Goal: Information Seeking & Learning: Learn about a topic

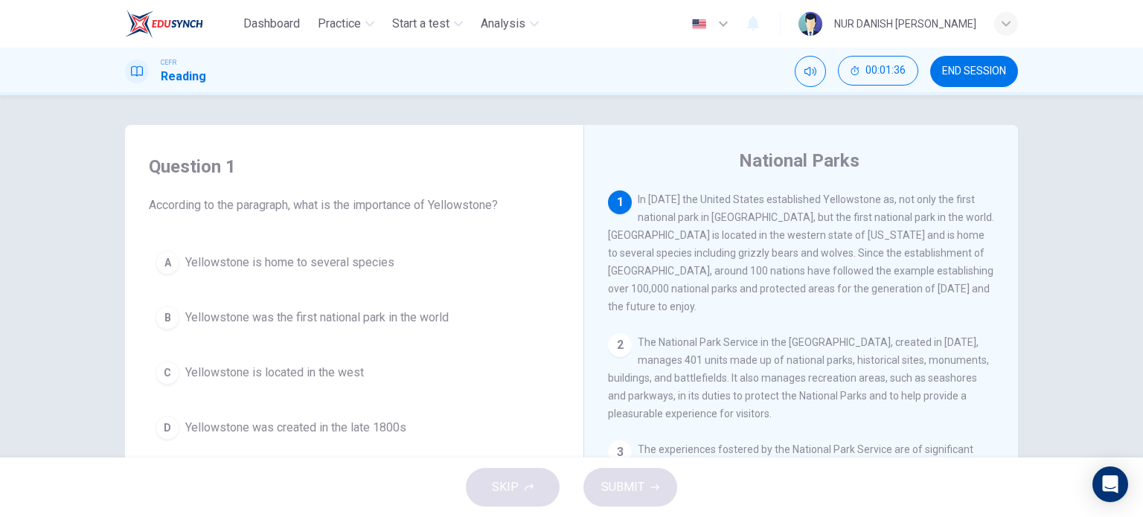
click at [327, 281] on div "A Yellowstone is home to several species B Yellowstone was the first national p…" at bounding box center [354, 345] width 411 height 202
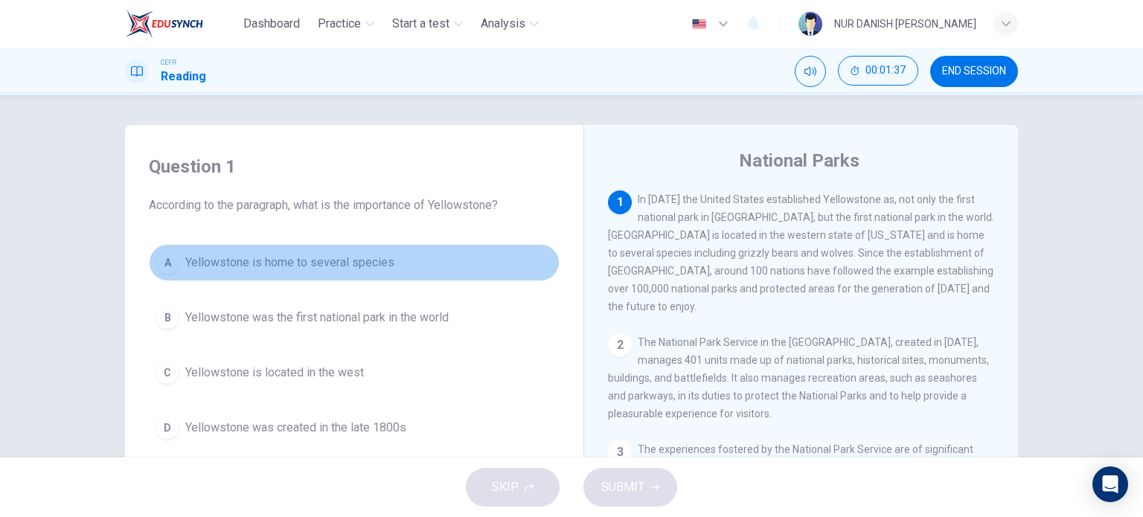
click at [326, 268] on span "Yellowstone is home to several species" at bounding box center [289, 263] width 209 height 18
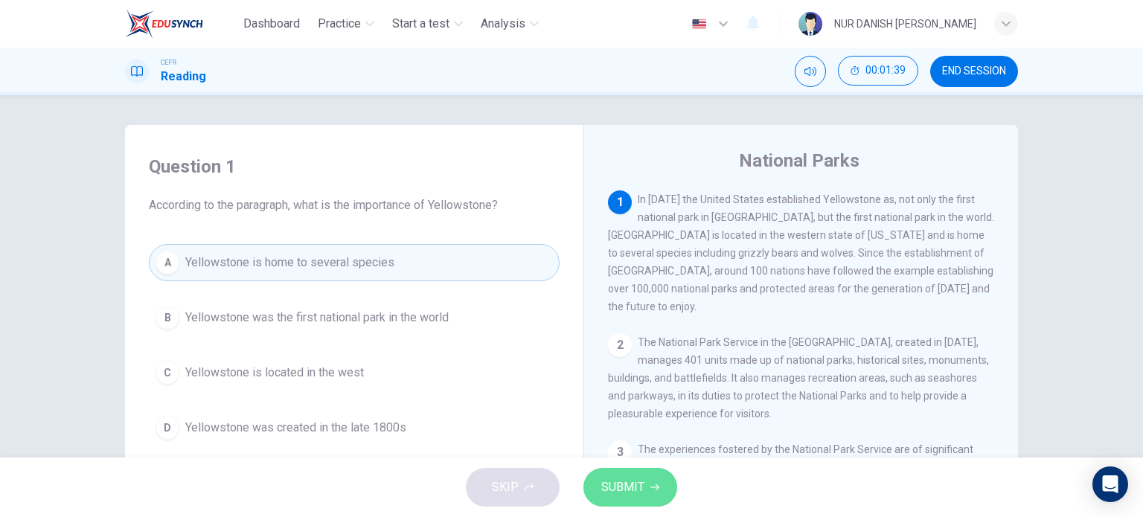
click at [609, 486] on span "SUBMIT" at bounding box center [622, 487] width 43 height 21
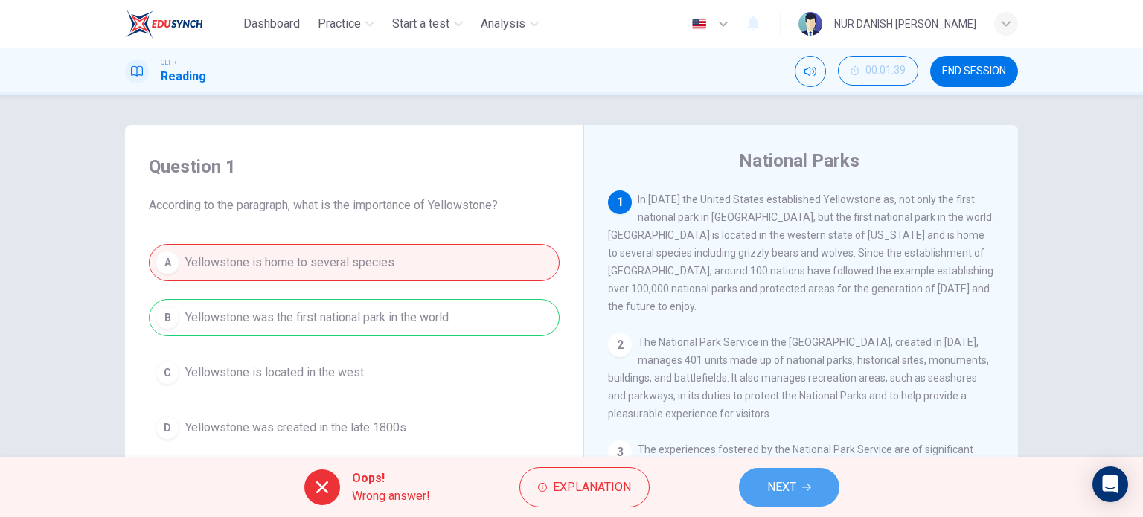
click at [776, 501] on button "NEXT" at bounding box center [789, 487] width 100 height 39
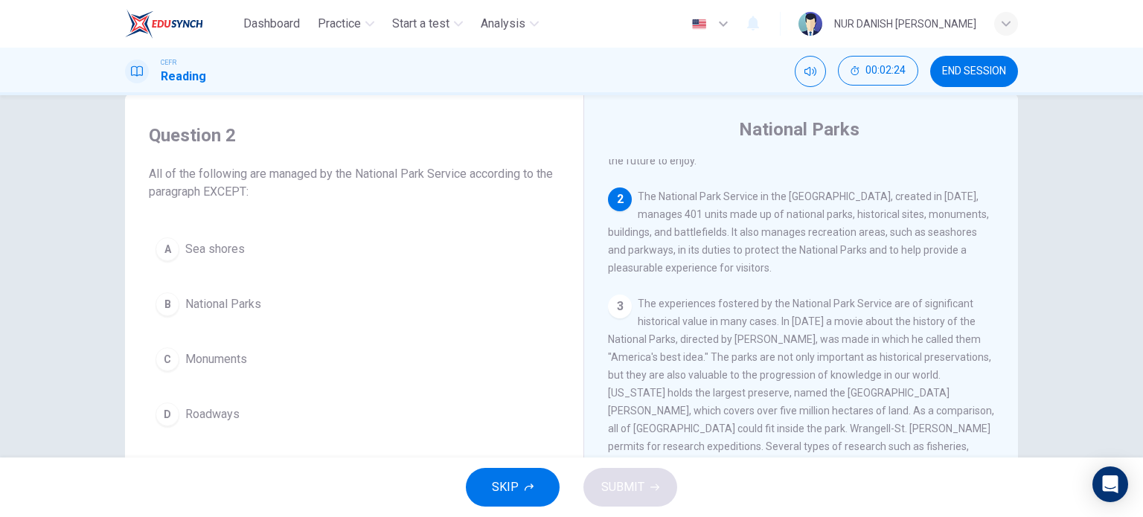
scroll to position [33, 0]
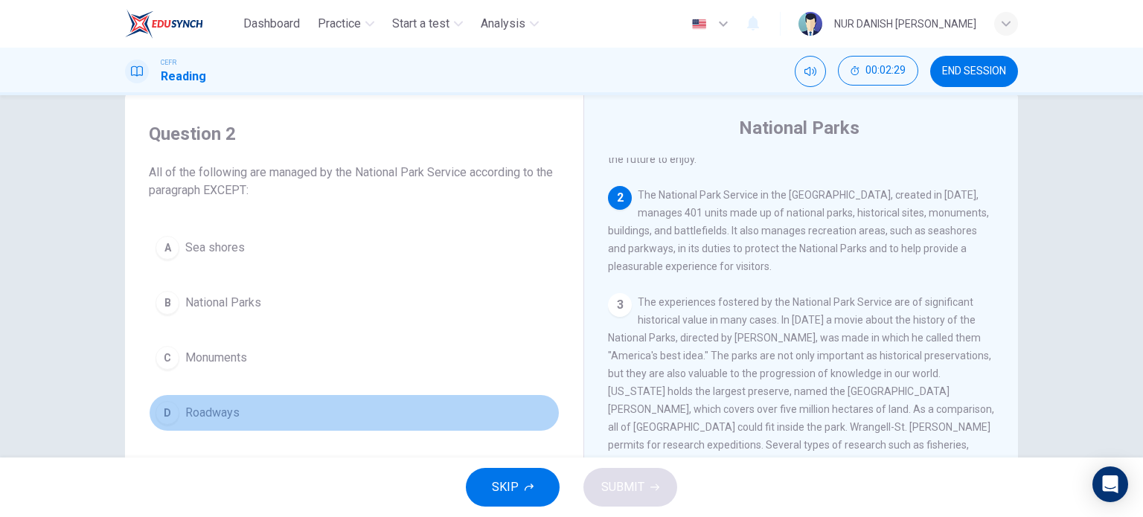
click at [188, 398] on button "D Roadways" at bounding box center [354, 412] width 411 height 37
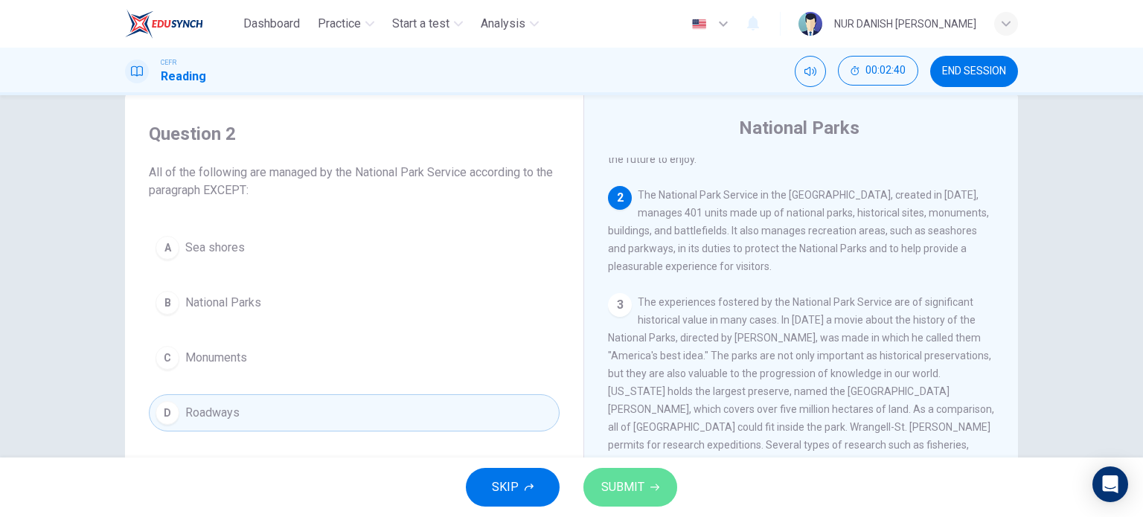
click at [634, 484] on span "SUBMIT" at bounding box center [622, 487] width 43 height 21
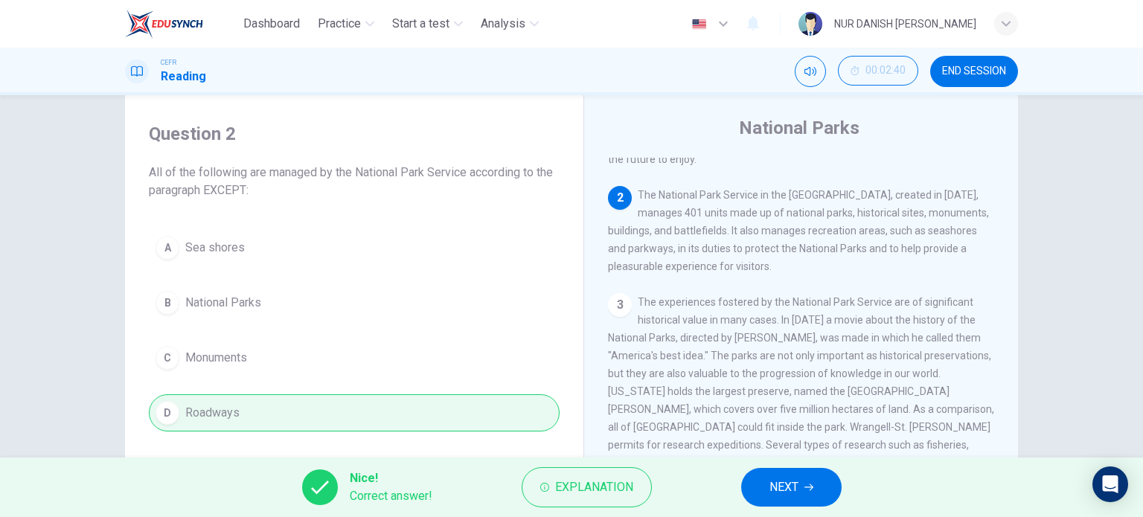
click at [757, 493] on button "NEXT" at bounding box center [791, 487] width 100 height 39
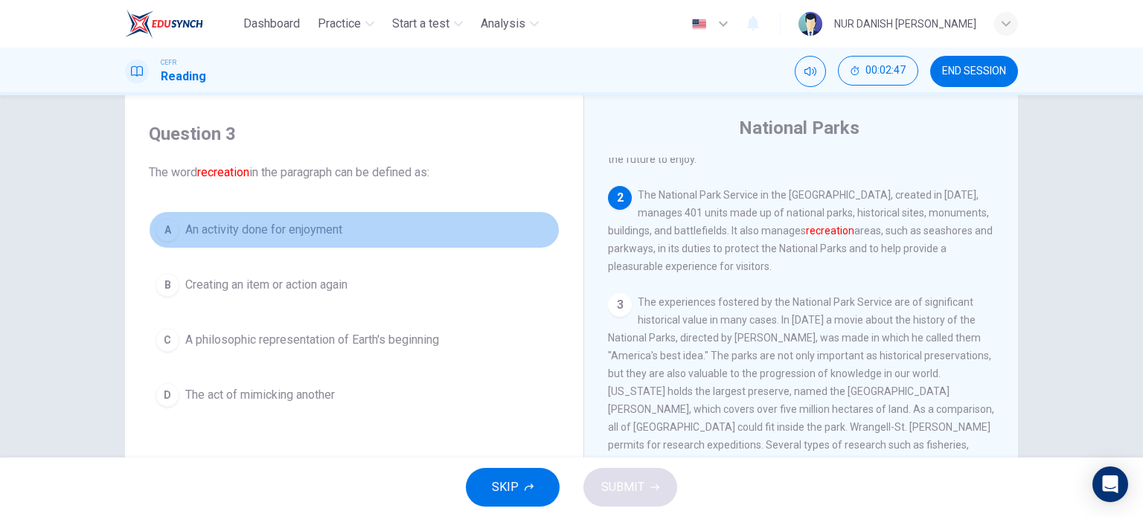
click at [237, 225] on span "An activity done for enjoyment" at bounding box center [263, 230] width 157 height 18
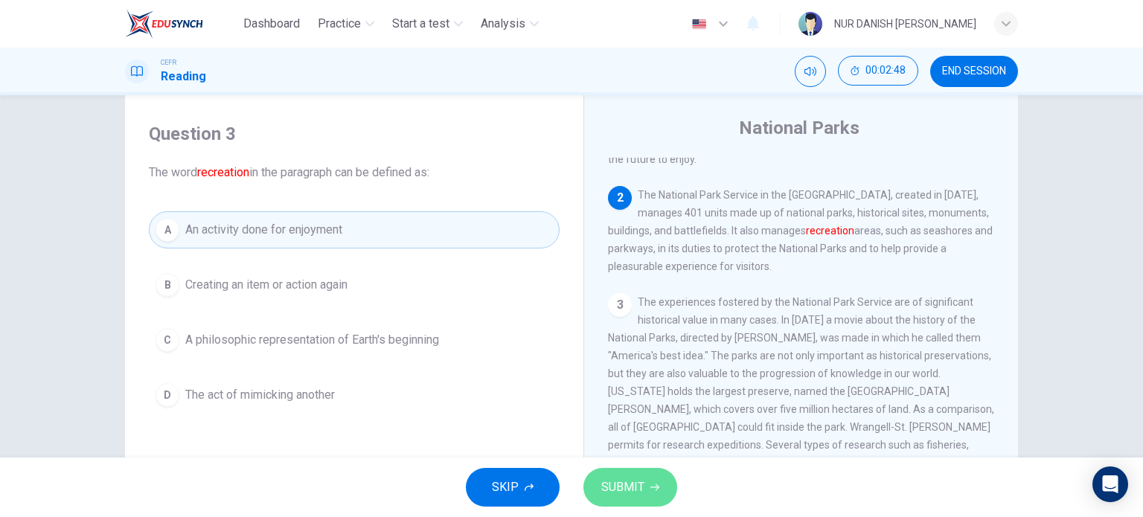
click at [641, 485] on span "SUBMIT" at bounding box center [622, 487] width 43 height 21
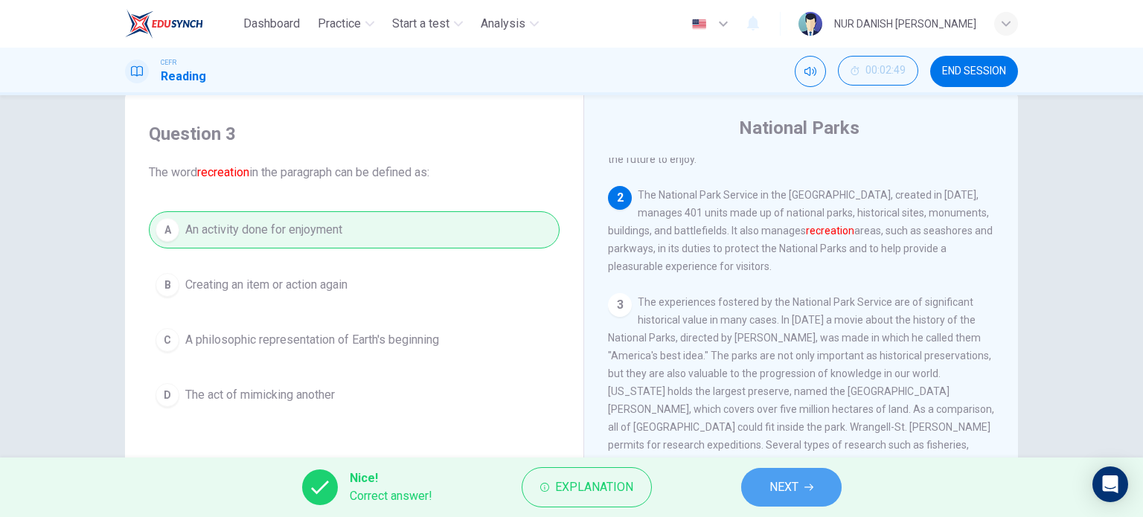
click at [768, 486] on button "NEXT" at bounding box center [791, 487] width 100 height 39
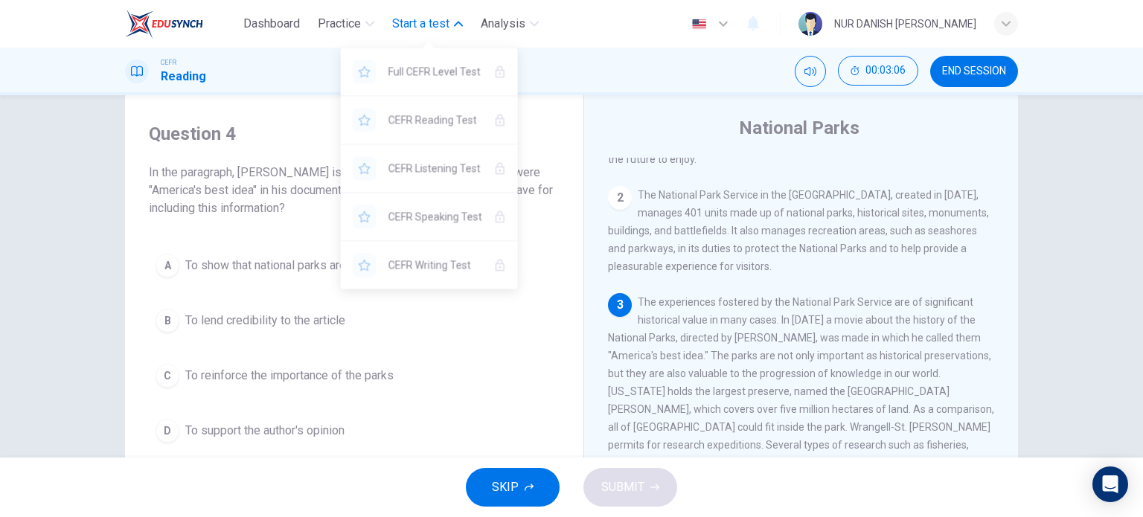
click at [448, 35] on button "Start a test" at bounding box center [427, 23] width 83 height 27
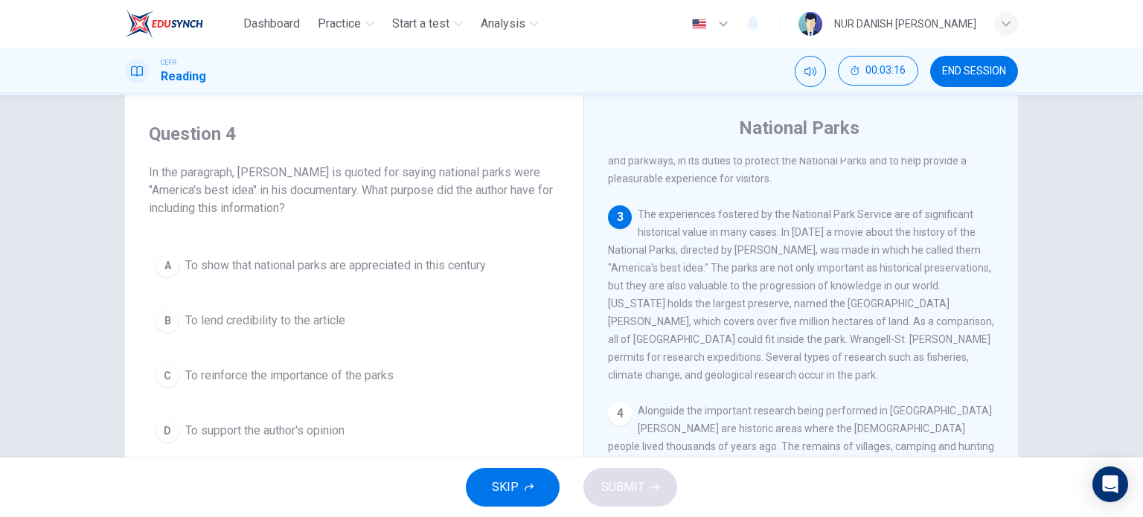
scroll to position [202, 0]
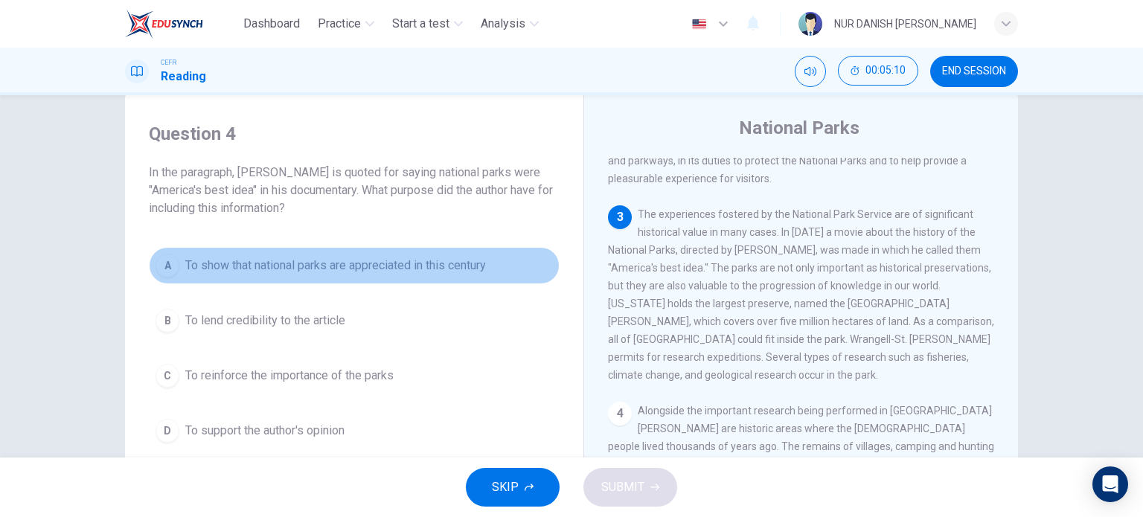
click at [307, 275] on button "A To show that national parks are appreciated in this century" at bounding box center [354, 265] width 411 height 37
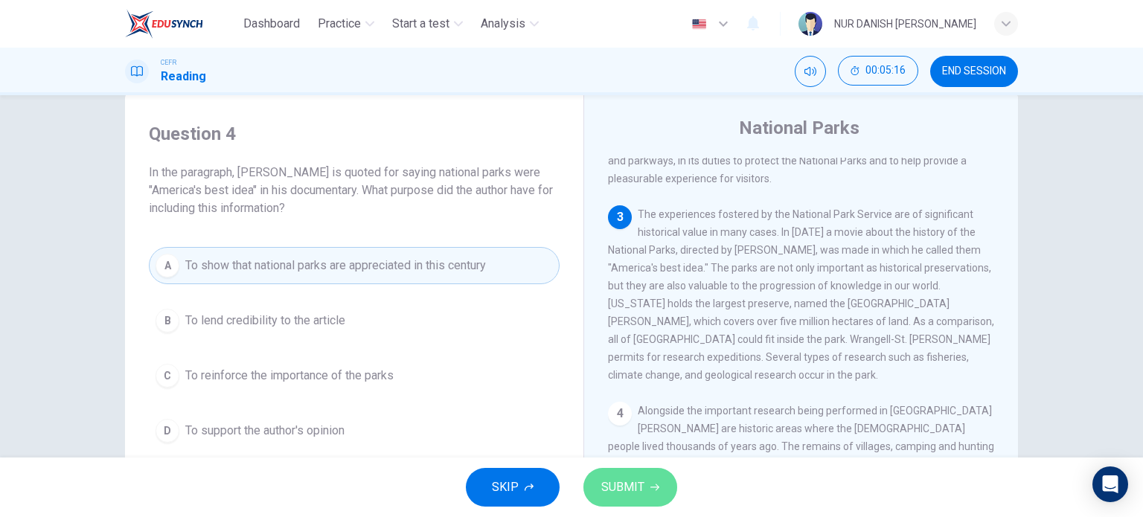
click at [615, 481] on span "SUBMIT" at bounding box center [622, 487] width 43 height 21
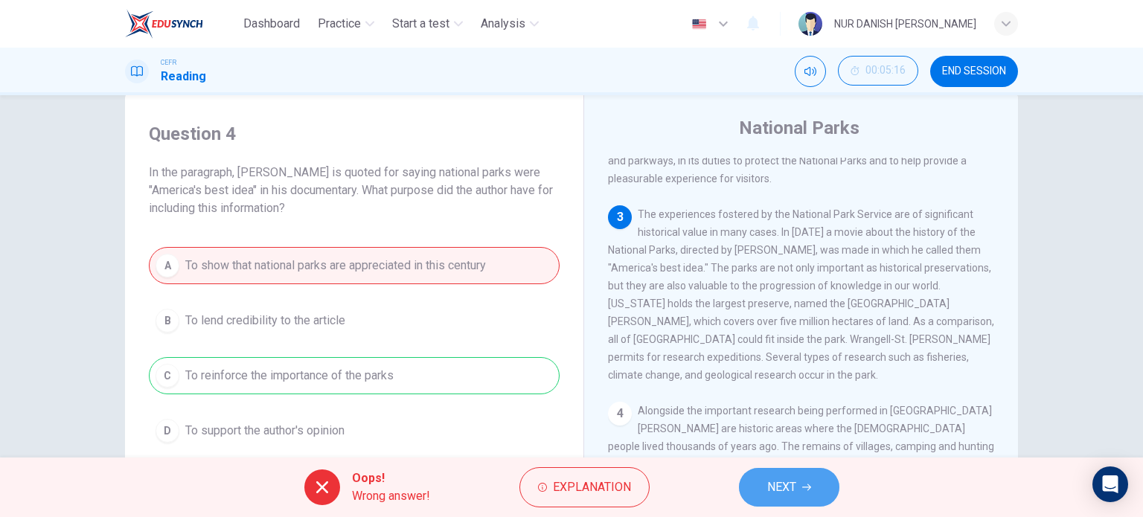
click at [769, 484] on span "NEXT" at bounding box center [781, 487] width 29 height 21
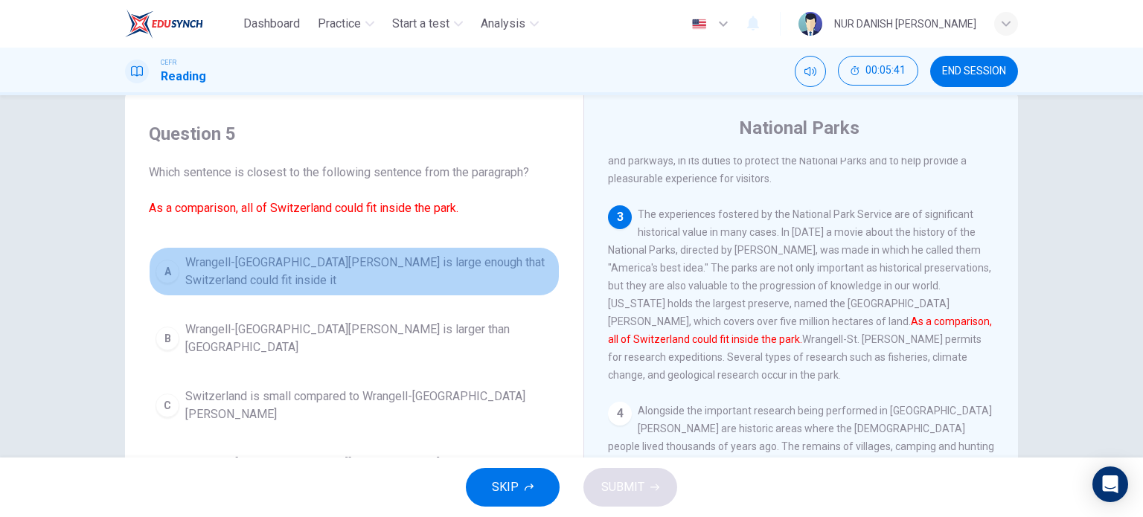
click at [288, 276] on span "Wrangell-St. Elias National Park is large enough that Switzerland could fit ins…" at bounding box center [369, 272] width 368 height 36
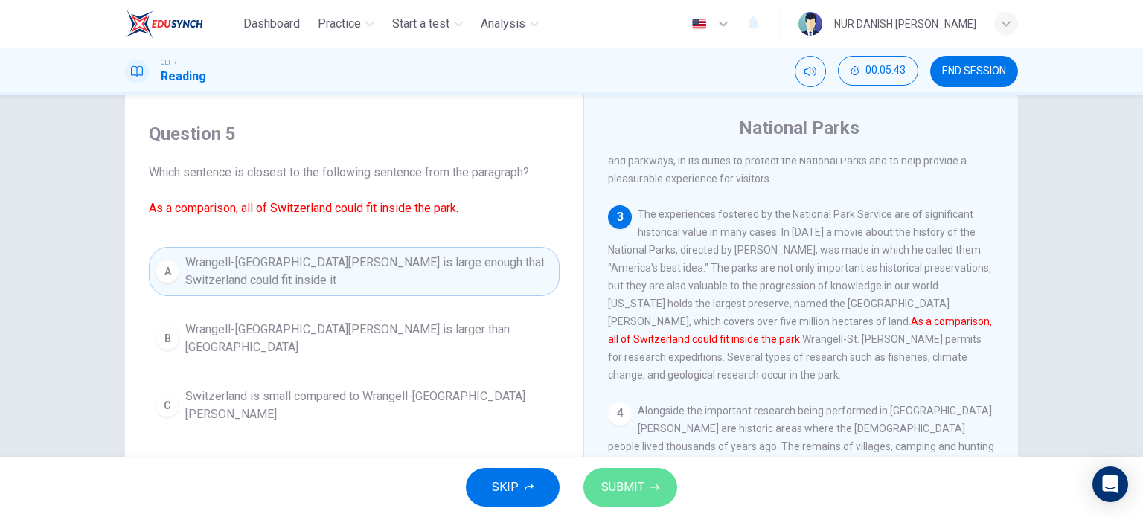
click at [646, 478] on button "SUBMIT" at bounding box center [630, 487] width 94 height 39
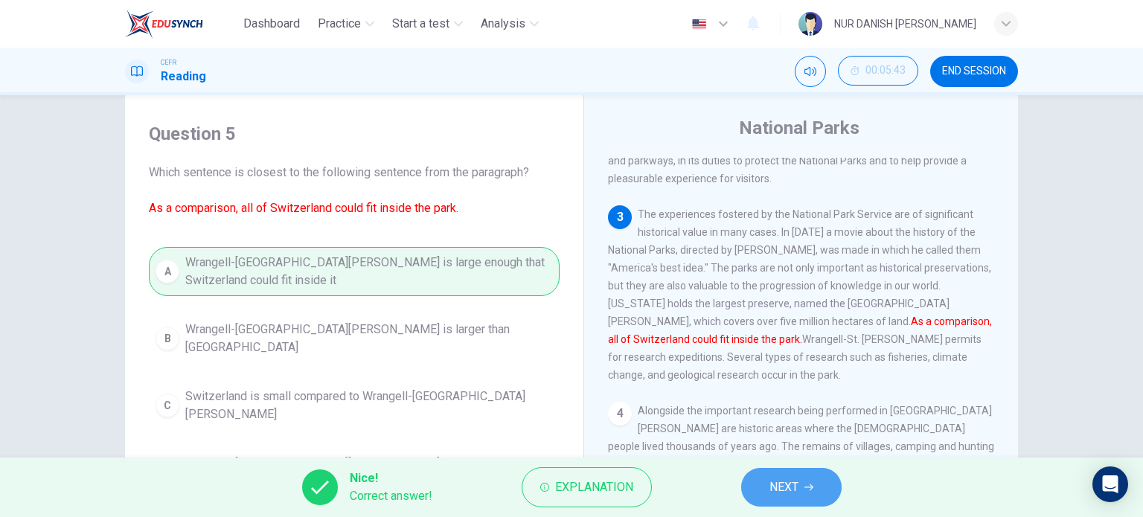
click at [760, 486] on button "NEXT" at bounding box center [791, 487] width 100 height 39
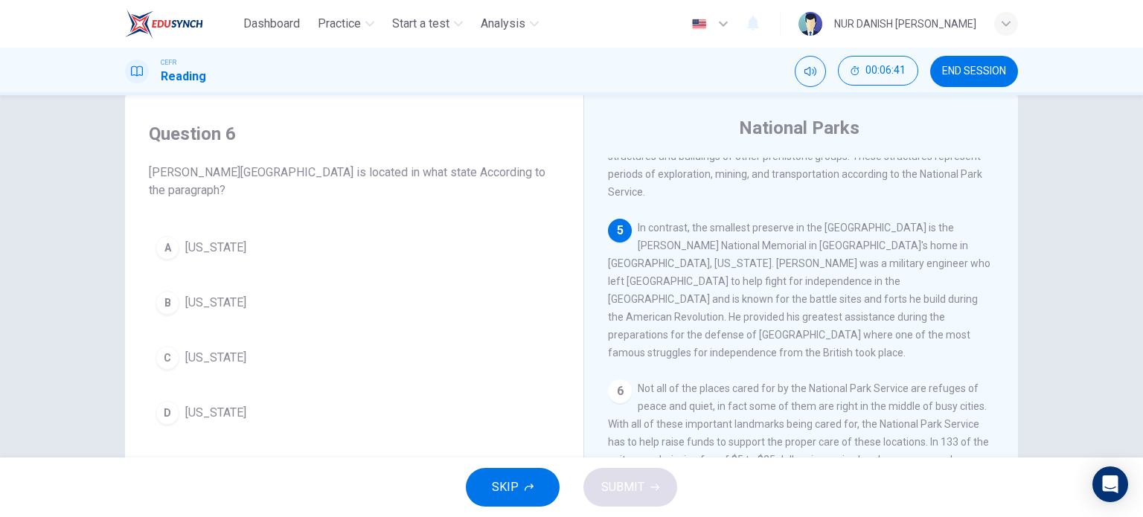
scroll to position [549, 0]
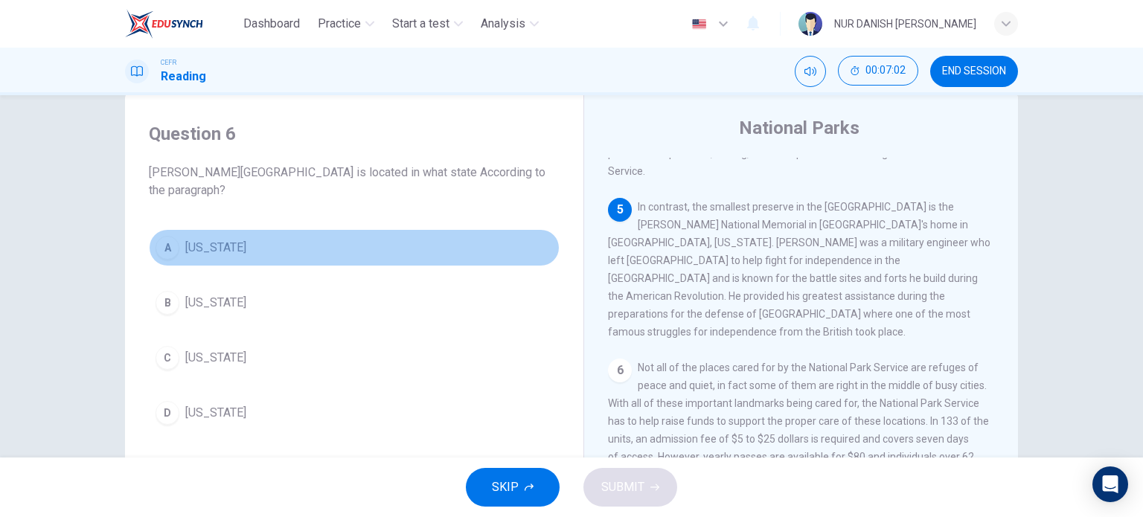
click at [214, 257] on button "A Pennsylvania" at bounding box center [354, 247] width 411 height 37
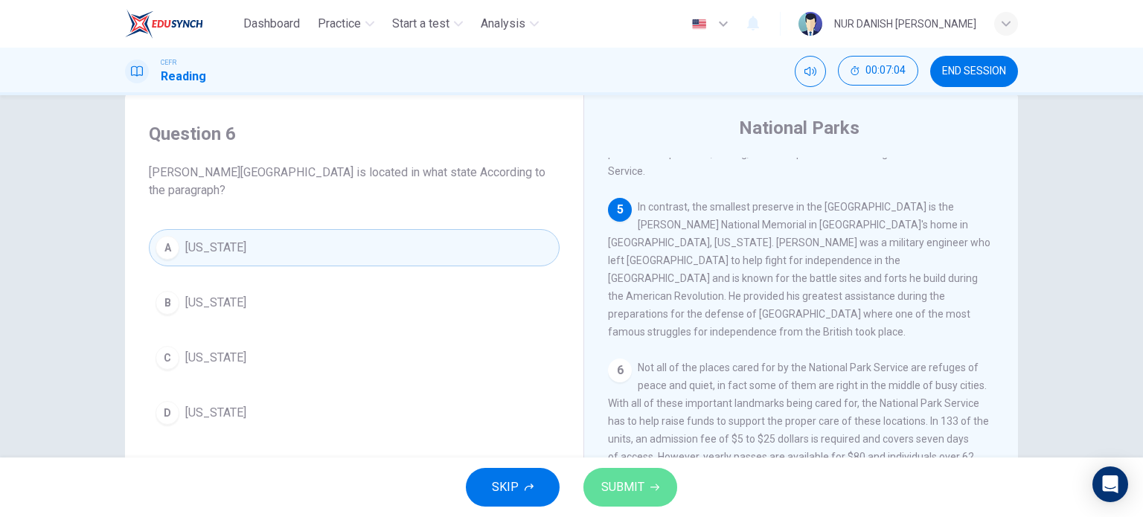
click at [616, 482] on span "SUBMIT" at bounding box center [622, 487] width 43 height 21
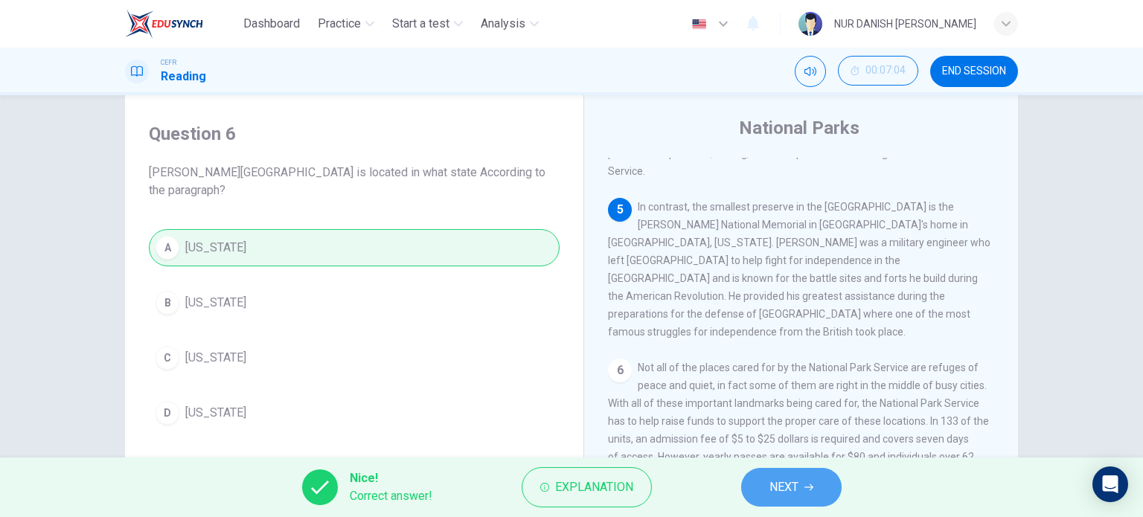
click at [790, 487] on span "NEXT" at bounding box center [783, 487] width 29 height 21
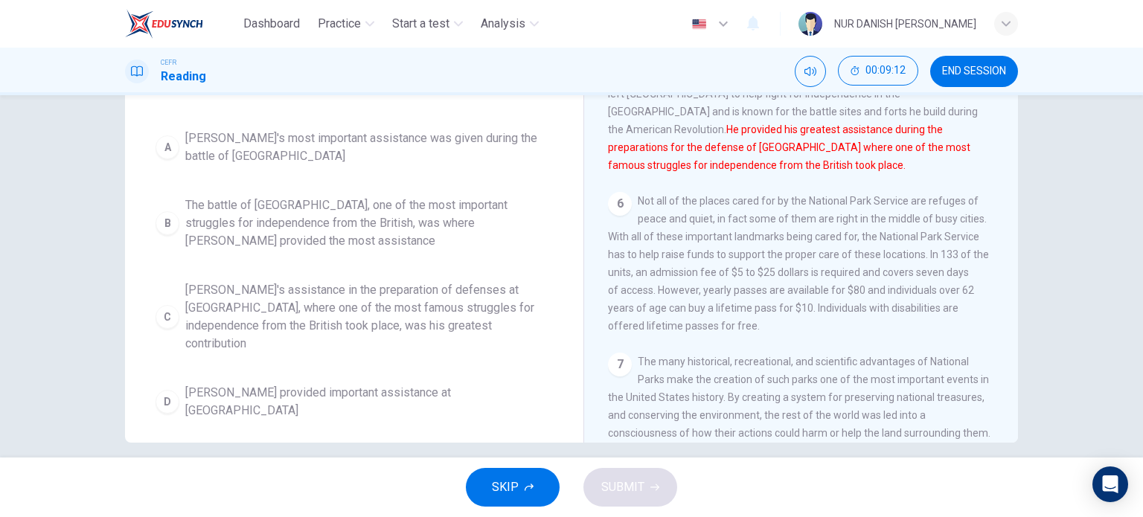
scroll to position [202, 0]
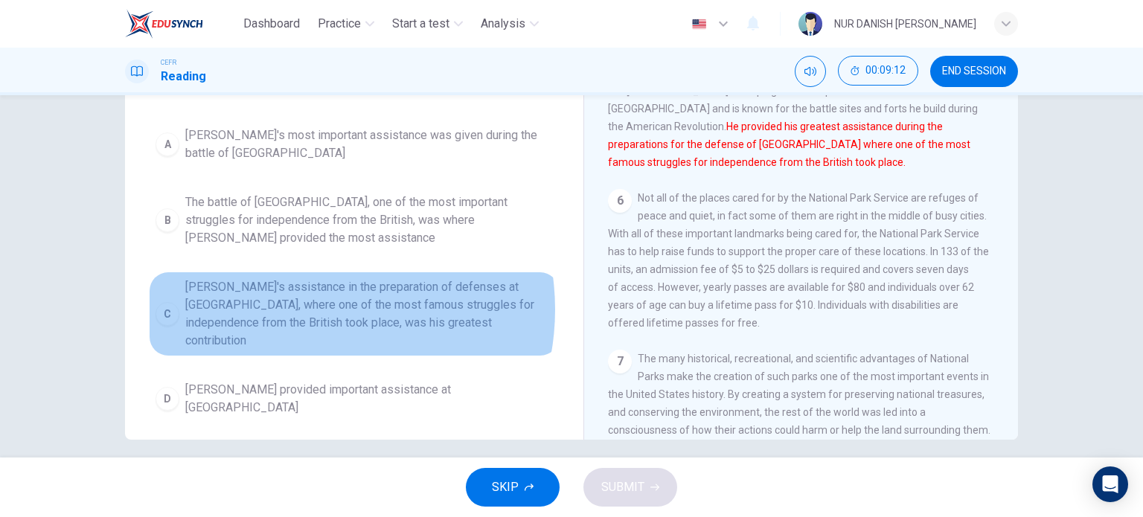
click at [301, 327] on span "Kosciuszko's assistance in the preparation of defenses at Saratoga, where one o…" at bounding box center [369, 313] width 368 height 71
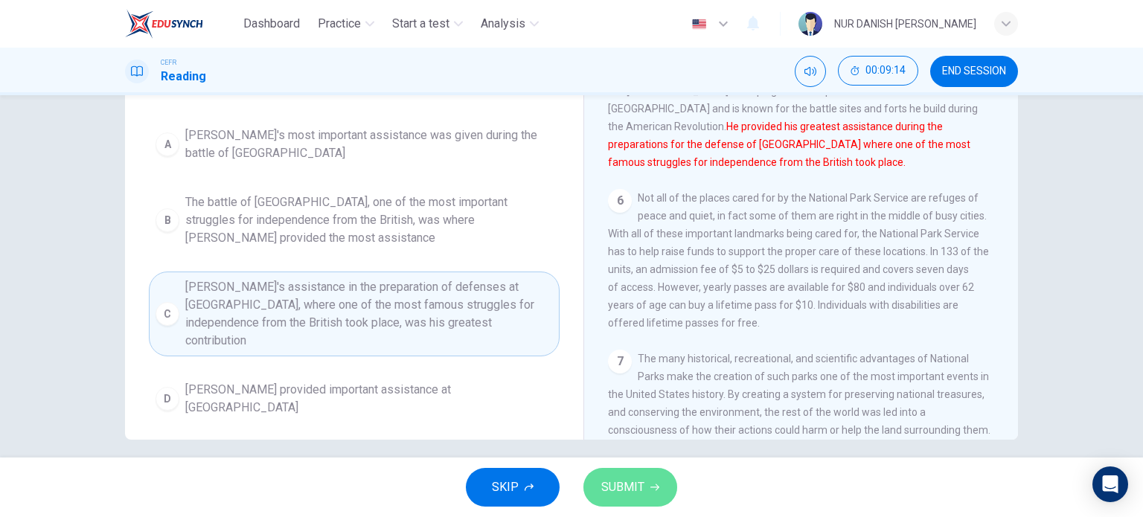
click at [622, 483] on span "SUBMIT" at bounding box center [622, 487] width 43 height 21
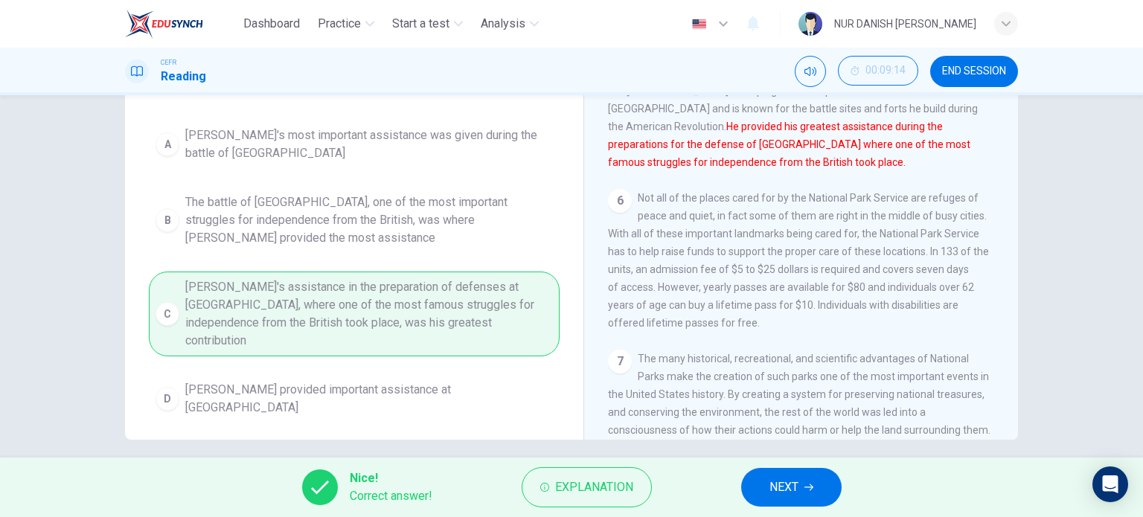
click at [780, 470] on button "NEXT" at bounding box center [791, 487] width 100 height 39
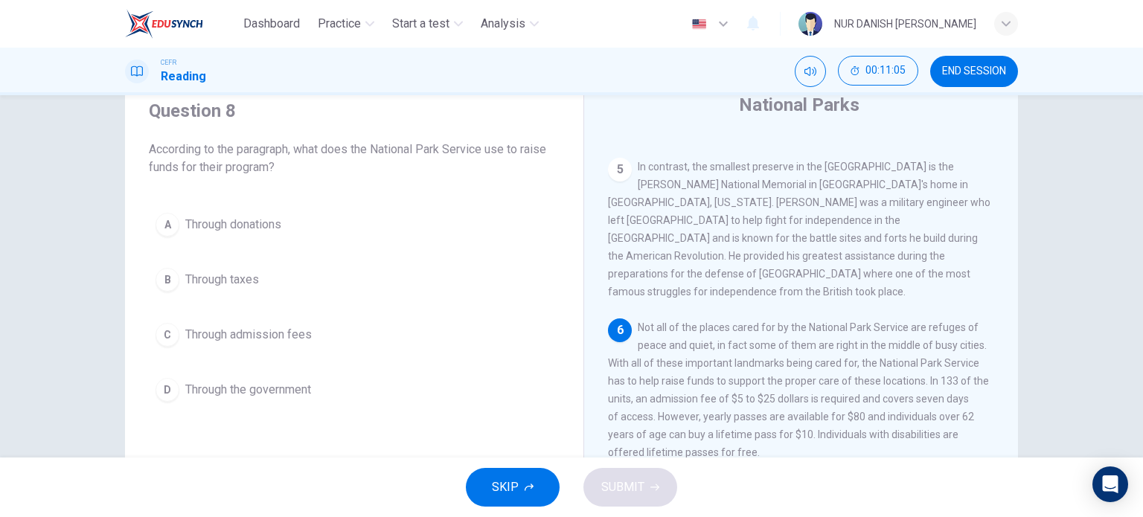
scroll to position [101, 0]
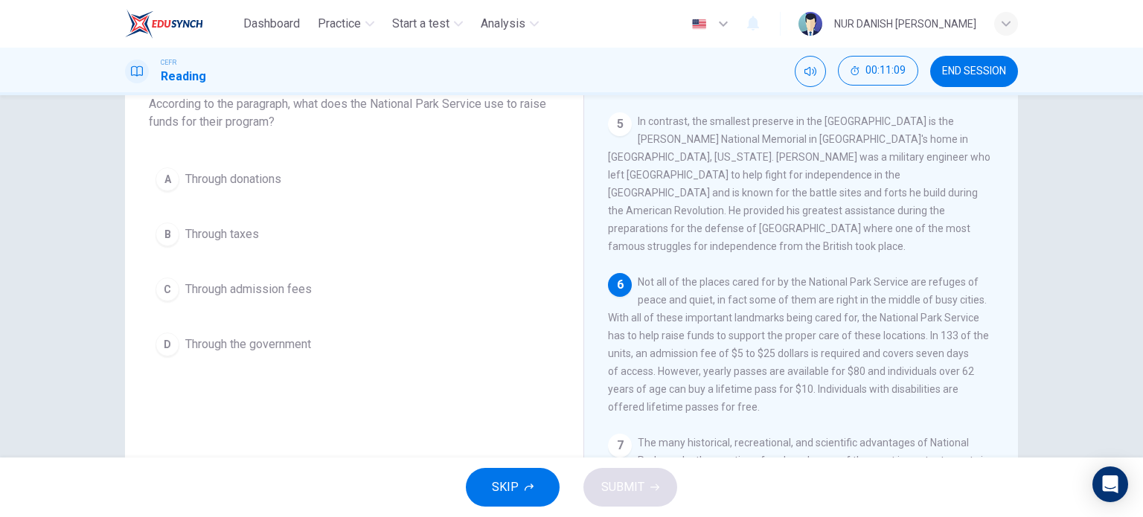
click at [281, 297] on span "Through admission fees" at bounding box center [248, 290] width 126 height 18
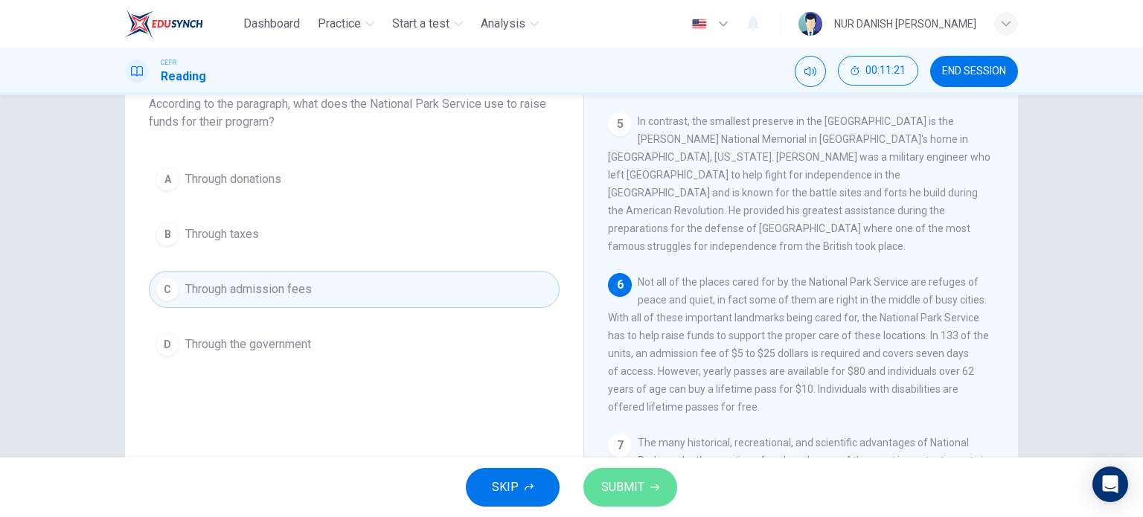
click at [597, 488] on button "SUBMIT" at bounding box center [630, 487] width 94 height 39
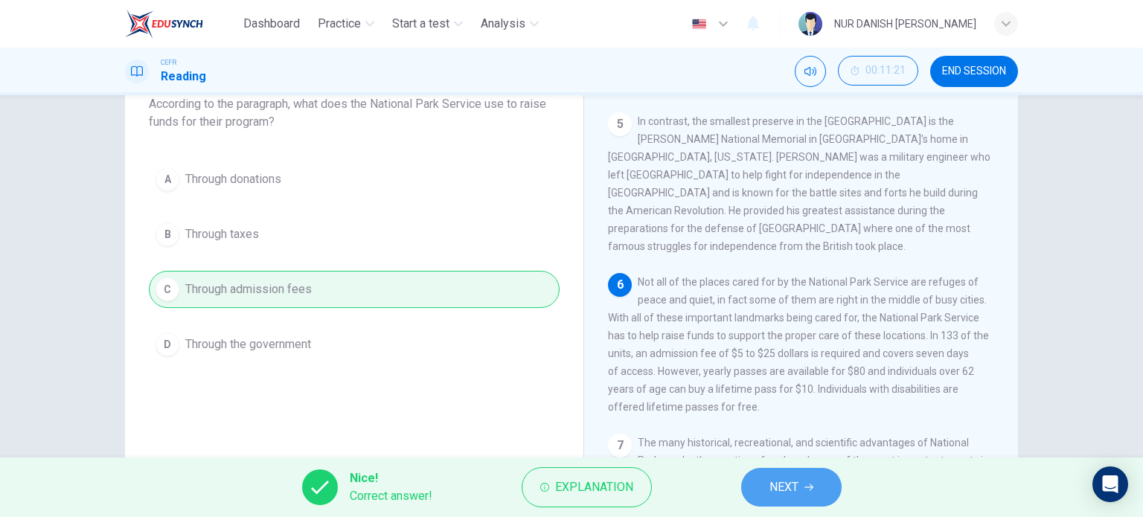
click at [773, 484] on span "NEXT" at bounding box center [783, 487] width 29 height 21
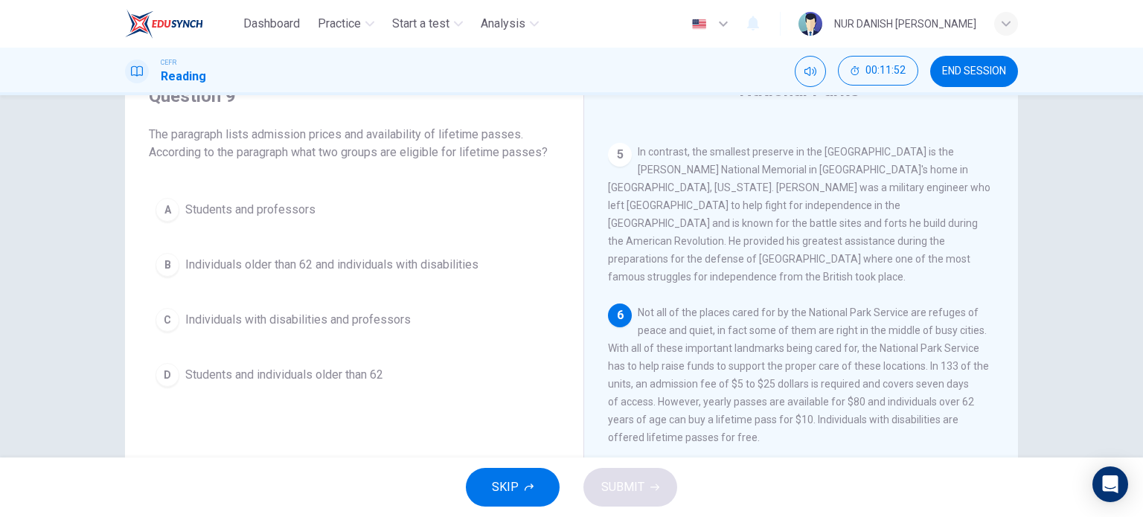
scroll to position [55, 0]
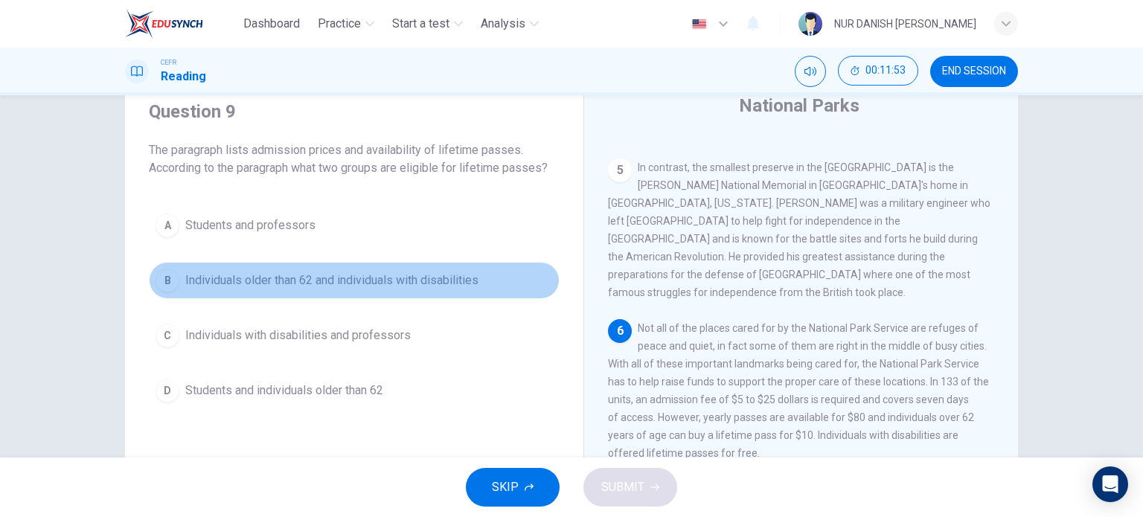
click at [263, 277] on span "Individuals older than 62 and individuals with disabilities" at bounding box center [331, 281] width 293 height 18
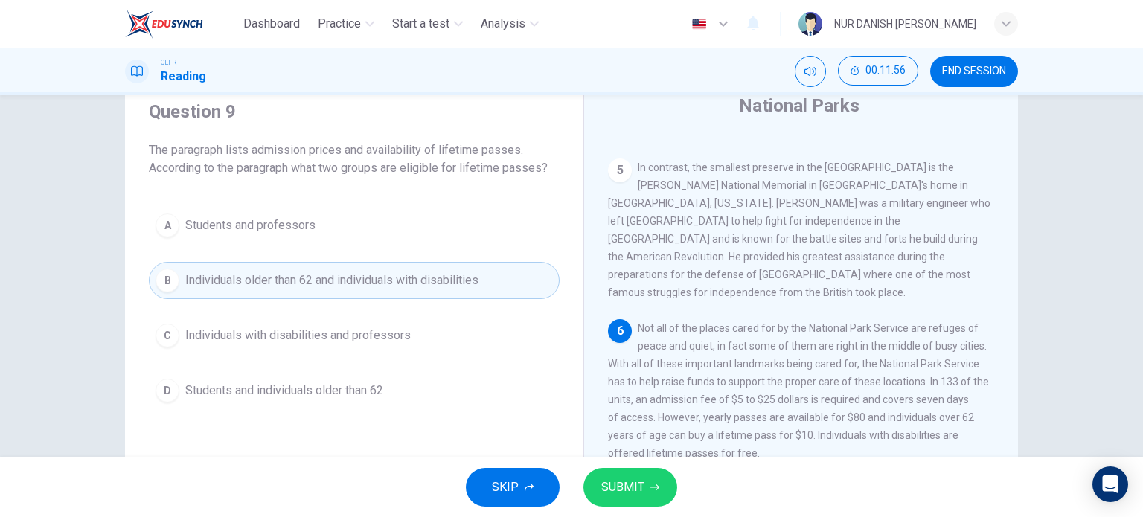
click at [603, 481] on span "SUBMIT" at bounding box center [622, 487] width 43 height 21
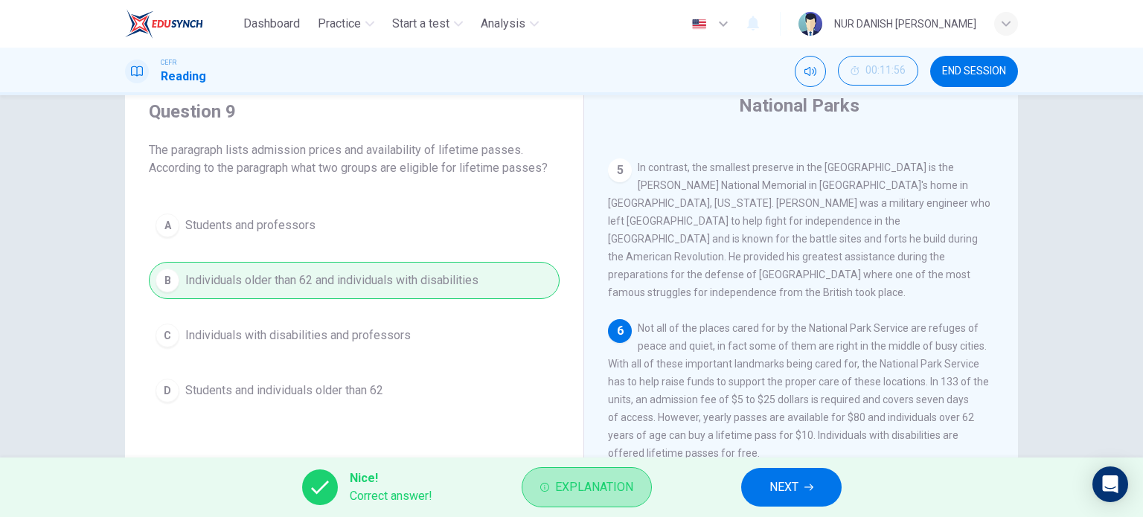
click at [603, 481] on span "Explanation" at bounding box center [594, 487] width 78 height 21
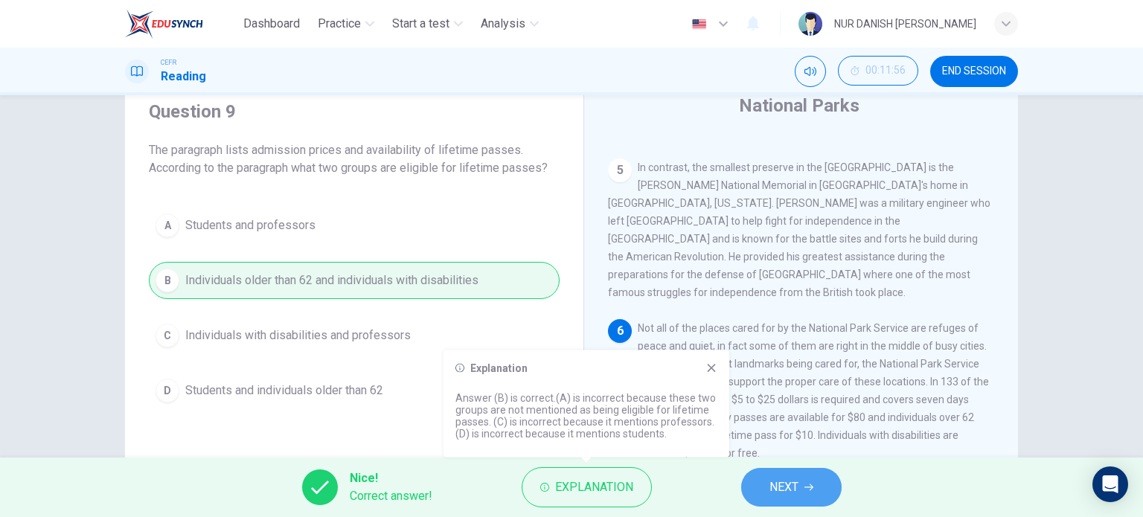
click at [768, 490] on button "NEXT" at bounding box center [791, 487] width 100 height 39
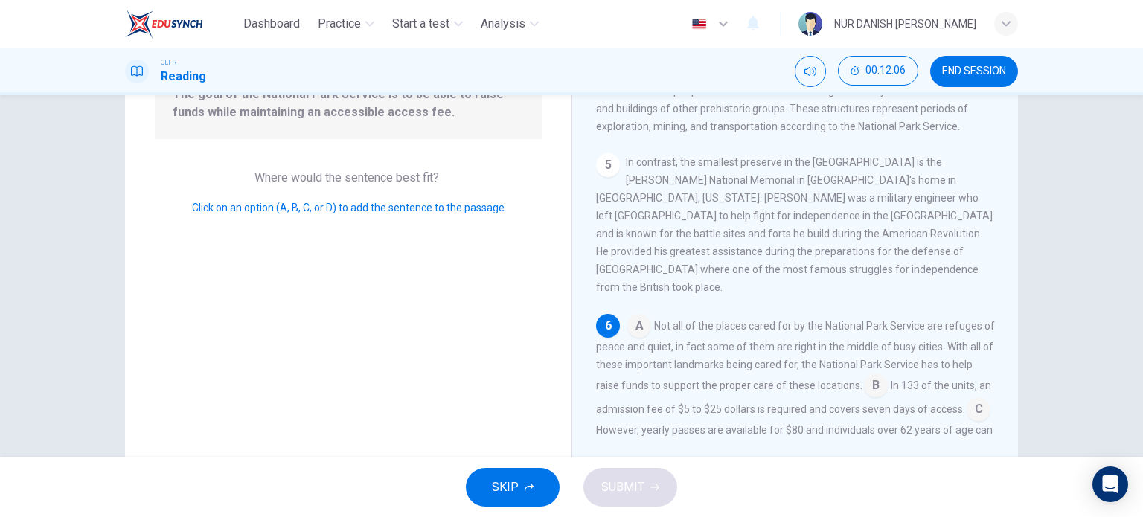
scroll to position [181, 0]
click at [640, 323] on input at bounding box center [639, 327] width 24 height 24
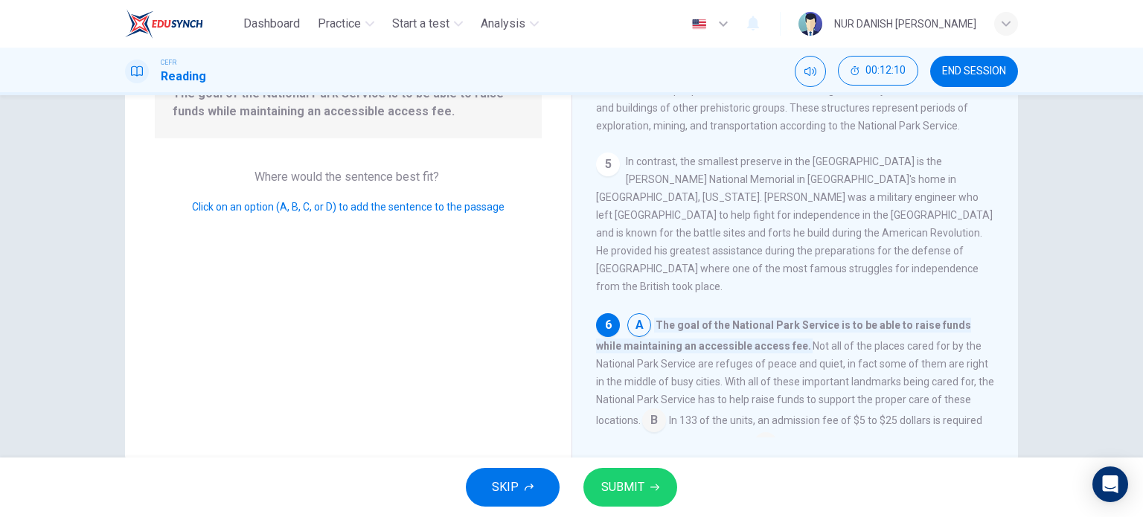
click at [635, 315] on input at bounding box center [639, 327] width 24 height 24
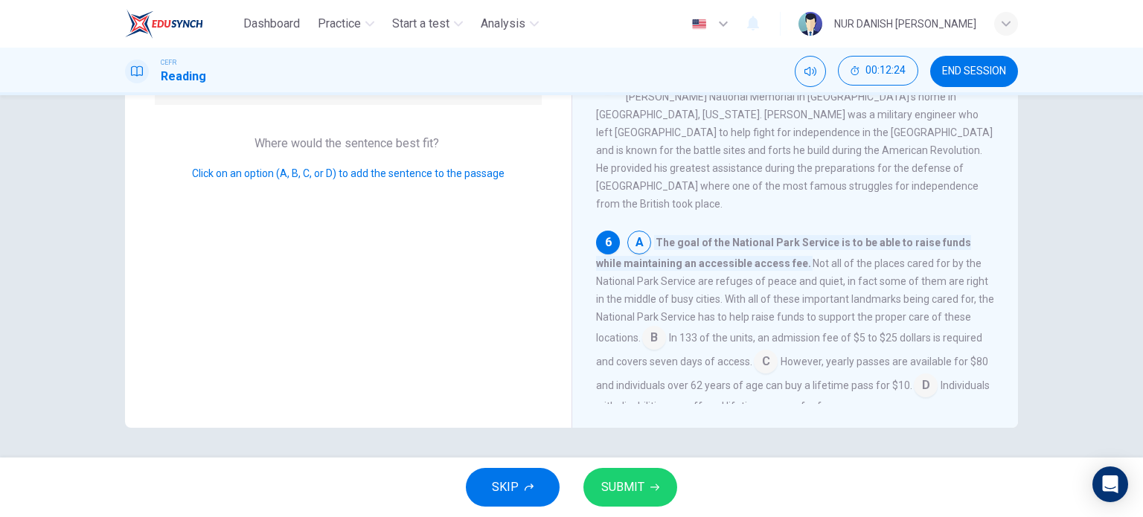
scroll to position [476, 0]
click at [652, 329] on input at bounding box center [654, 341] width 24 height 24
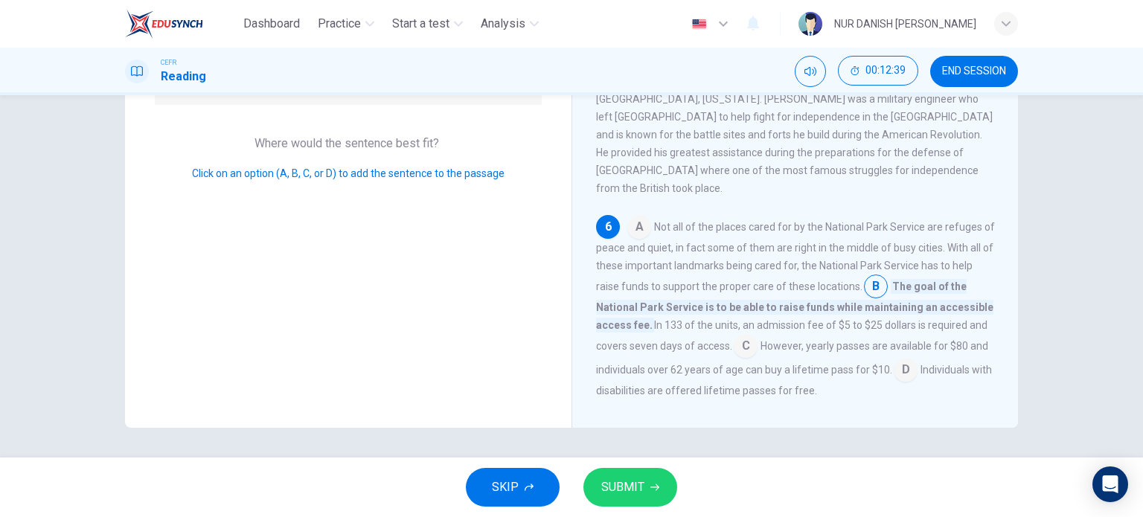
scroll to position [503, 0]
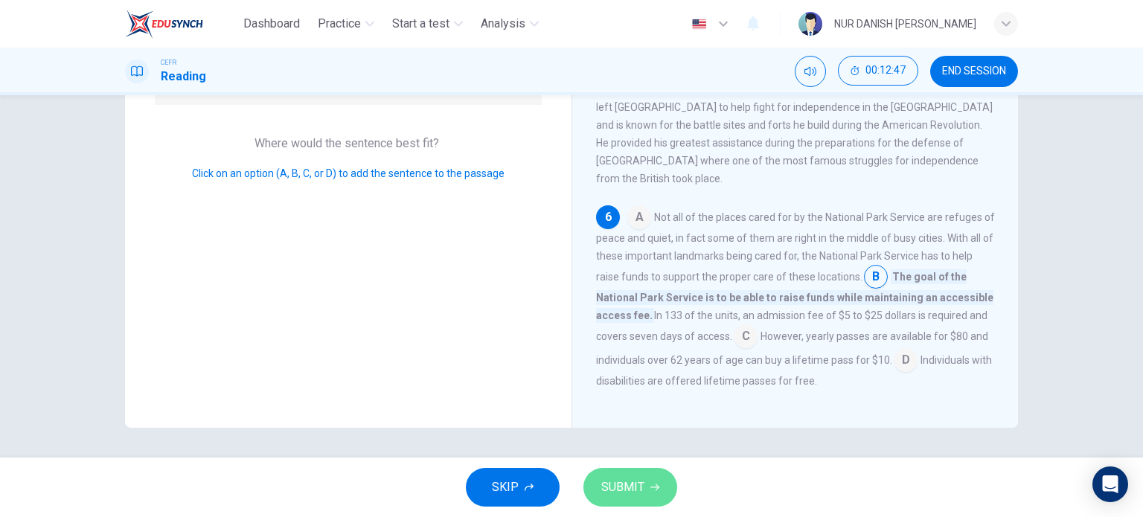
click at [632, 486] on span "SUBMIT" at bounding box center [622, 487] width 43 height 21
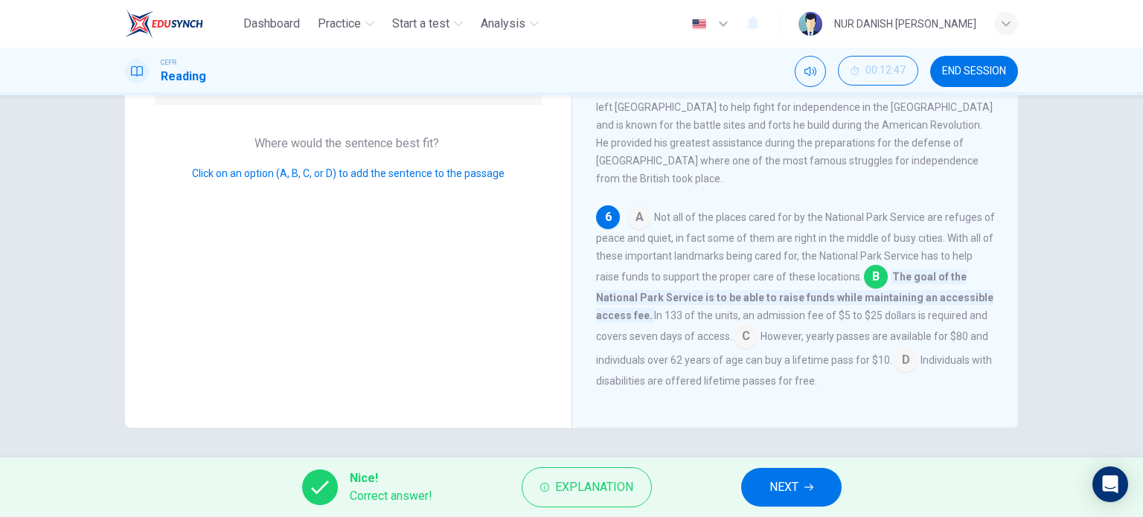
click at [757, 472] on button "NEXT" at bounding box center [791, 487] width 100 height 39
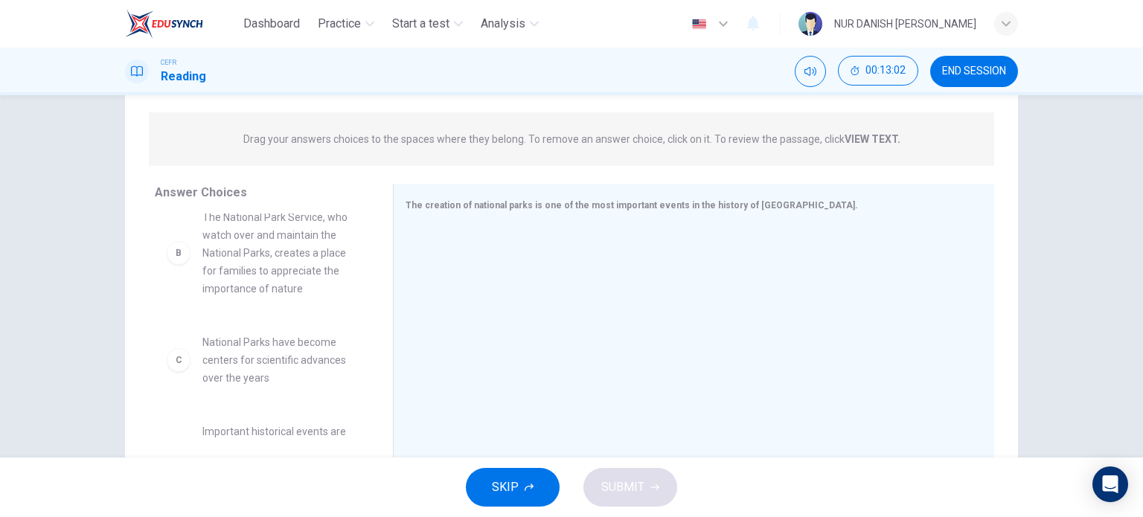
scroll to position [0, 0]
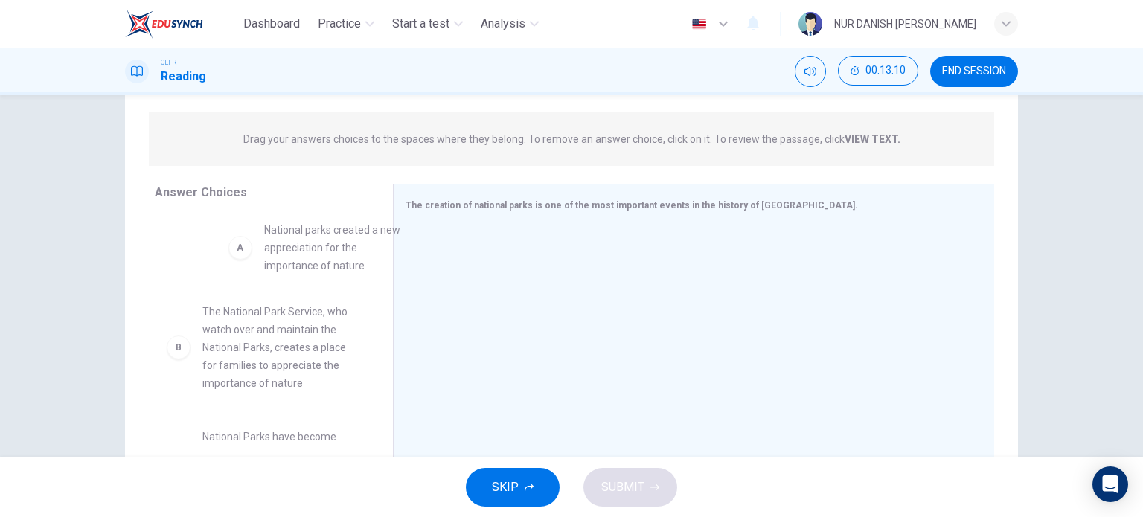
drag, startPoint x: 263, startPoint y: 267, endPoint x: 321, endPoint y: 270, distance: 58.1
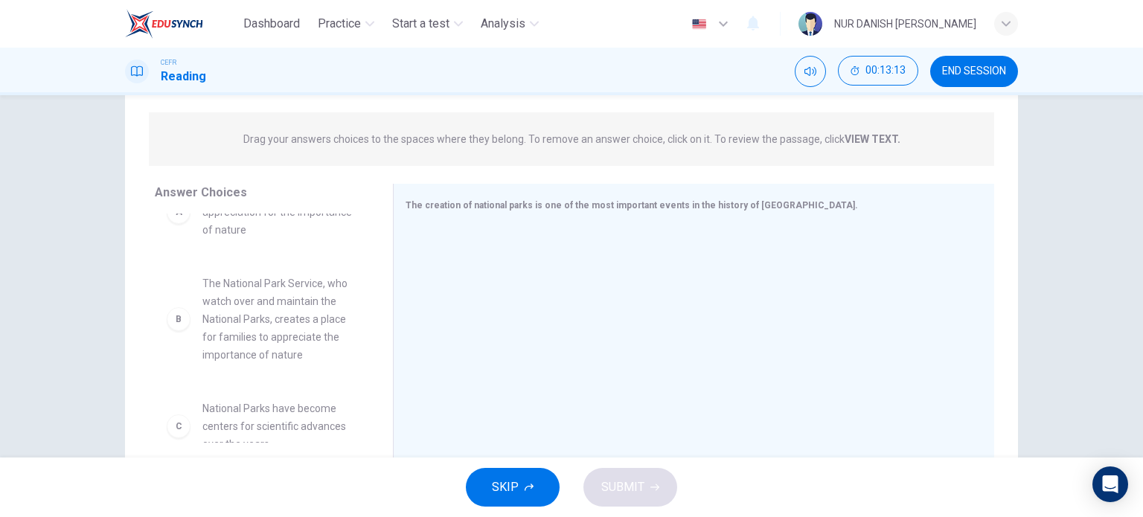
scroll to position [39, 0]
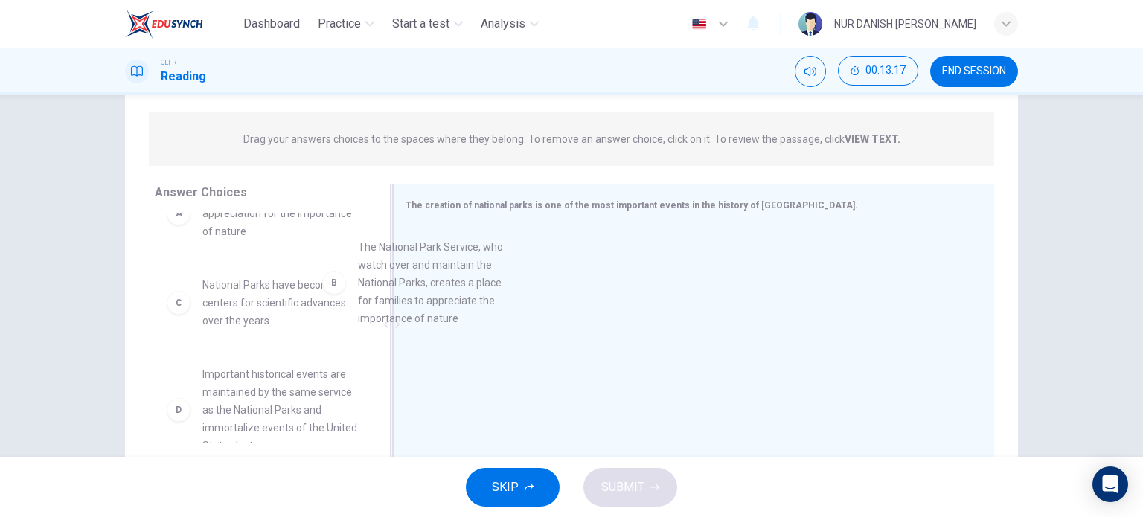
drag, startPoint x: 297, startPoint y: 336, endPoint x: 548, endPoint y: 294, distance: 254.3
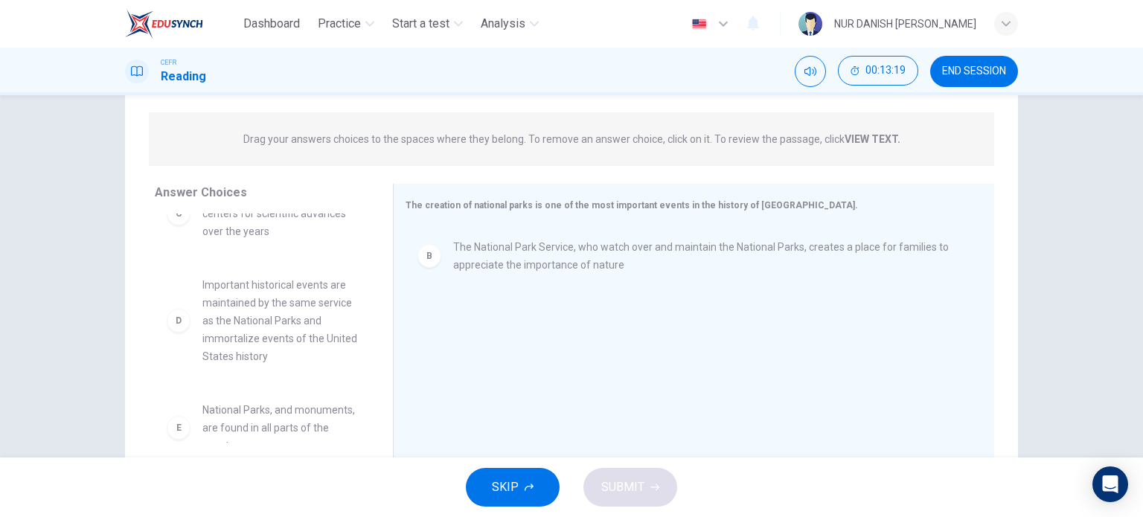
scroll to position [128, 0]
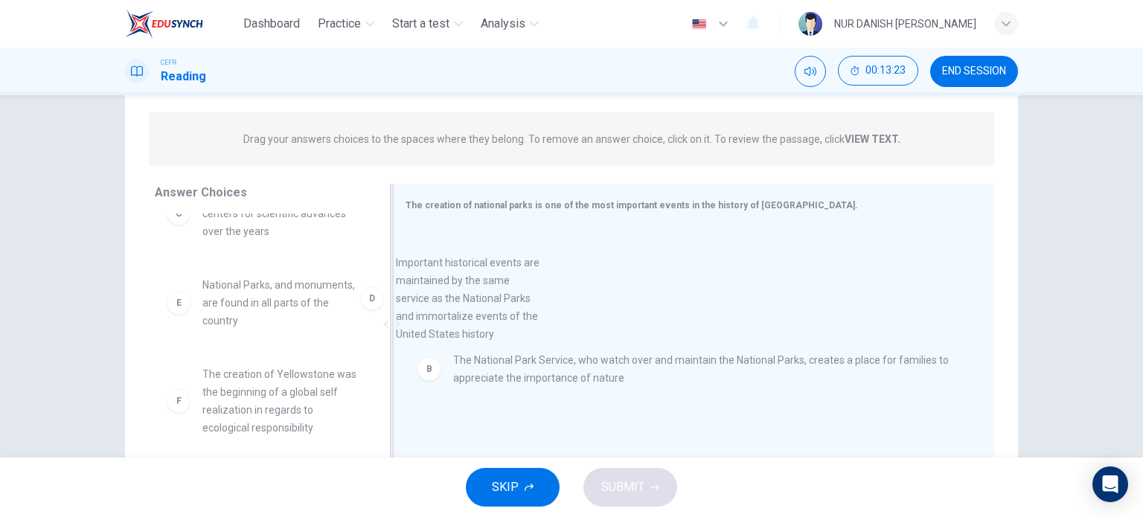
drag, startPoint x: 315, startPoint y: 331, endPoint x: 561, endPoint y: 326, distance: 245.6
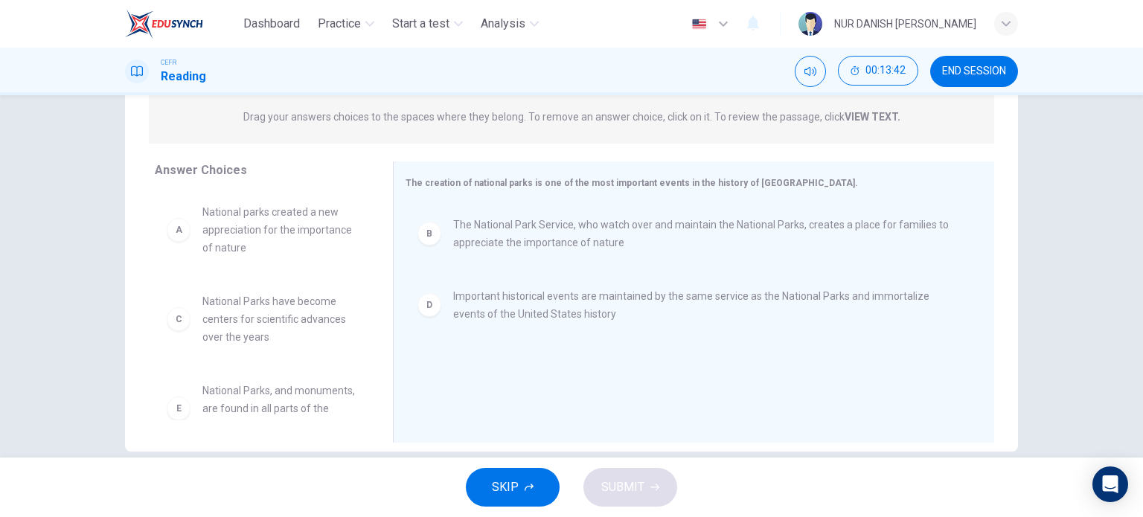
scroll to position [134, 0]
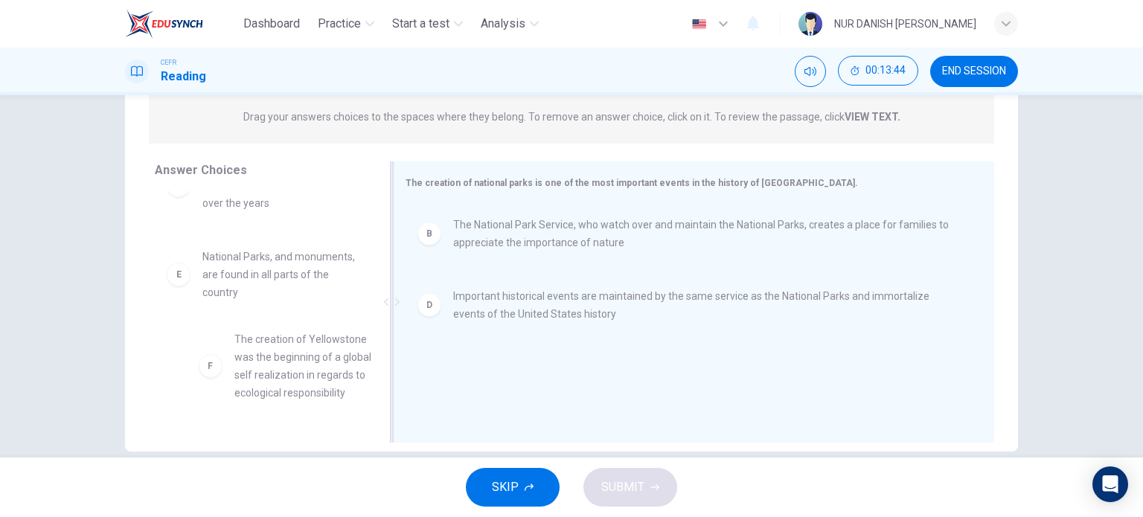
drag, startPoint x: 292, startPoint y: 408, endPoint x: 500, endPoint y: 368, distance: 212.0
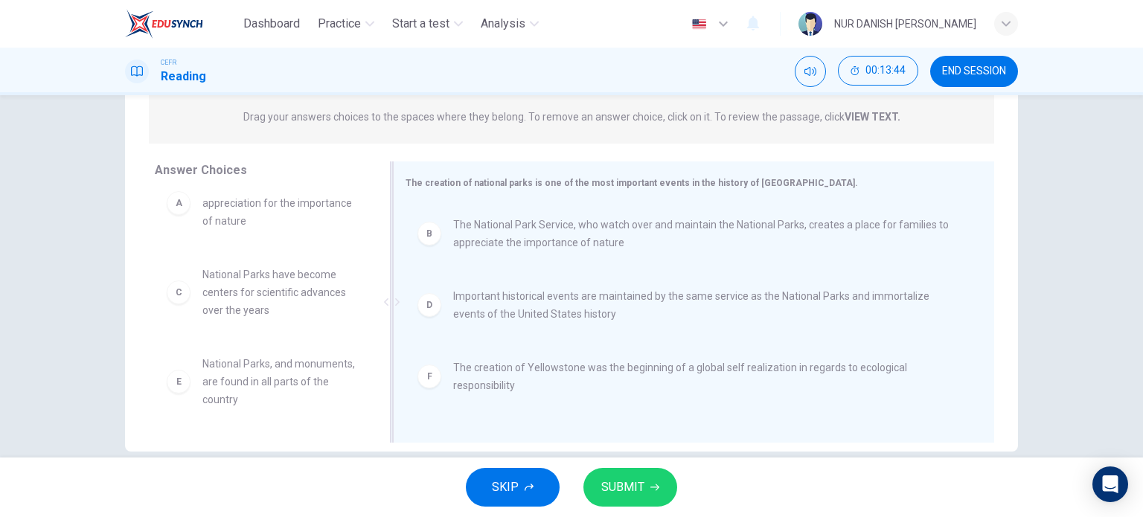
scroll to position [27, 0]
click at [634, 478] on span "SUBMIT" at bounding box center [622, 487] width 43 height 21
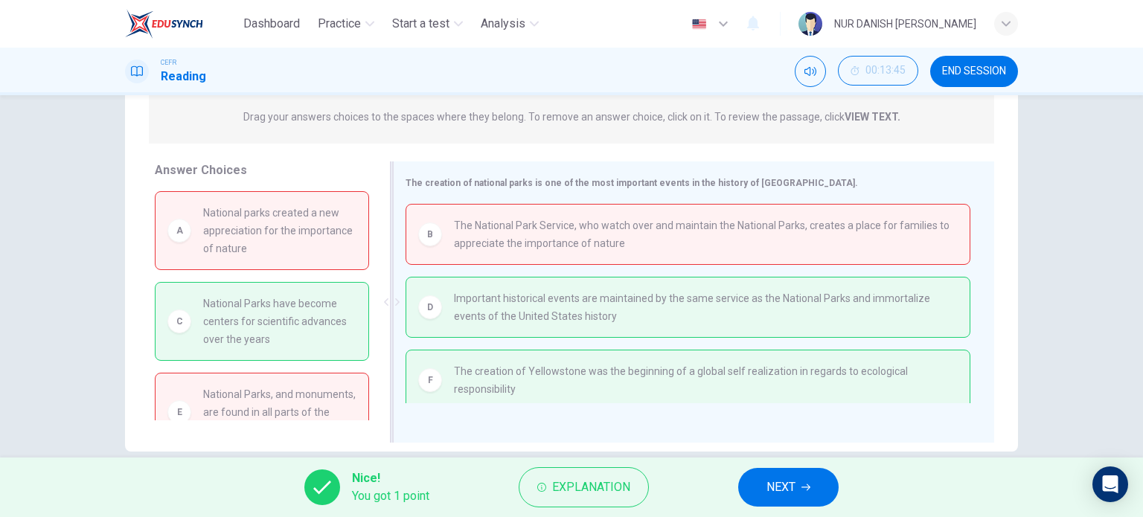
scroll to position [6, 0]
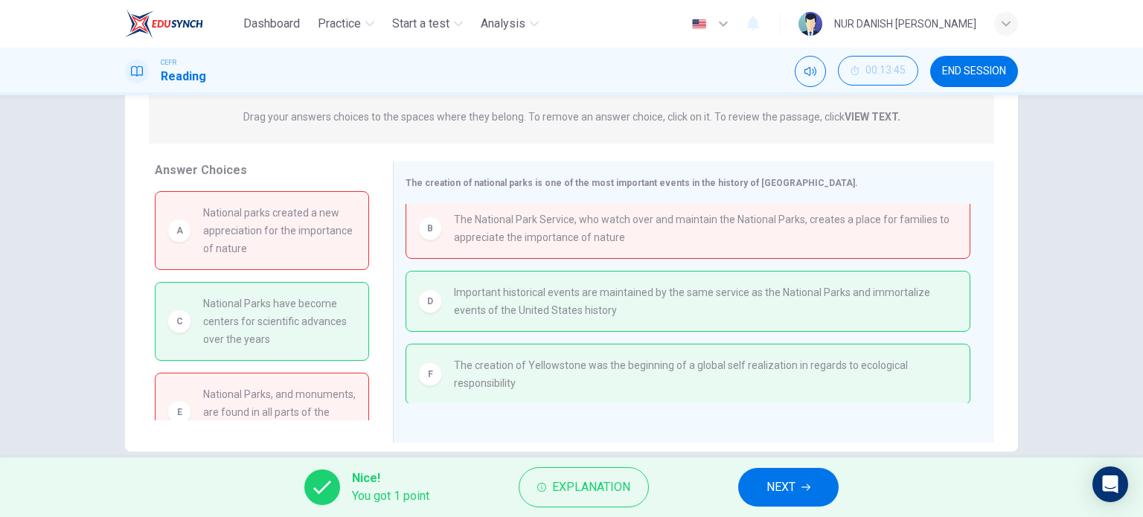
click at [795, 490] on span "NEXT" at bounding box center [780, 487] width 29 height 21
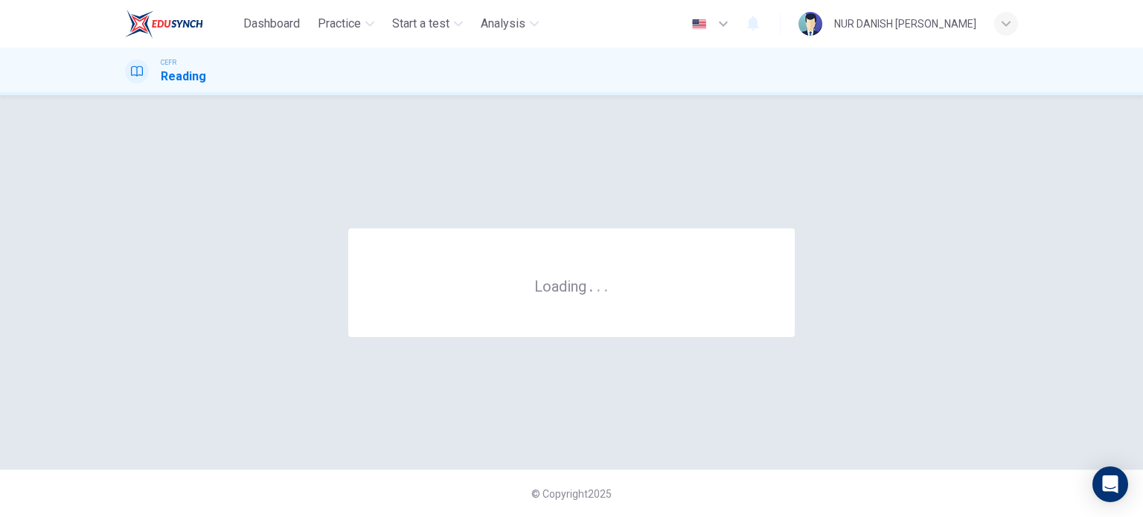
scroll to position [0, 0]
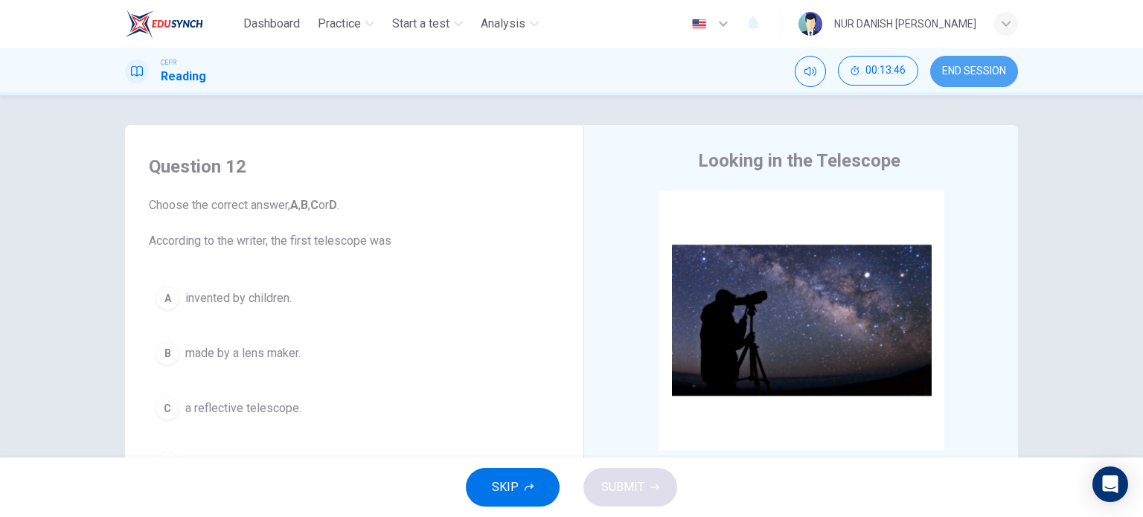
click at [962, 78] on button "END SESSION" at bounding box center [974, 71] width 88 height 31
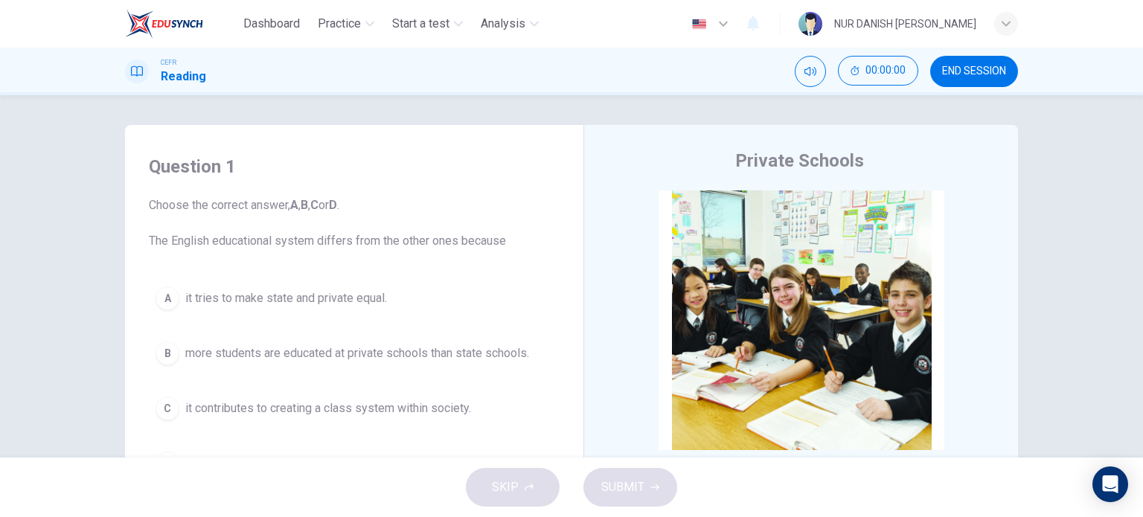
click at [366, 60] on div "CEFR Reading 00:00:00 END SESSION" at bounding box center [571, 71] width 941 height 31
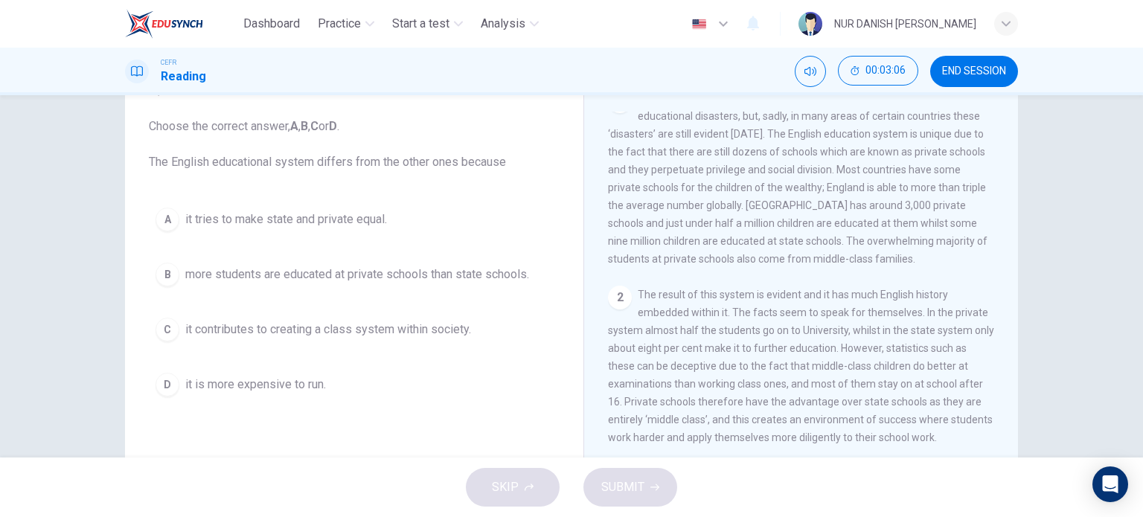
scroll to position [289, 0]
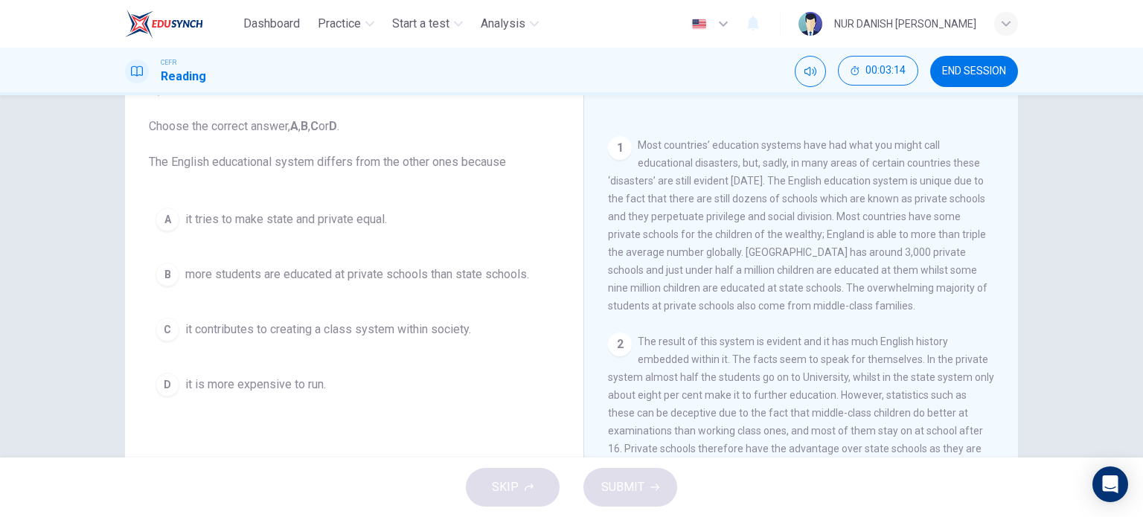
click at [318, 282] on span "more students are educated at private schools than state schools." at bounding box center [357, 275] width 344 height 18
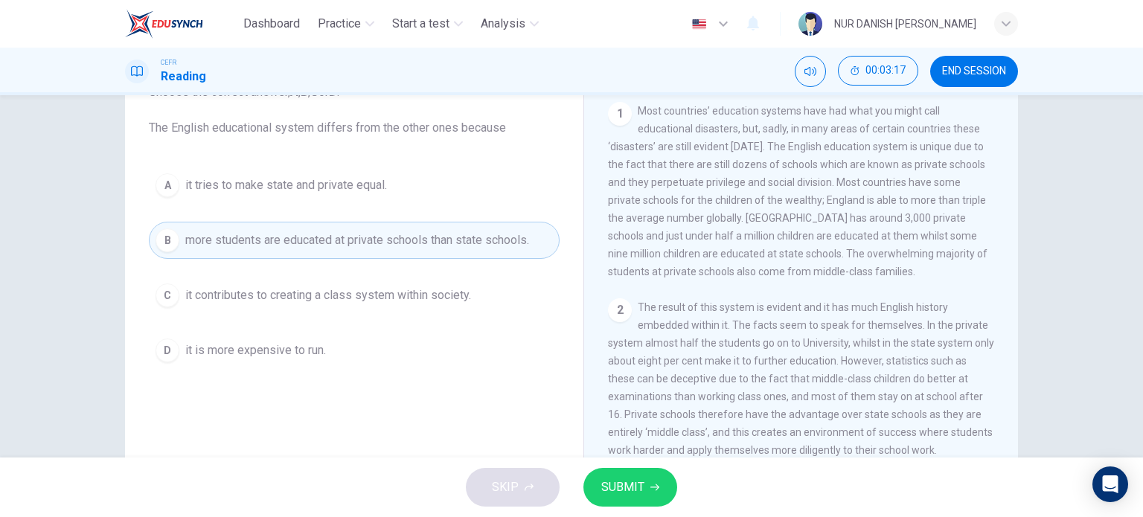
scroll to position [113, 0]
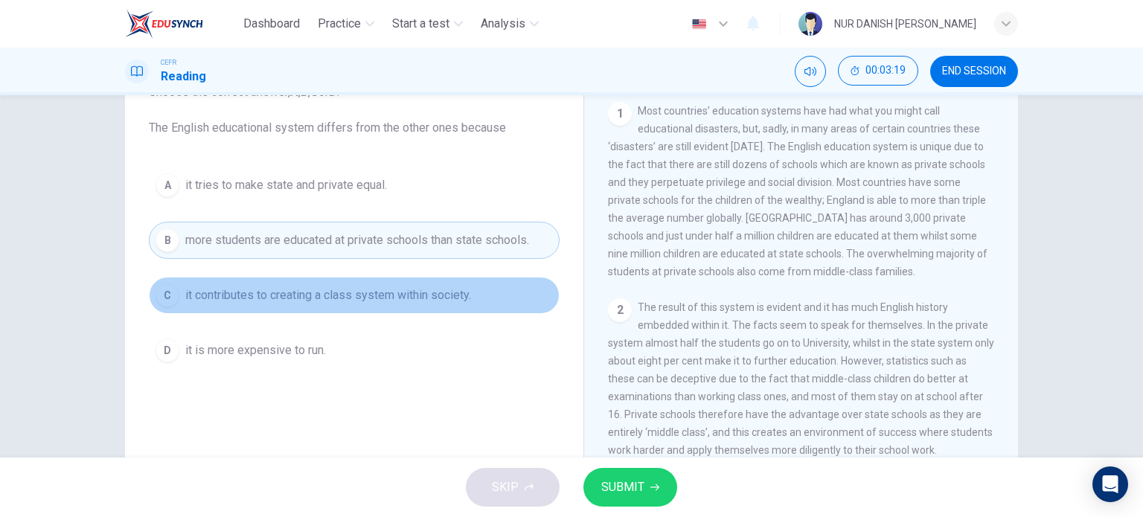
click at [363, 294] on span "it contributes to creating a class system within society." at bounding box center [328, 295] width 286 height 18
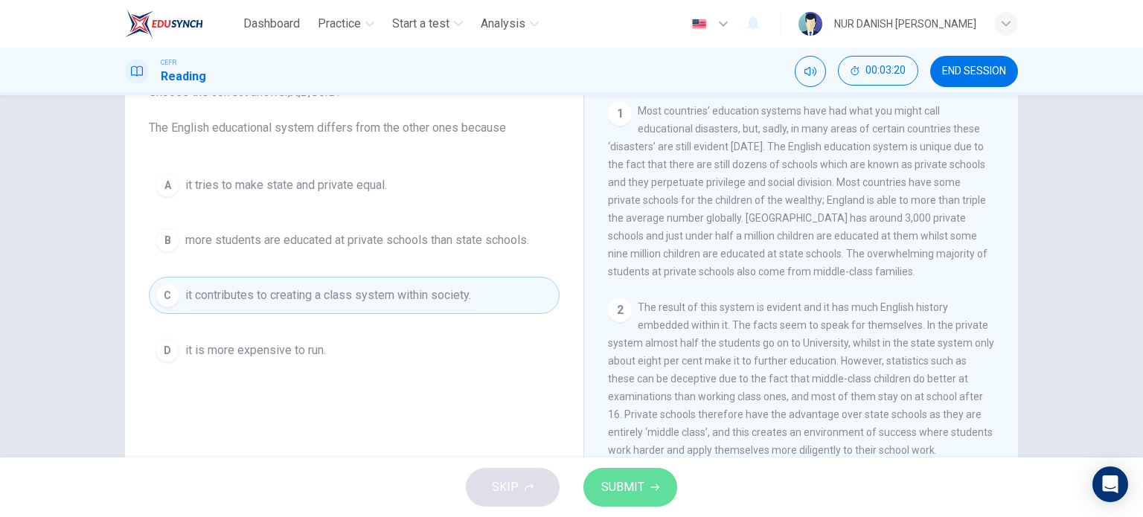
click at [631, 475] on button "SUBMIT" at bounding box center [630, 487] width 94 height 39
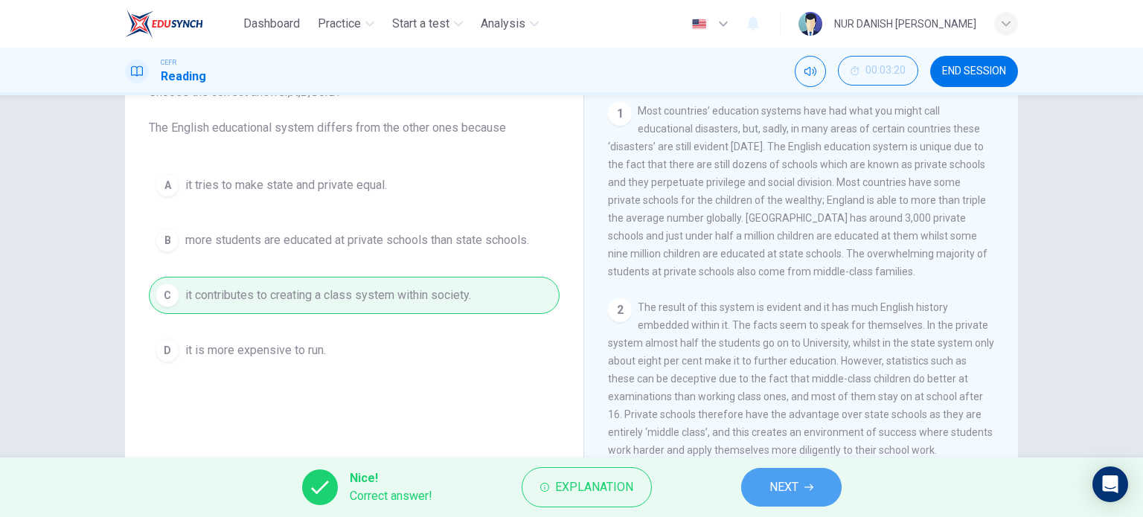
click at [804, 484] on button "NEXT" at bounding box center [791, 487] width 100 height 39
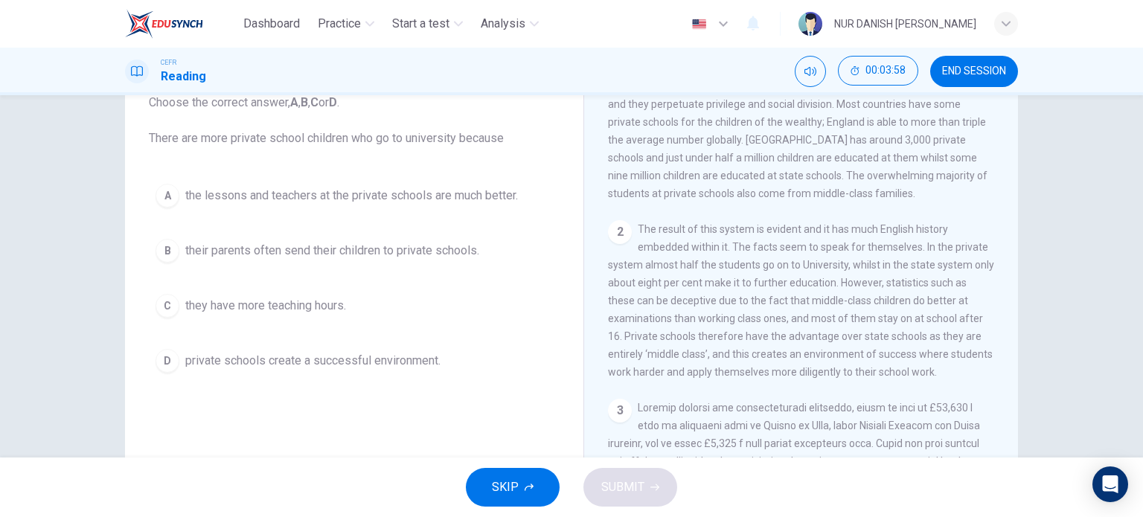
scroll to position [83, 0]
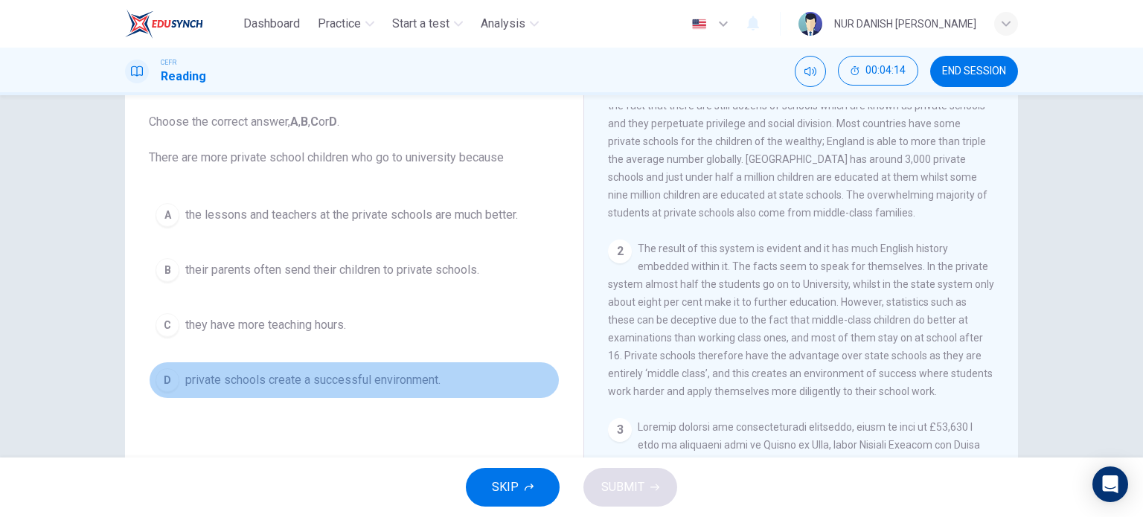
click at [357, 386] on span "private schools create a successful environment." at bounding box center [312, 380] width 255 height 18
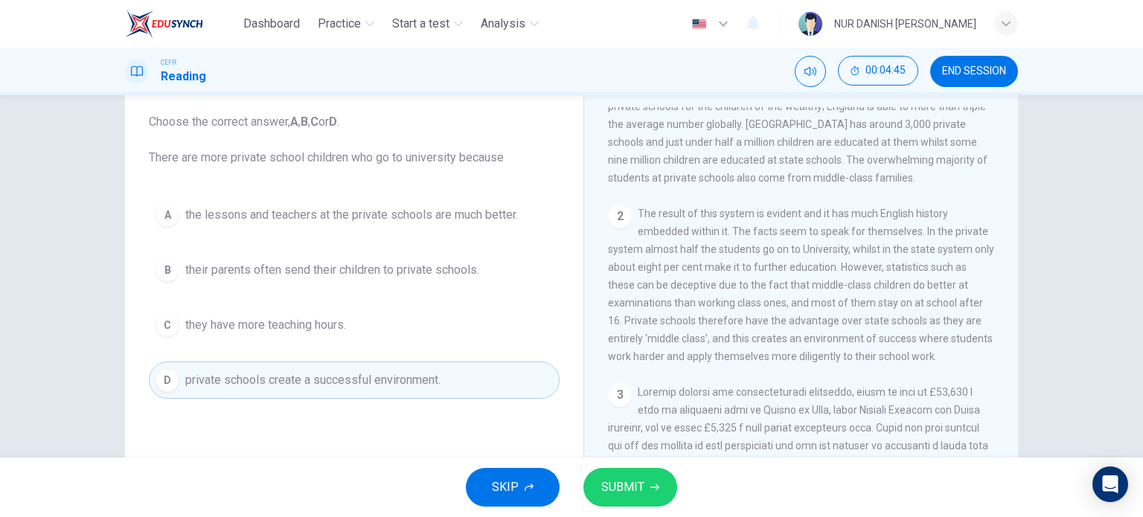
scroll to position [413, 0]
click at [659, 309] on span "The result of this system is evident and it has much English history embedded w…" at bounding box center [801, 284] width 386 height 155
click at [645, 486] on button "SUBMIT" at bounding box center [630, 487] width 94 height 39
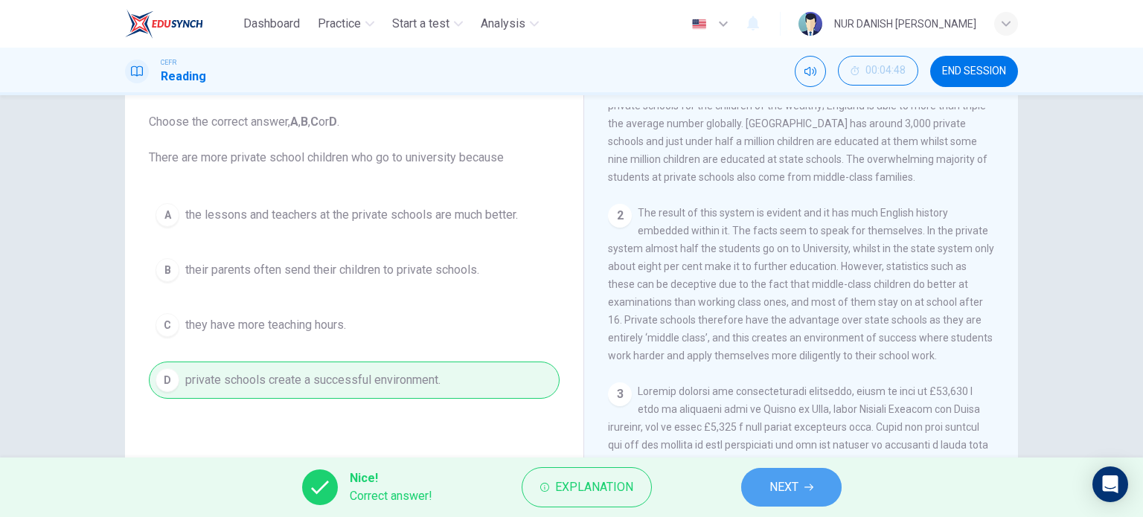
click at [775, 484] on span "NEXT" at bounding box center [783, 487] width 29 height 21
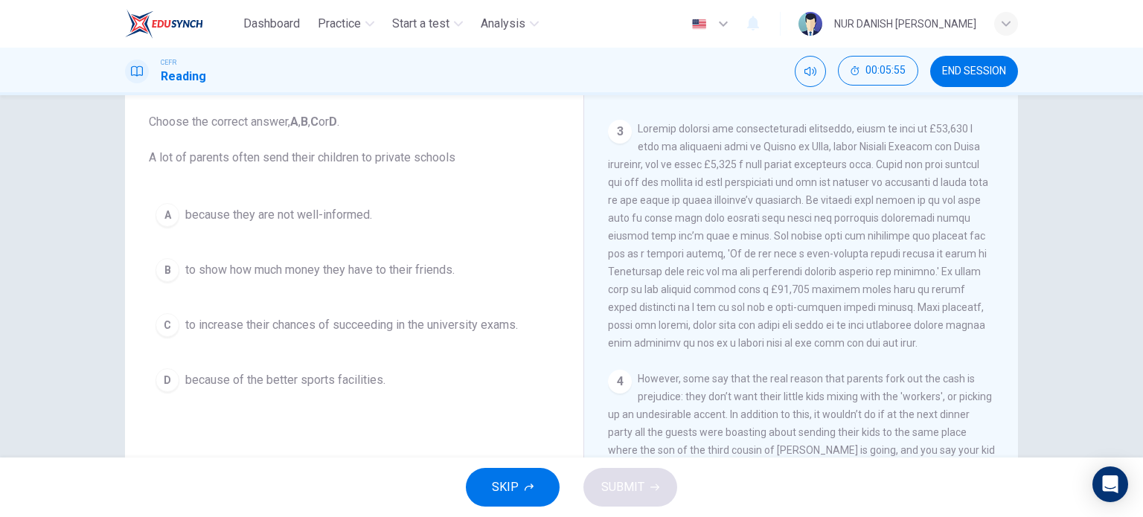
scroll to position [676, 0]
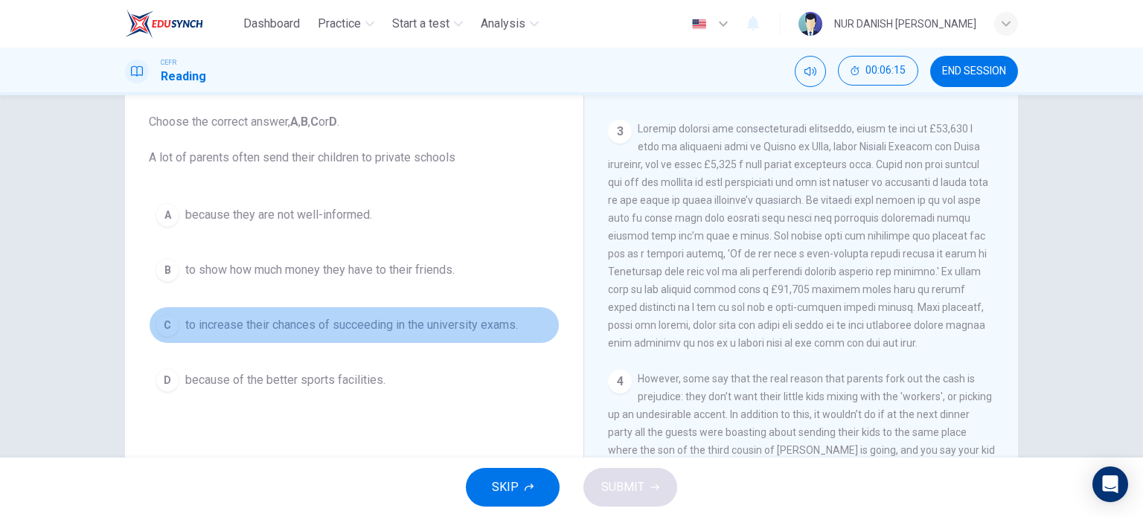
click at [305, 324] on span "to increase their chances of succeeding in the university exams." at bounding box center [351, 325] width 333 height 18
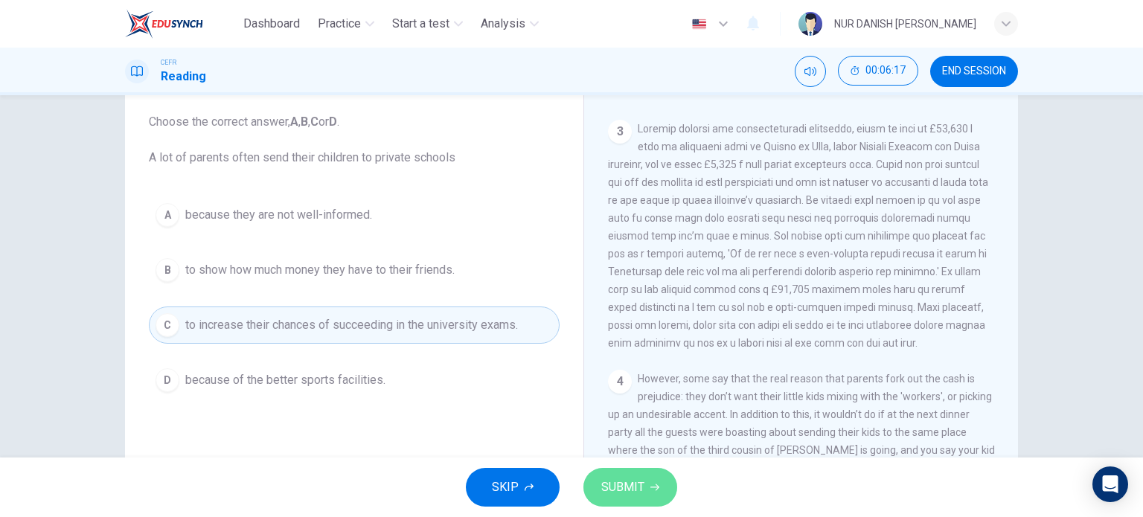
click at [623, 479] on span "SUBMIT" at bounding box center [622, 487] width 43 height 21
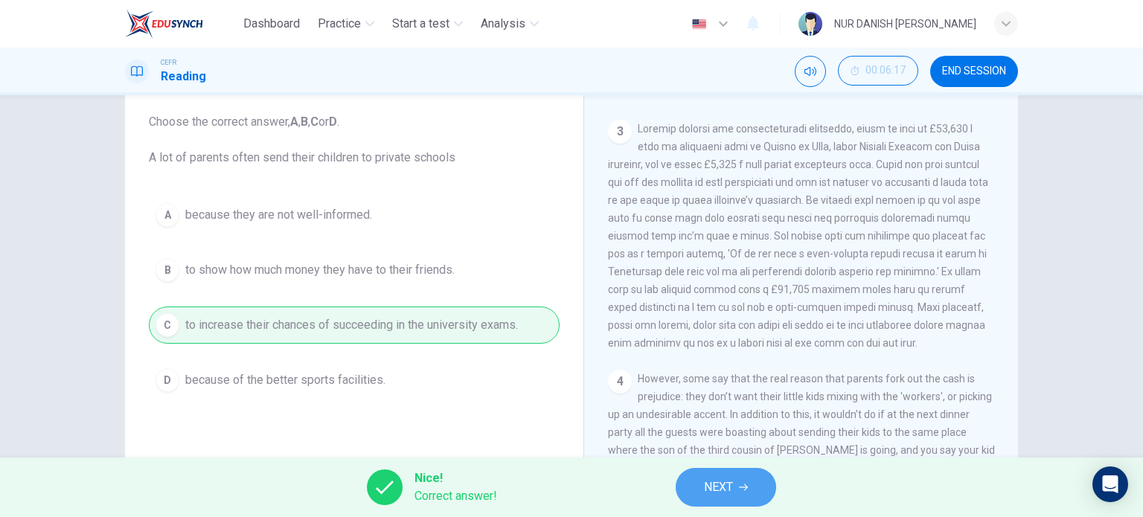
click at [746, 496] on button "NEXT" at bounding box center [726, 487] width 100 height 39
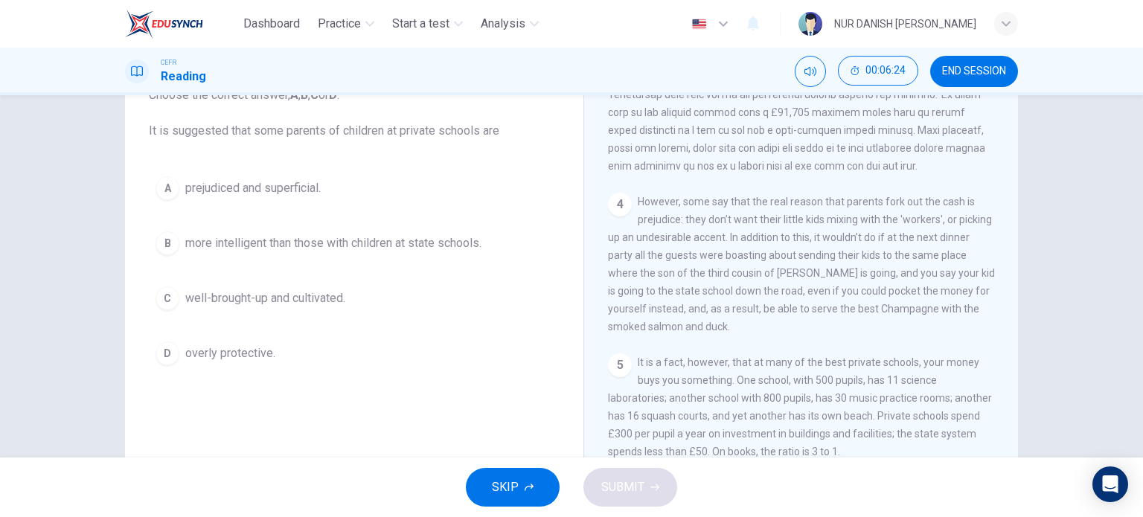
scroll to position [836, 0]
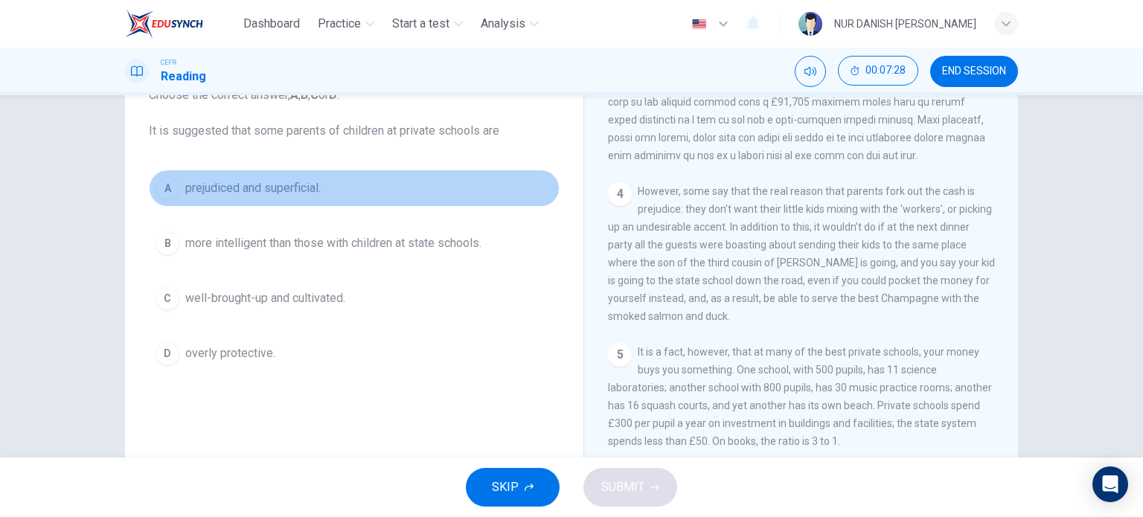
click at [234, 196] on span "prejudiced and superficial." at bounding box center [252, 188] width 135 height 18
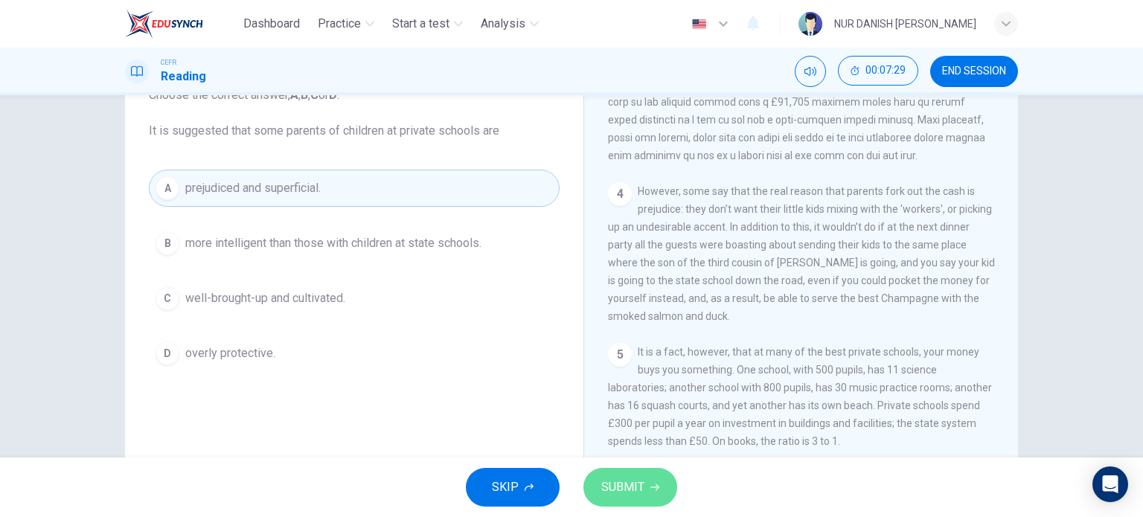
click at [619, 493] on span "SUBMIT" at bounding box center [622, 487] width 43 height 21
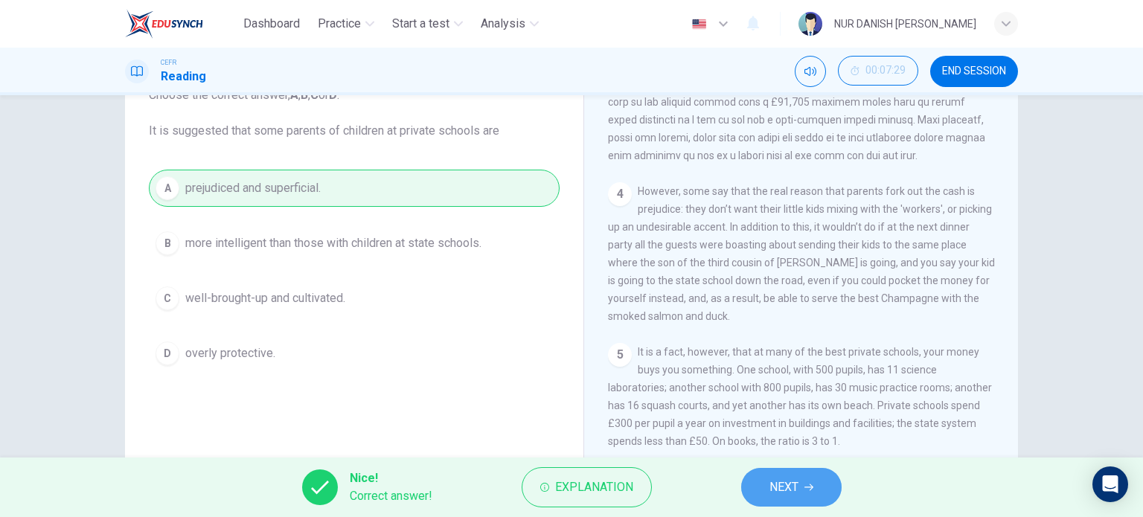
click at [792, 498] on button "NEXT" at bounding box center [791, 487] width 100 height 39
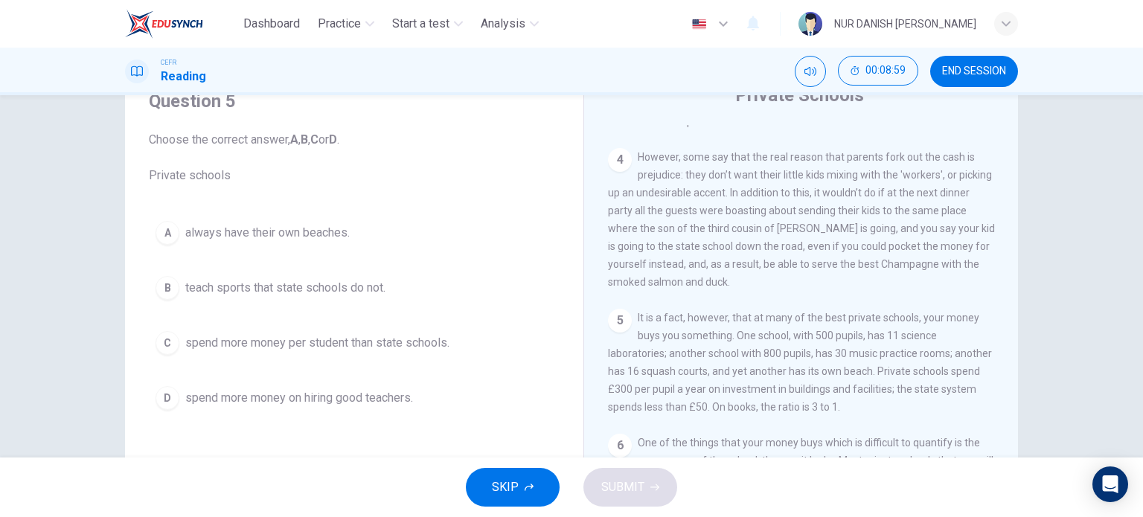
scroll to position [64, 0]
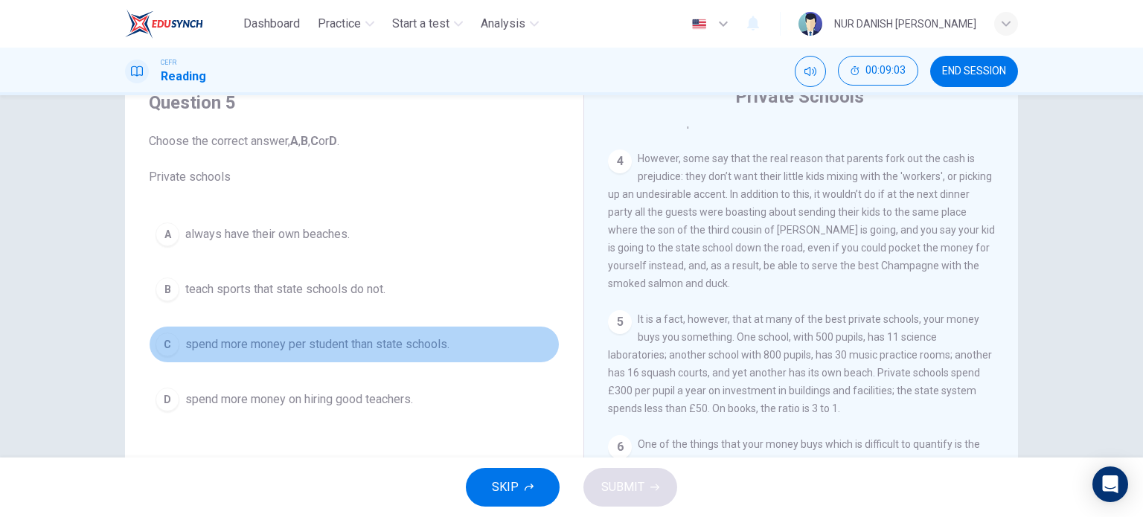
click at [399, 336] on span "spend more money per student than state schools." at bounding box center [317, 345] width 264 height 18
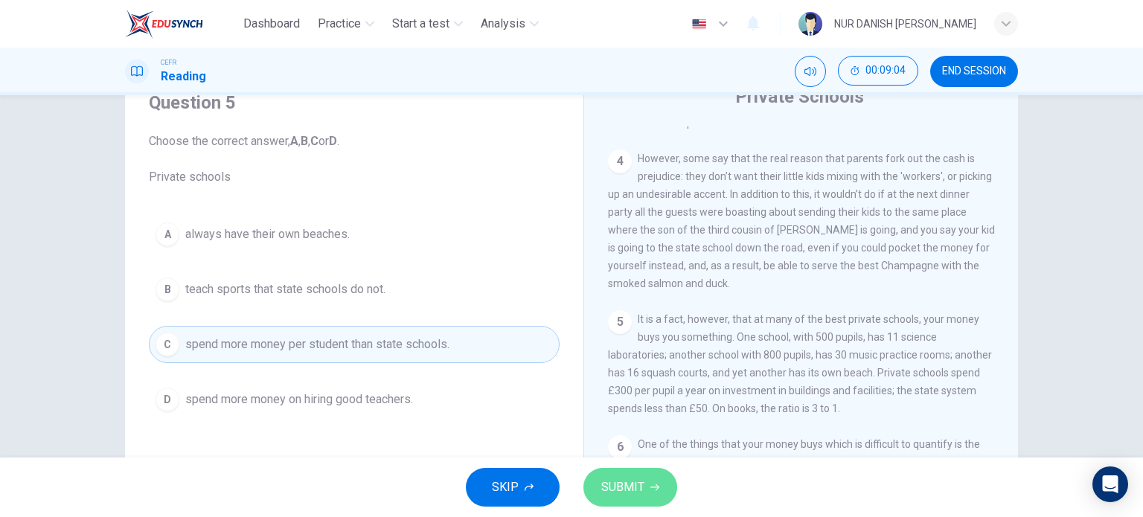
click at [631, 475] on button "SUBMIT" at bounding box center [630, 487] width 94 height 39
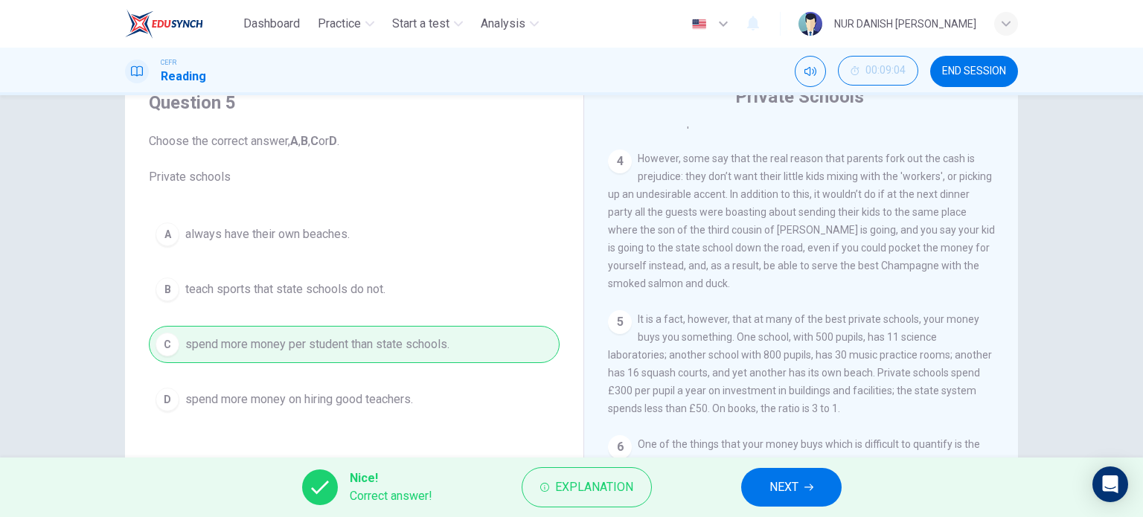
click at [779, 478] on span "NEXT" at bounding box center [783, 487] width 29 height 21
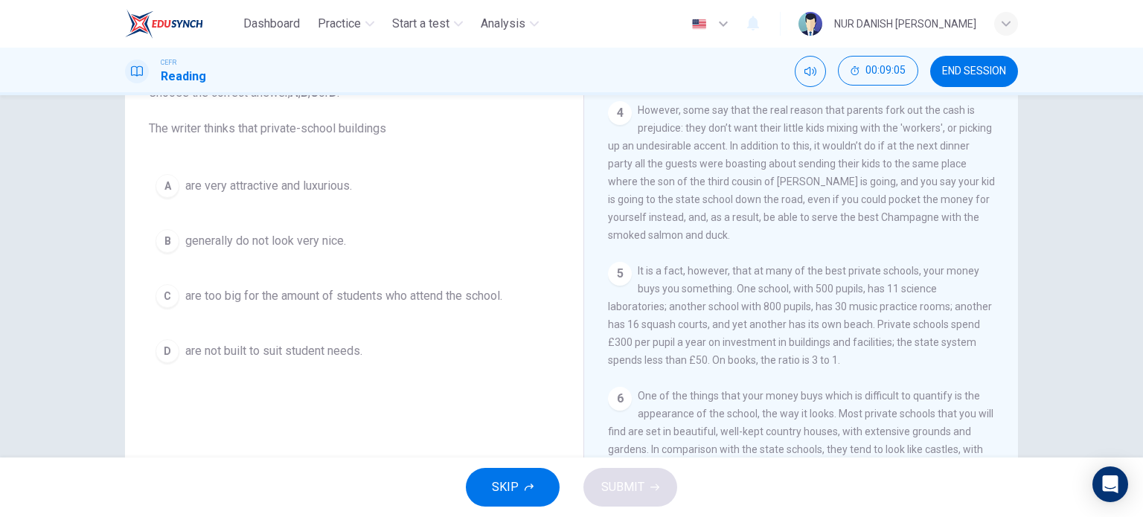
scroll to position [113, 0]
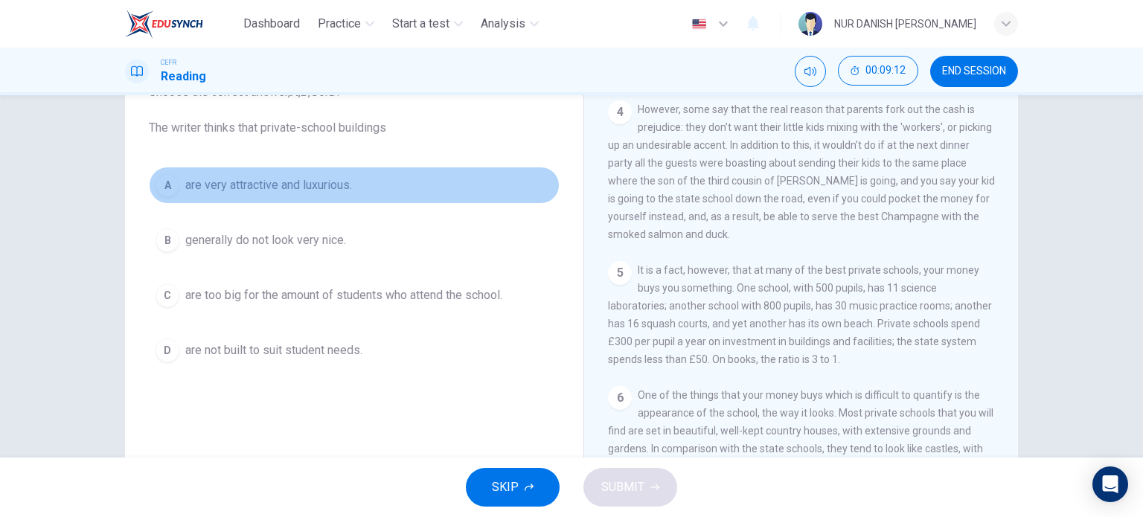
click at [281, 200] on button "A are very attractive and luxurious." at bounding box center [354, 185] width 411 height 37
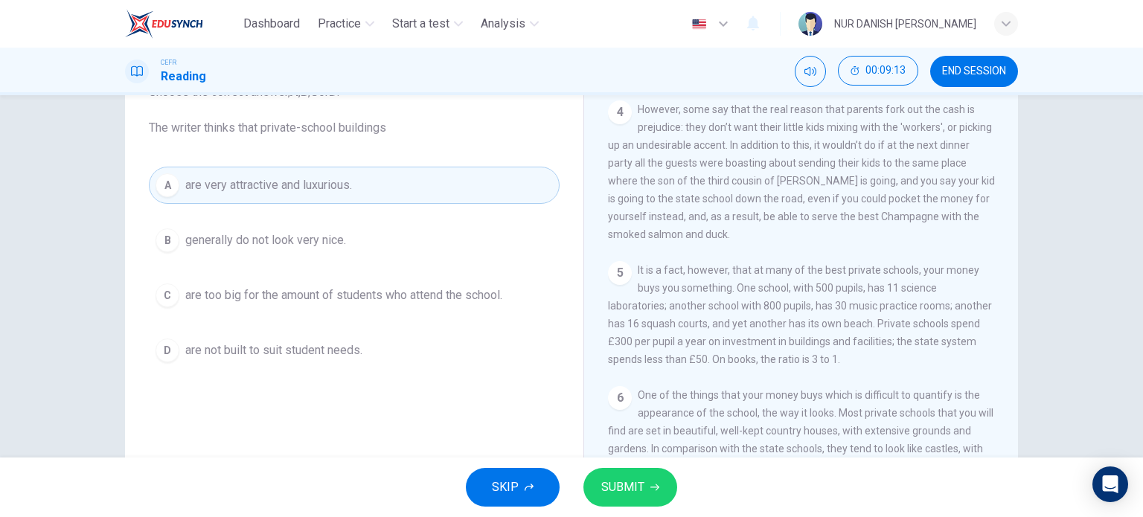
scroll to position [177, 0]
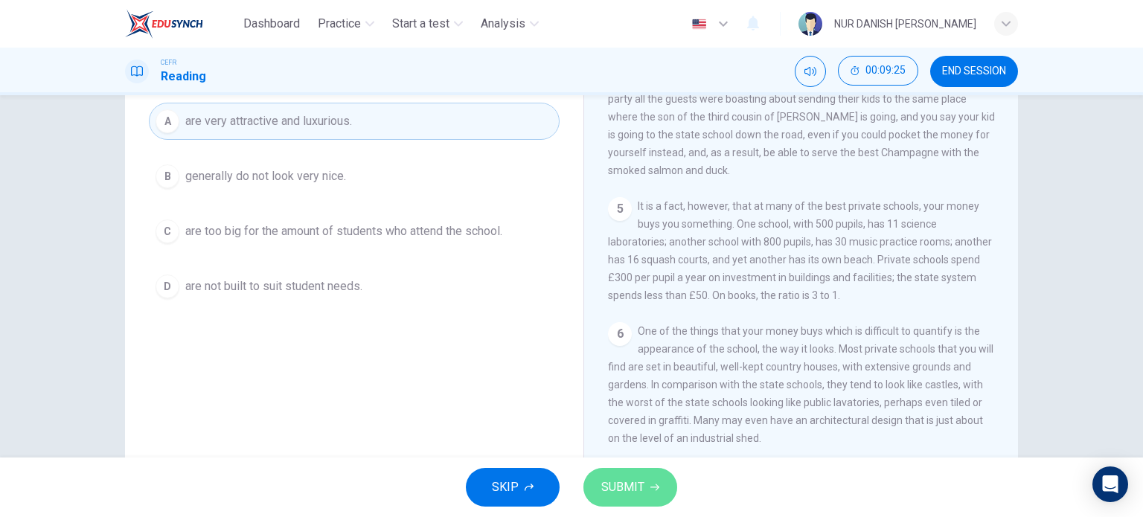
click at [653, 485] on icon "button" at bounding box center [654, 487] width 9 height 9
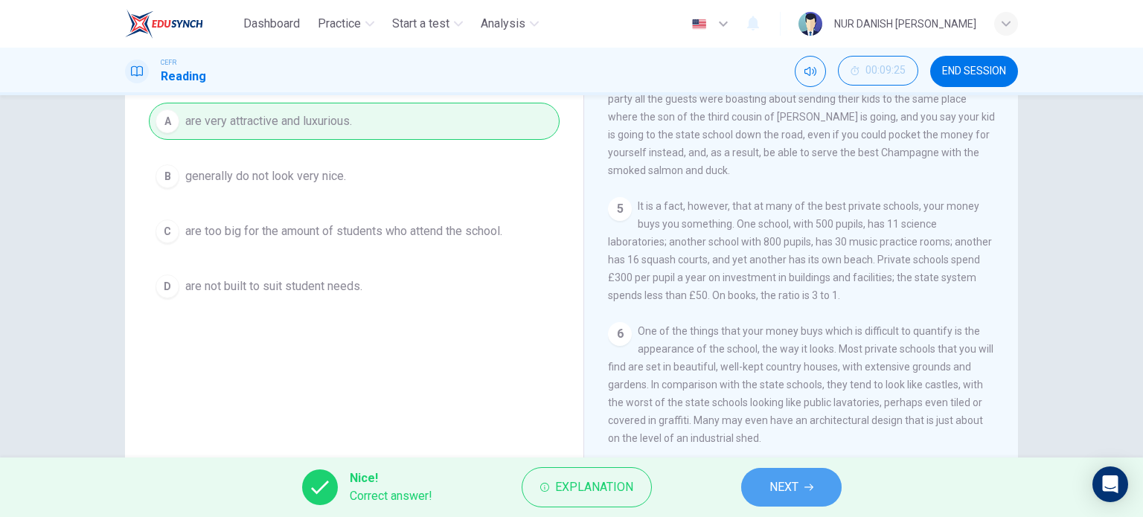
click at [765, 493] on button "NEXT" at bounding box center [791, 487] width 100 height 39
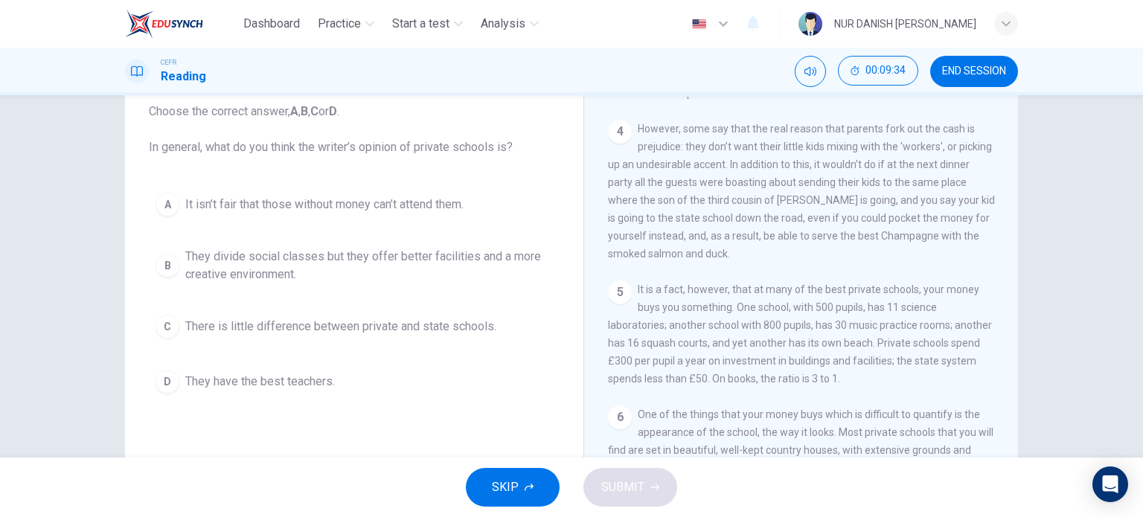
scroll to position [98, 0]
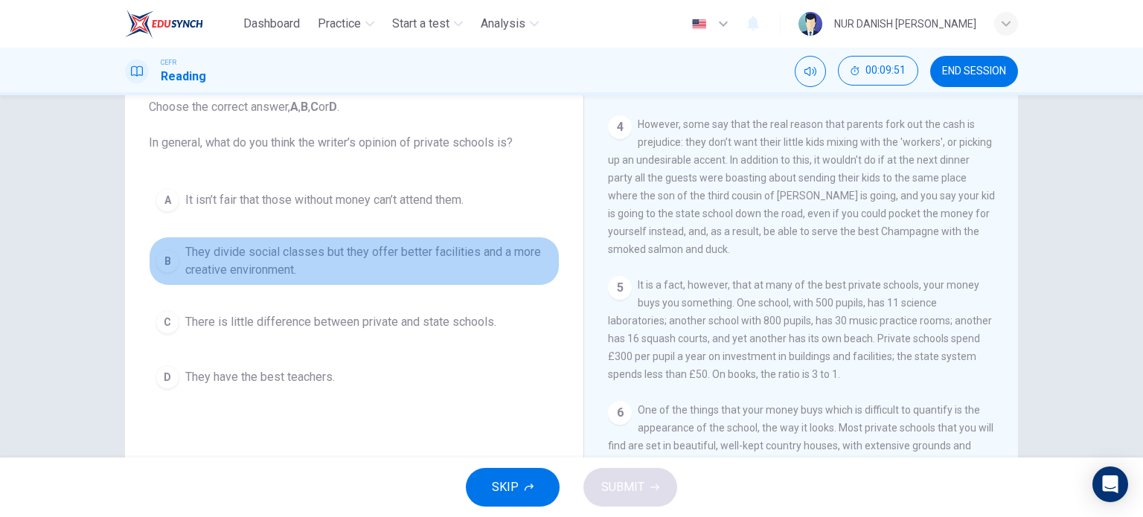
click at [285, 280] on button "B They divide social classes but they offer better facilities and a more creati…" at bounding box center [354, 261] width 411 height 49
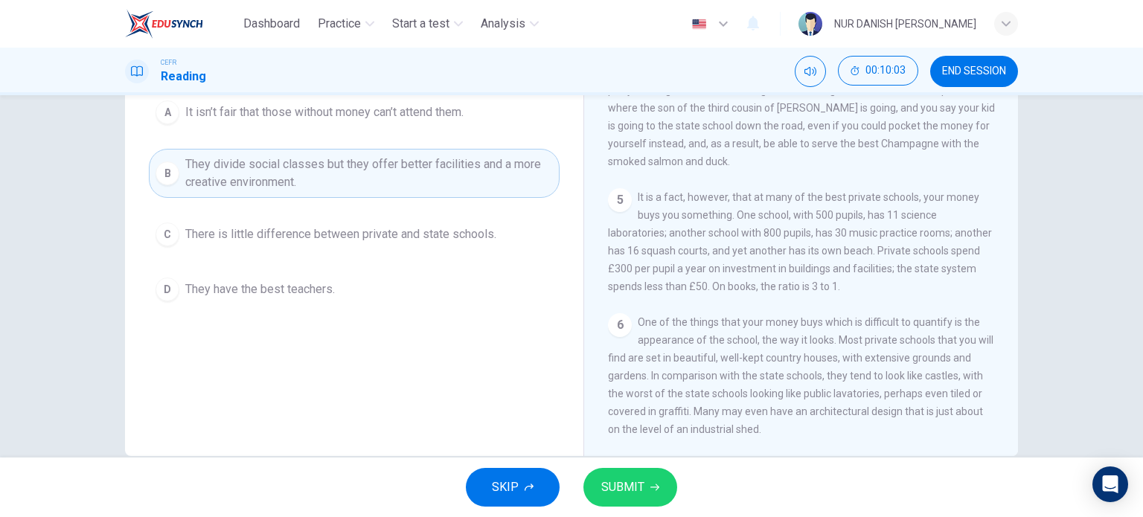
scroll to position [155, 0]
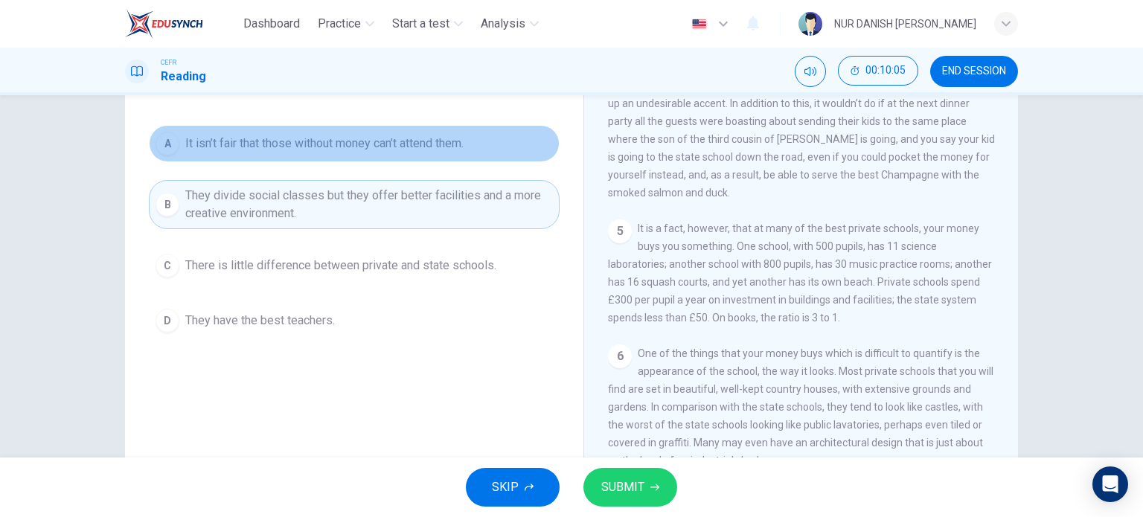
click at [366, 157] on button "A It isn’t fair that those without money can’t attend them." at bounding box center [354, 143] width 411 height 37
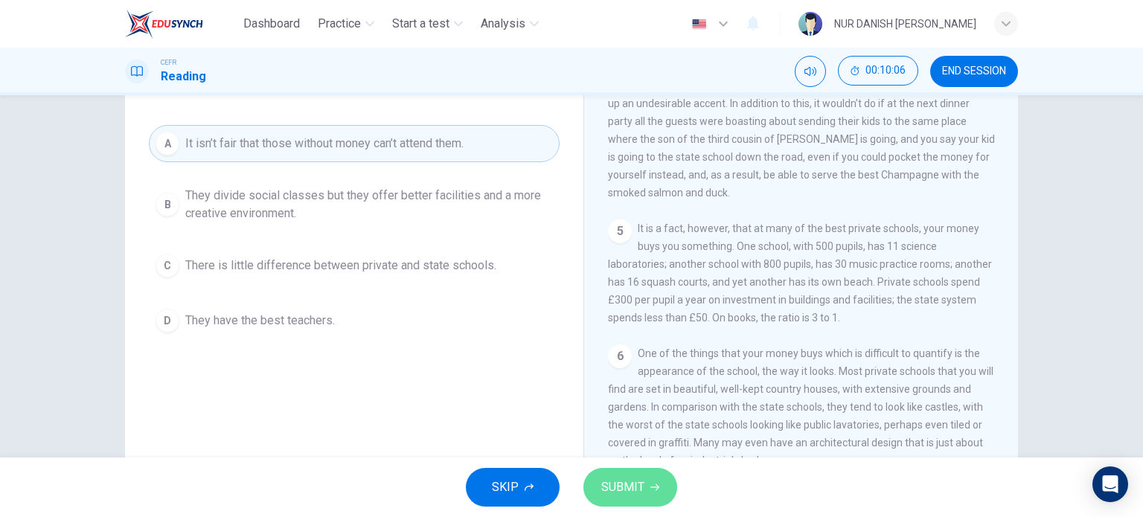
click at [637, 470] on button "SUBMIT" at bounding box center [630, 487] width 94 height 39
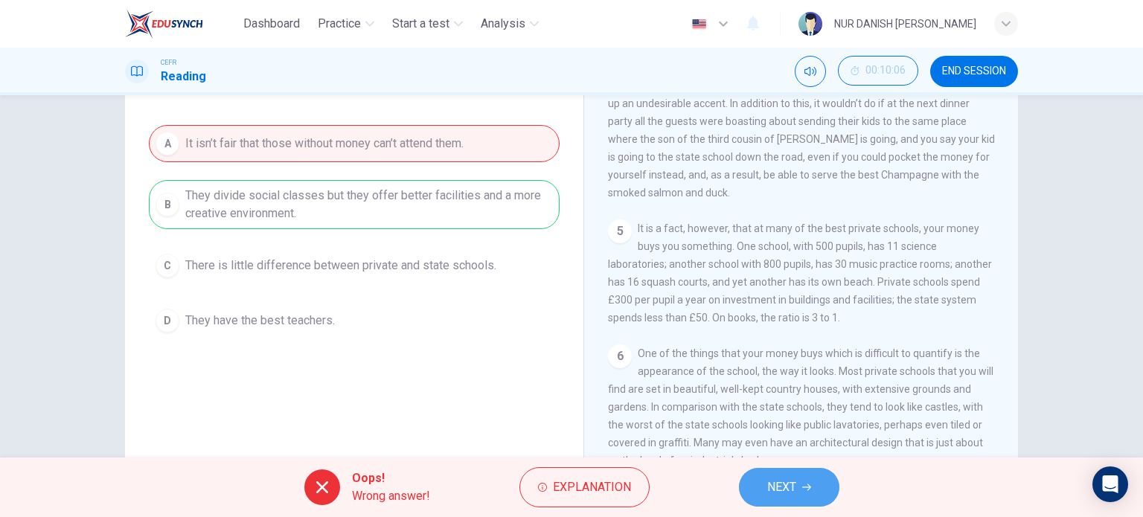
click at [804, 496] on button "NEXT" at bounding box center [789, 487] width 100 height 39
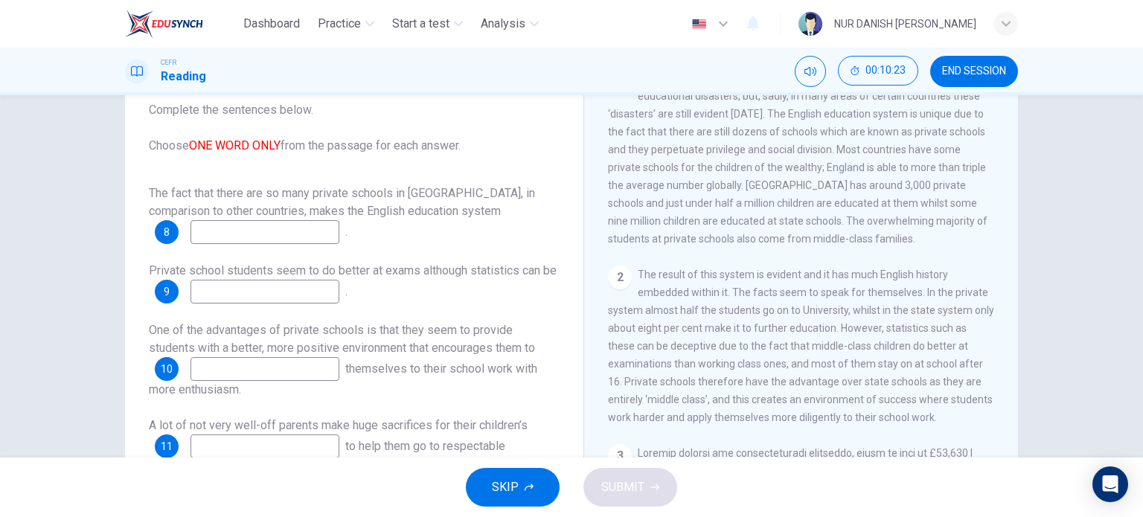
scroll to position [256, 0]
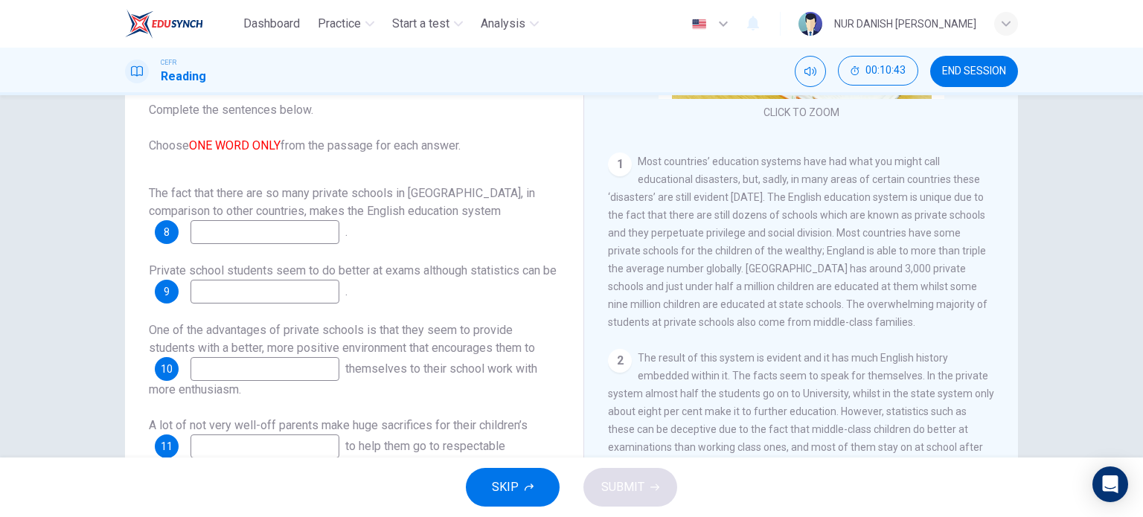
click at [263, 241] on input at bounding box center [264, 232] width 149 height 24
type input "unique"
click at [242, 292] on input at bounding box center [264, 292] width 149 height 24
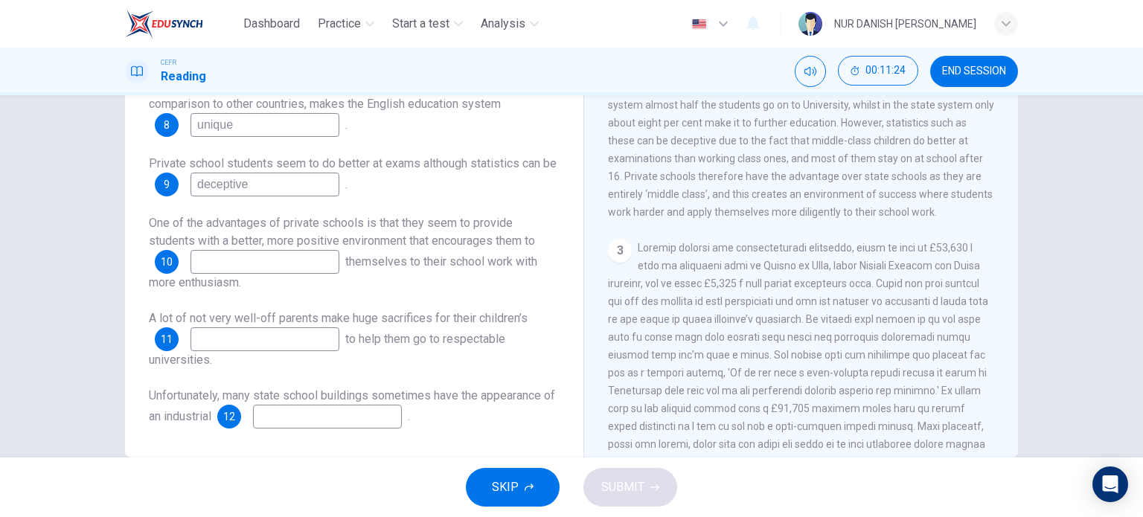
scroll to position [452, 0]
type input "deceptive"
click at [232, 264] on input at bounding box center [264, 262] width 149 height 24
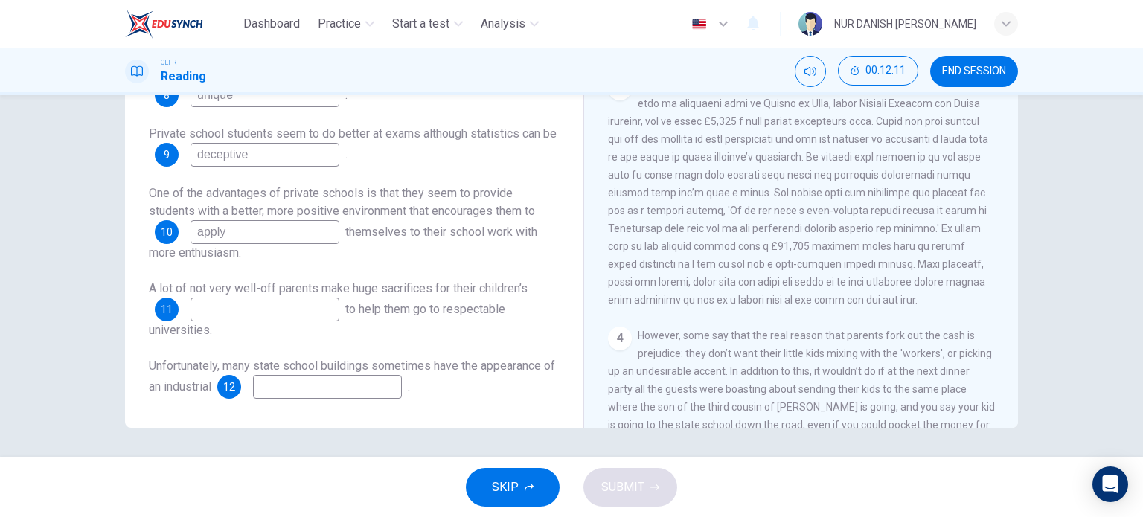
scroll to position [582, 0]
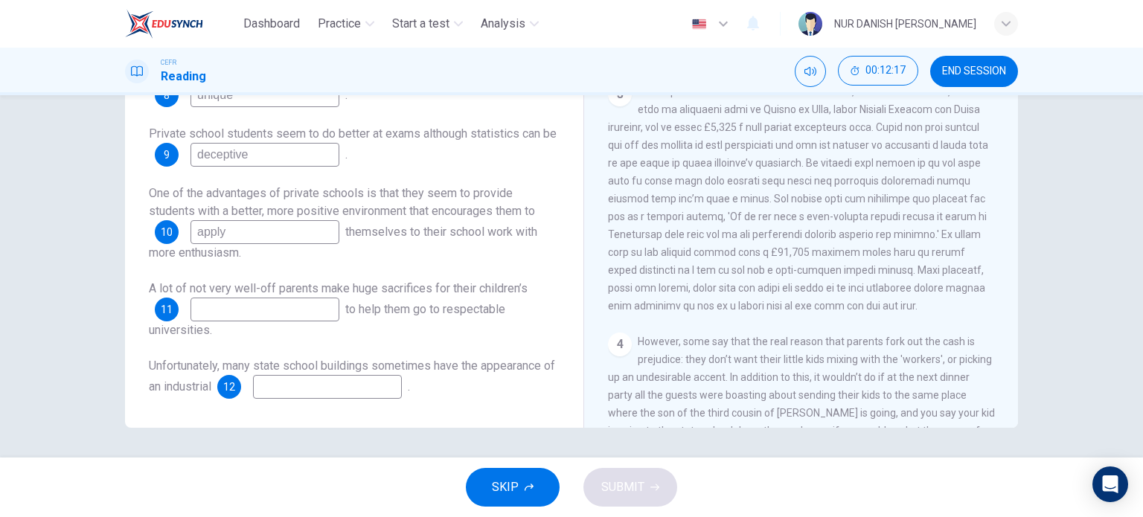
type input "apply"
click at [253, 310] on input at bounding box center [264, 310] width 149 height 24
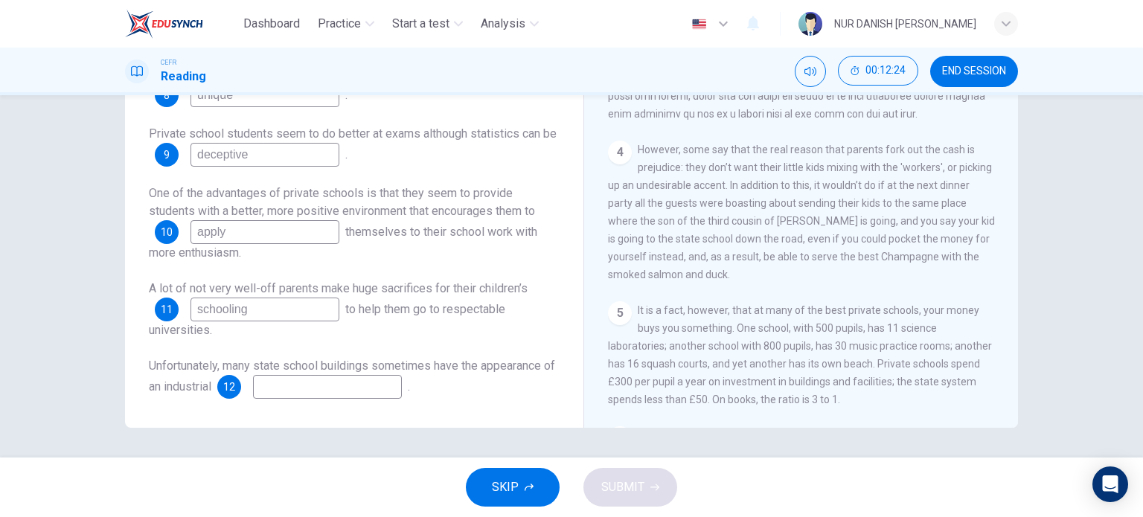
scroll to position [946, 0]
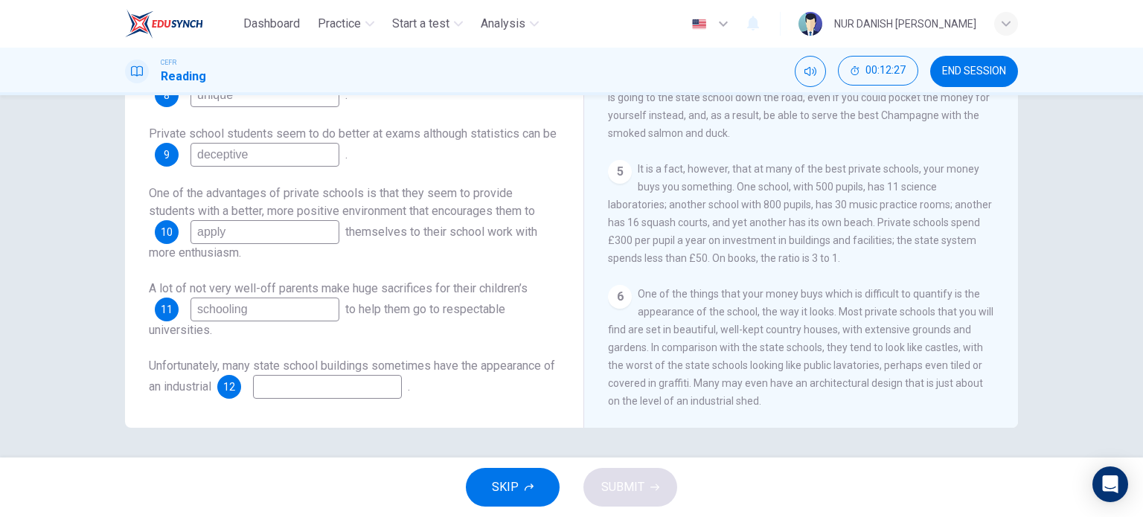
type input "schooling"
click at [310, 394] on input at bounding box center [327, 387] width 149 height 24
type input "shed"
click at [663, 481] on button "SUBMIT" at bounding box center [630, 487] width 94 height 39
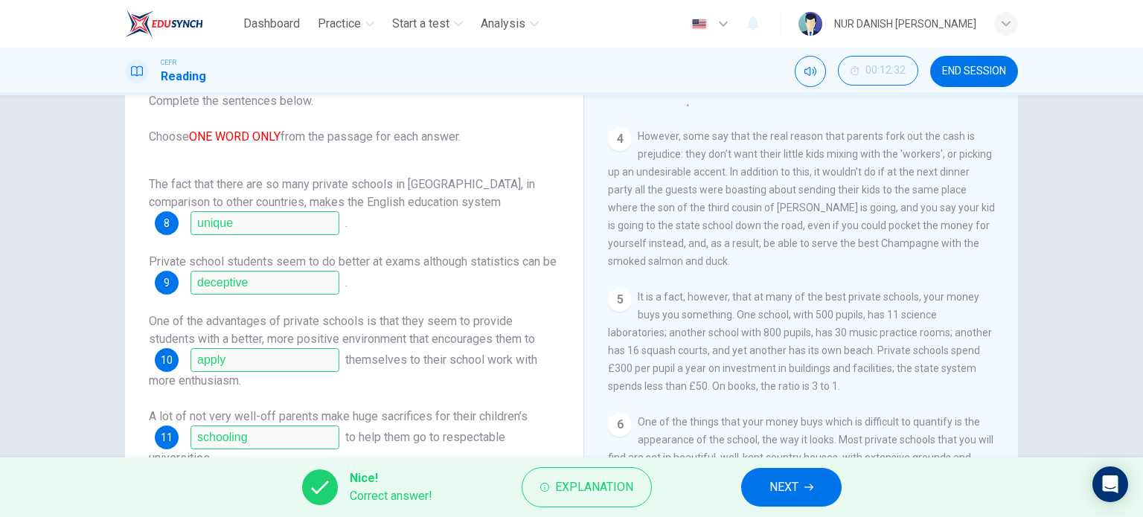
scroll to position [214, 0]
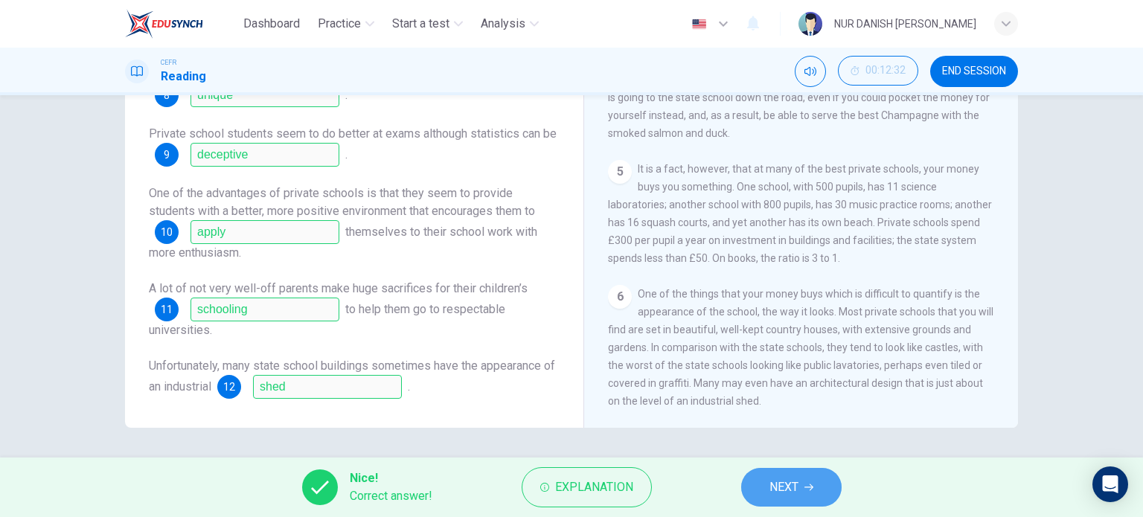
click at [759, 487] on button "NEXT" at bounding box center [791, 487] width 100 height 39
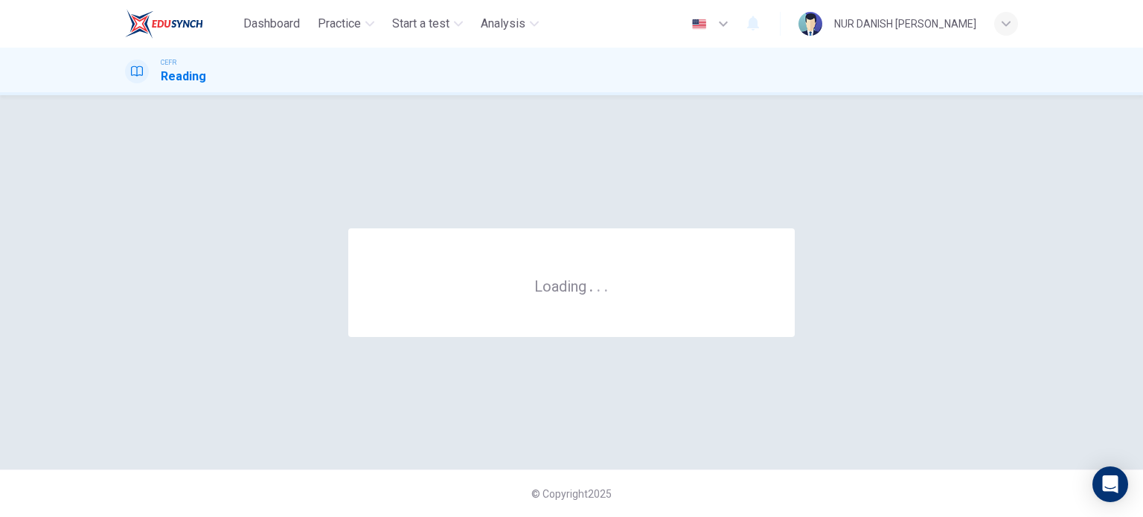
scroll to position [0, 0]
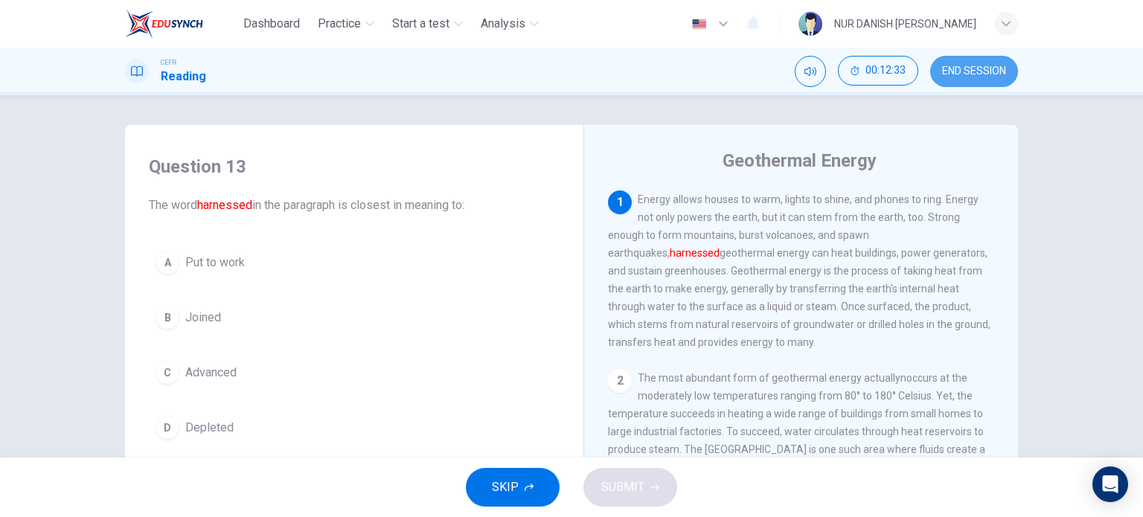
click at [976, 71] on span "END SESSION" at bounding box center [974, 71] width 64 height 12
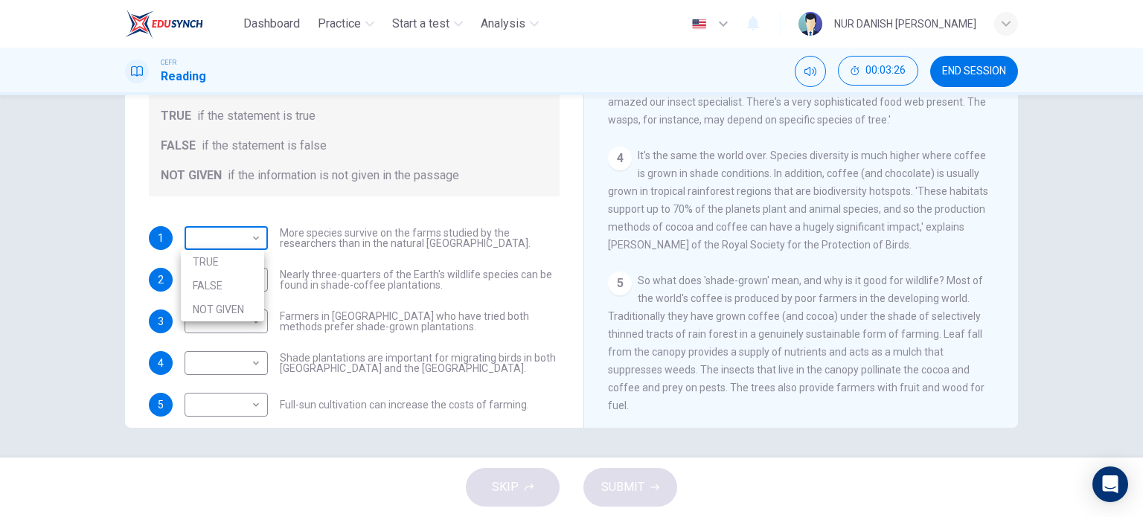
click at [243, 240] on body "Dashboard Practice Start a test Analysis English en ​ NUR DANISH [PERSON_NAME] …" at bounding box center [571, 258] width 1143 height 517
click at [250, 263] on li "TRUE" at bounding box center [222, 262] width 83 height 24
type input "TRUE"
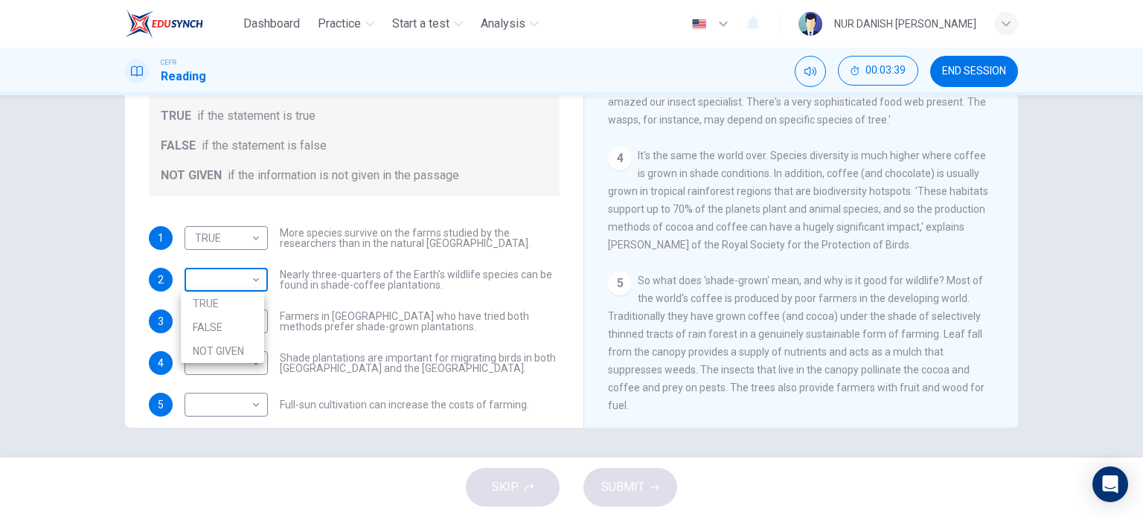
click at [255, 278] on body "Dashboard Practice Start a test Analysis English en ​ NUR DANISH [PERSON_NAME] …" at bounding box center [571, 258] width 1143 height 517
click at [749, 323] on div at bounding box center [571, 258] width 1143 height 517
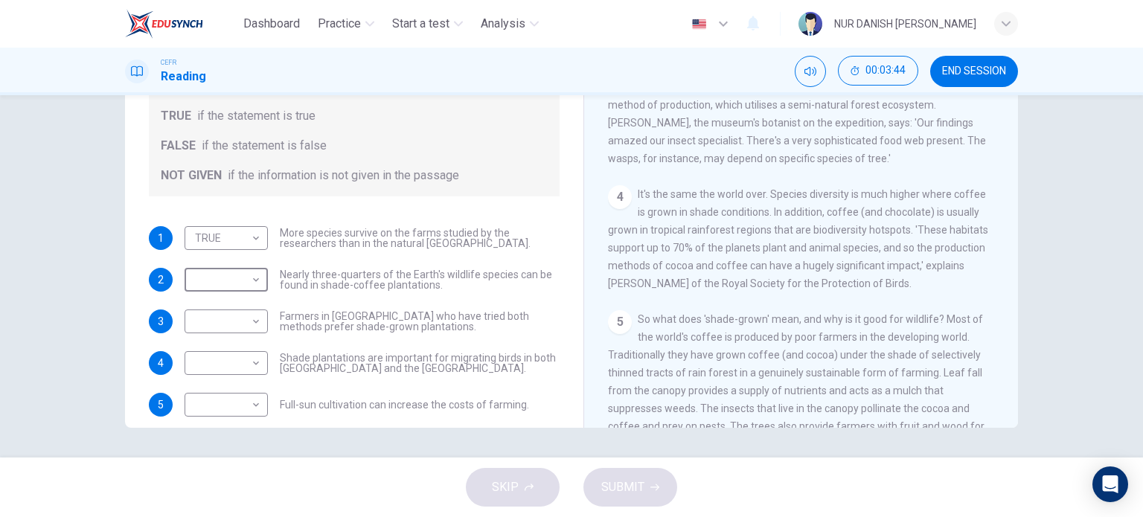
scroll to position [443, 0]
click at [749, 323] on div "5 So what does 'shade-grown' mean, and why is it good for wildlife? Most of the…" at bounding box center [801, 381] width 387 height 143
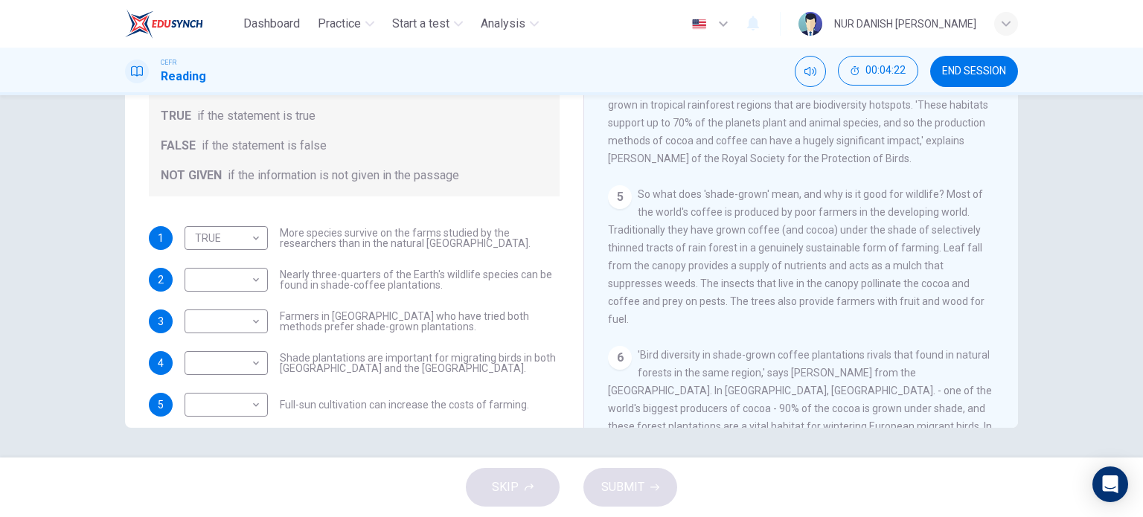
scroll to position [568, 0]
click at [235, 270] on body "Dashboard Practice Start a test Analysis English en ​ NUR DANISH [PERSON_NAME] …" at bounding box center [571, 258] width 1143 height 517
click at [252, 333] on li "FALSE" at bounding box center [222, 327] width 83 height 24
type input "FALSE"
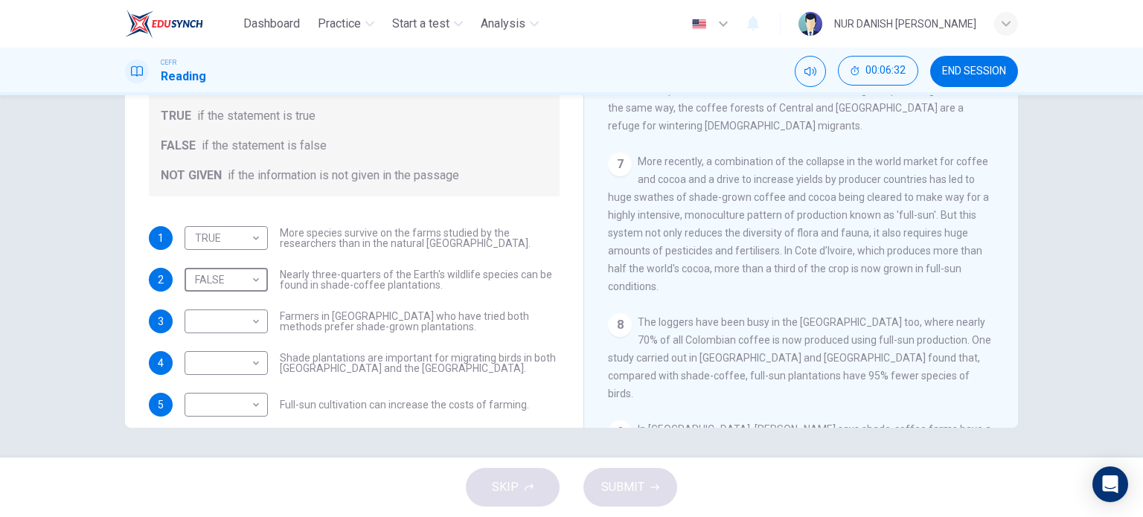
scroll to position [904, 0]
click at [234, 321] on body "Dashboard Practice Start a test Analysis English en ​ NUR DANISH [PERSON_NAME] …" at bounding box center [571, 258] width 1143 height 517
click at [246, 393] on li "NOT GIVEN" at bounding box center [222, 393] width 83 height 24
type input "NOT GIVEN"
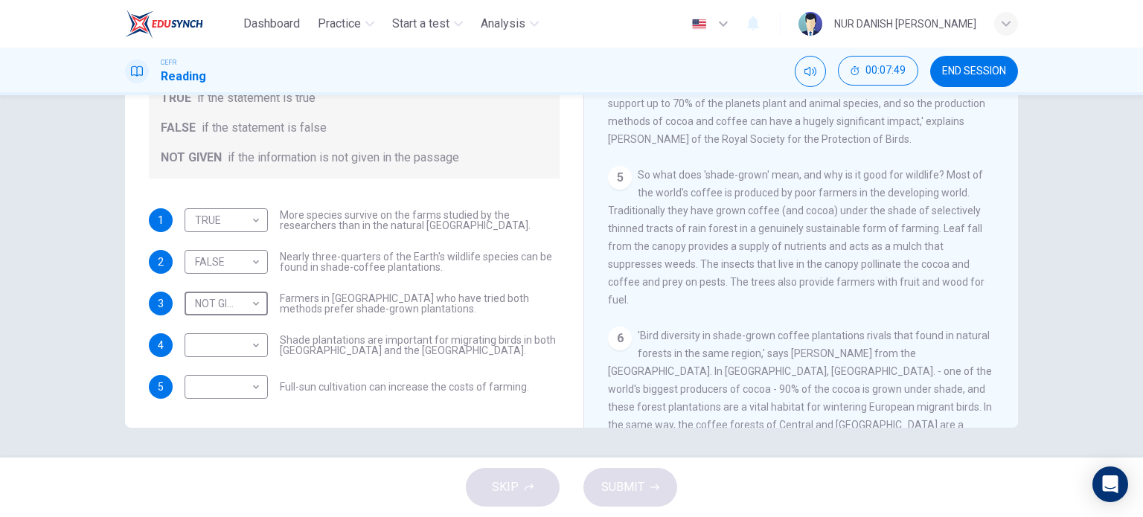
scroll to position [589, 0]
click at [256, 346] on body "Dashboard Practice Start a test Analysis English en ​ NUR DANISH [PERSON_NAME] …" at bounding box center [571, 258] width 1143 height 517
click at [736, 336] on div at bounding box center [571, 258] width 1143 height 517
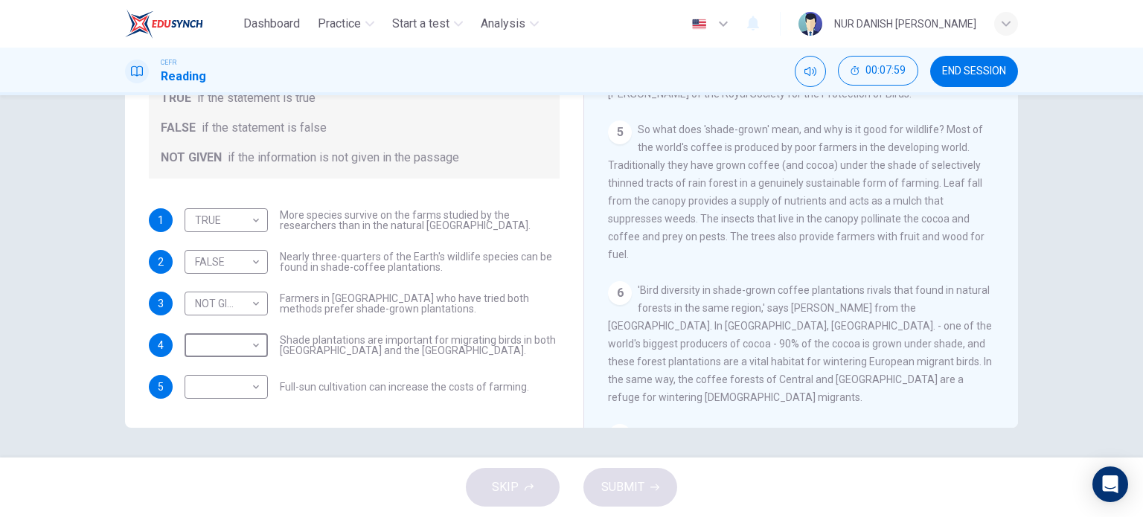
scroll to position [640, 0]
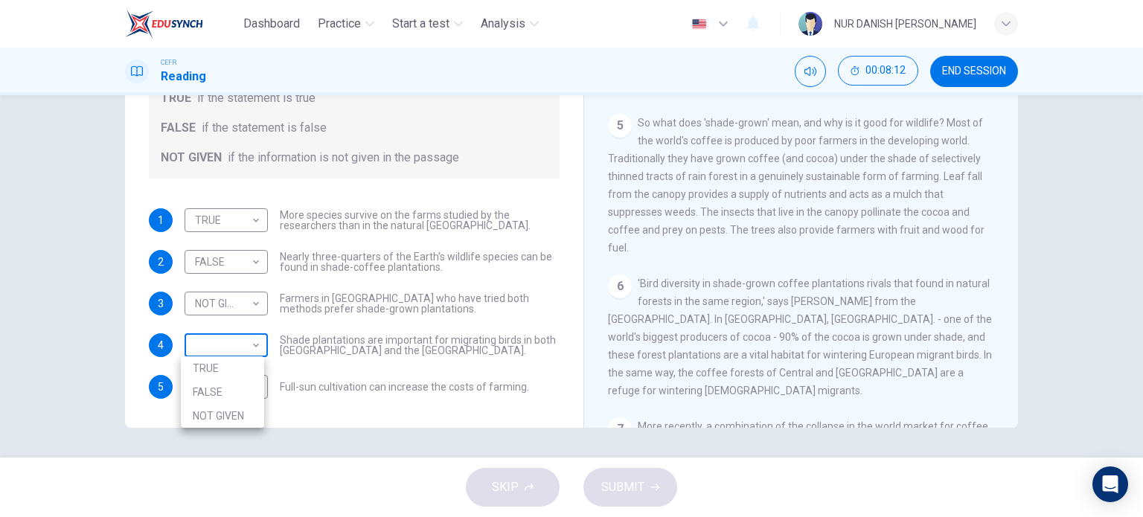
click at [253, 339] on body "Dashboard Practice Start a test Analysis English en ​ NUR DANISH [PERSON_NAME] …" at bounding box center [571, 258] width 1143 height 517
click at [256, 364] on li "TRUE" at bounding box center [222, 368] width 83 height 24
type input "TRUE"
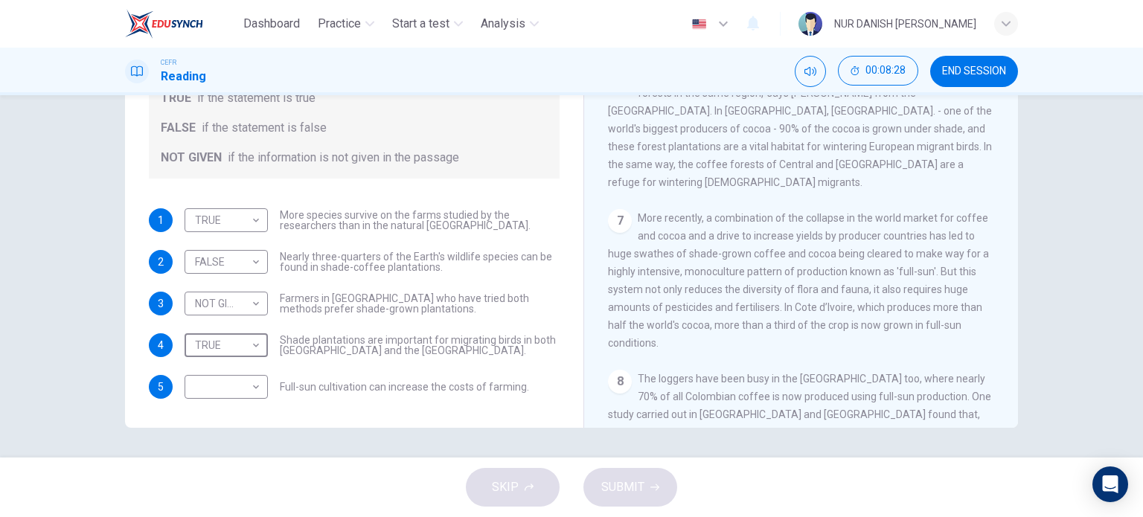
scroll to position [853, 0]
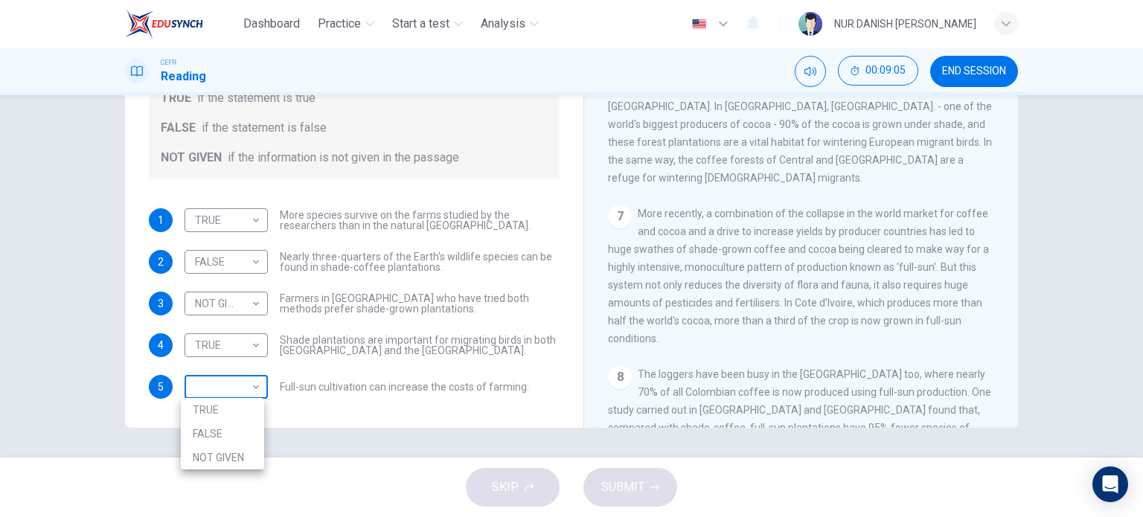
click at [211, 397] on body "Dashboard Practice Start a test Analysis English en ​ NUR DANISH [PERSON_NAME] …" at bounding box center [571, 258] width 1143 height 517
click at [217, 420] on li "TRUE" at bounding box center [222, 410] width 83 height 24
type input "TRUE"
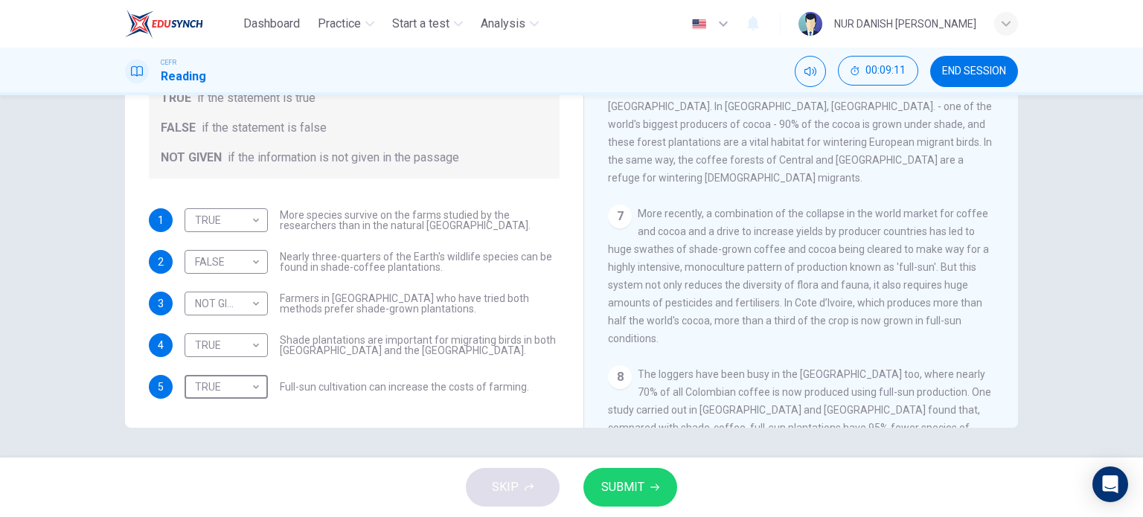
click at [623, 501] on button "SUBMIT" at bounding box center [630, 487] width 94 height 39
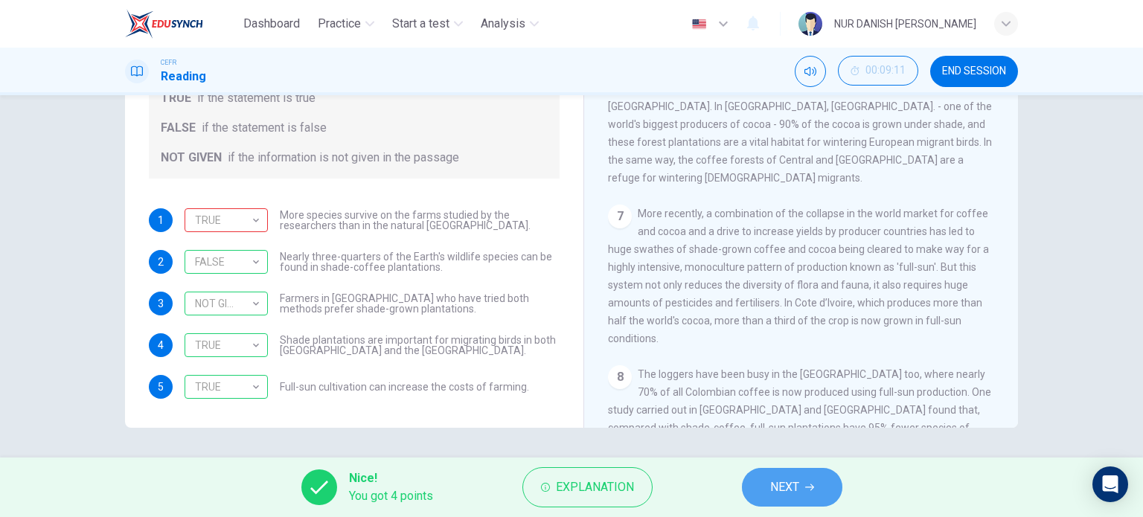
click at [802, 481] on button "NEXT" at bounding box center [792, 487] width 100 height 39
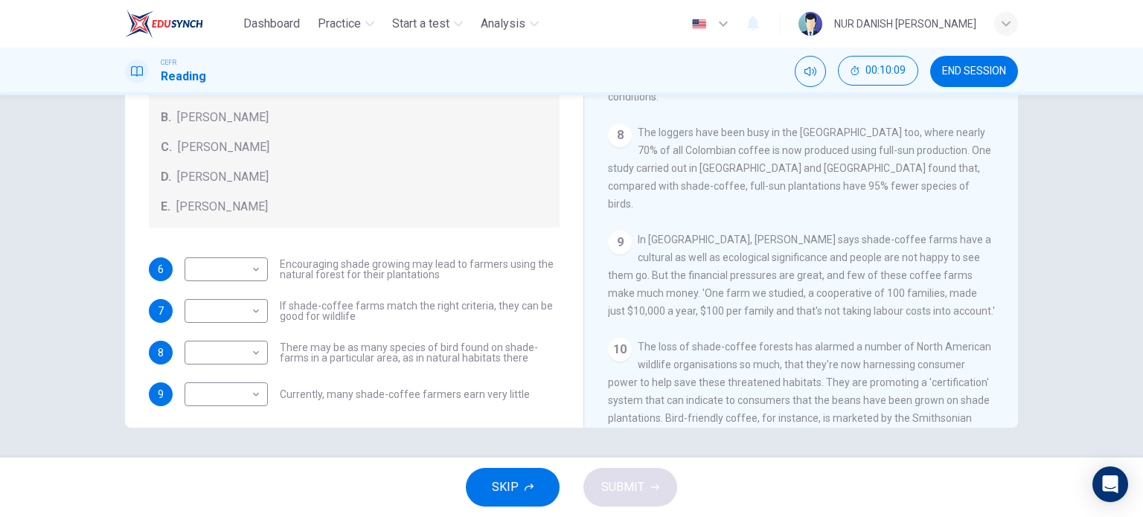
scroll to position [89, 0]
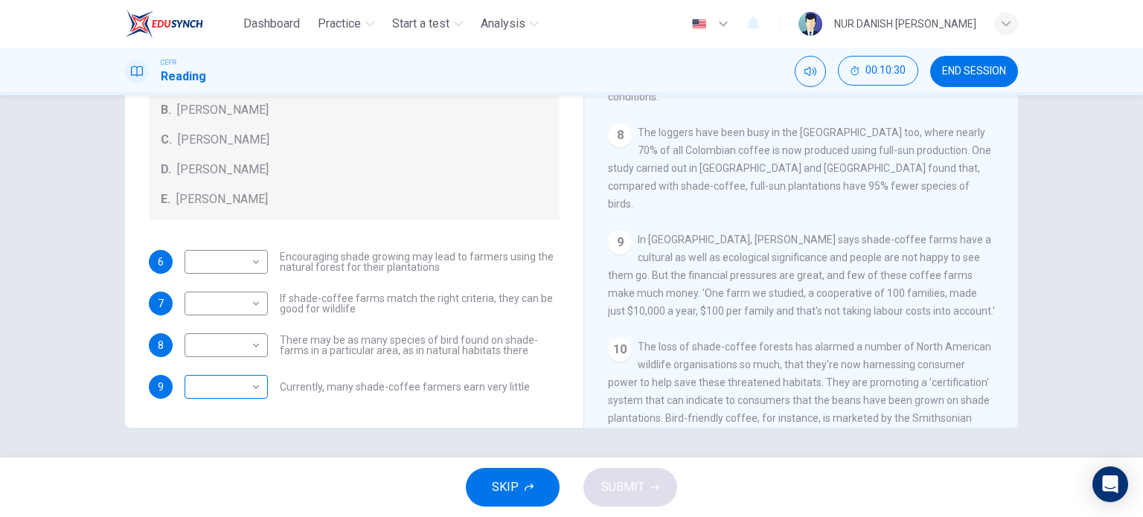
click at [201, 377] on body "Dashboard Practice Start a test Analysis English en ​ NUR DANISH [PERSON_NAME] …" at bounding box center [571, 258] width 1143 height 517
click at [390, 290] on div at bounding box center [571, 258] width 1143 height 517
click at [257, 396] on body "Dashboard Practice Start a test Analysis English en ​ NUR DANISH [PERSON_NAME] …" at bounding box center [571, 258] width 1143 height 517
click at [240, 398] on li "A" at bounding box center [222, 398] width 83 height 24
type input "A"
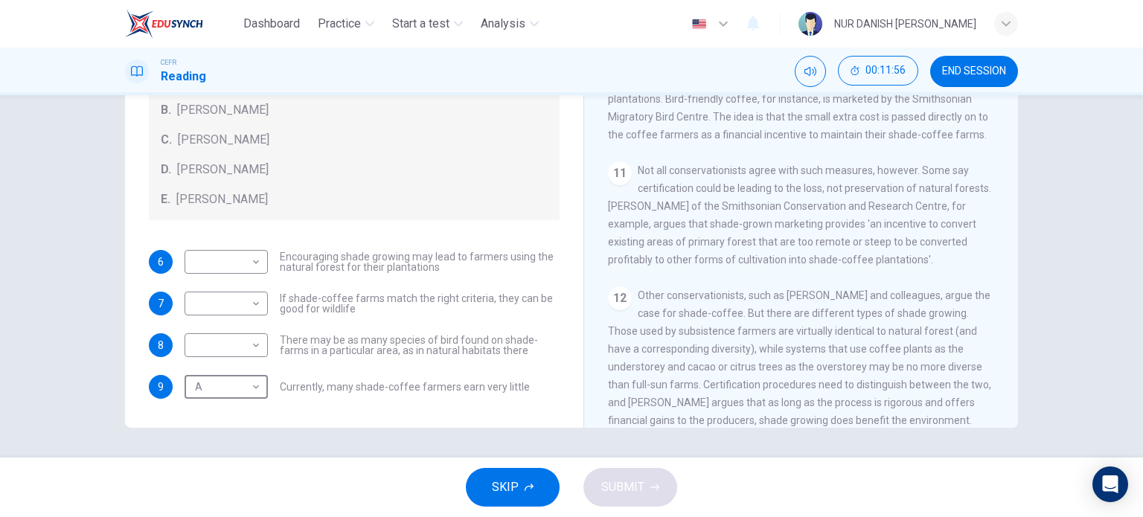
scroll to position [1459, 0]
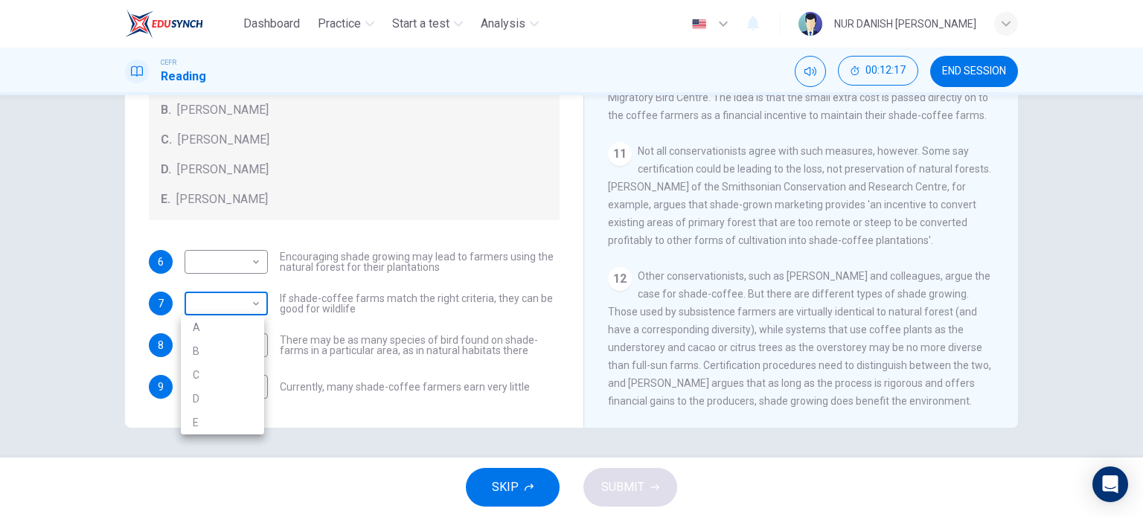
click at [235, 313] on body "Dashboard Practice Start a test Analysis English en ​ NUR DANISH [PERSON_NAME] …" at bounding box center [571, 258] width 1143 height 517
click at [217, 429] on li "E" at bounding box center [222, 423] width 83 height 24
type input "E"
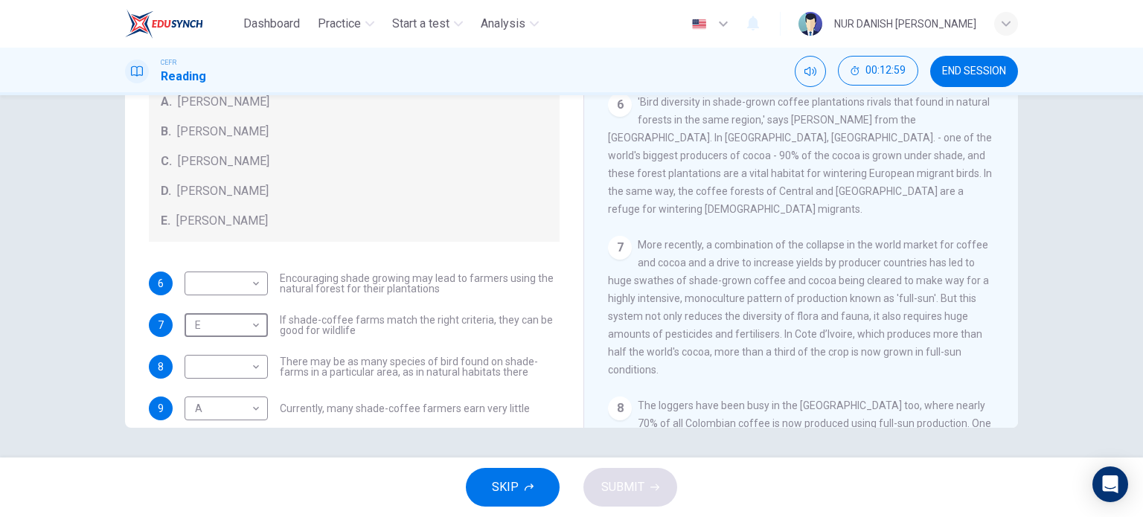
scroll to position [65, 0]
click at [262, 368] on div "​ ​" at bounding box center [226, 369] width 83 height 24
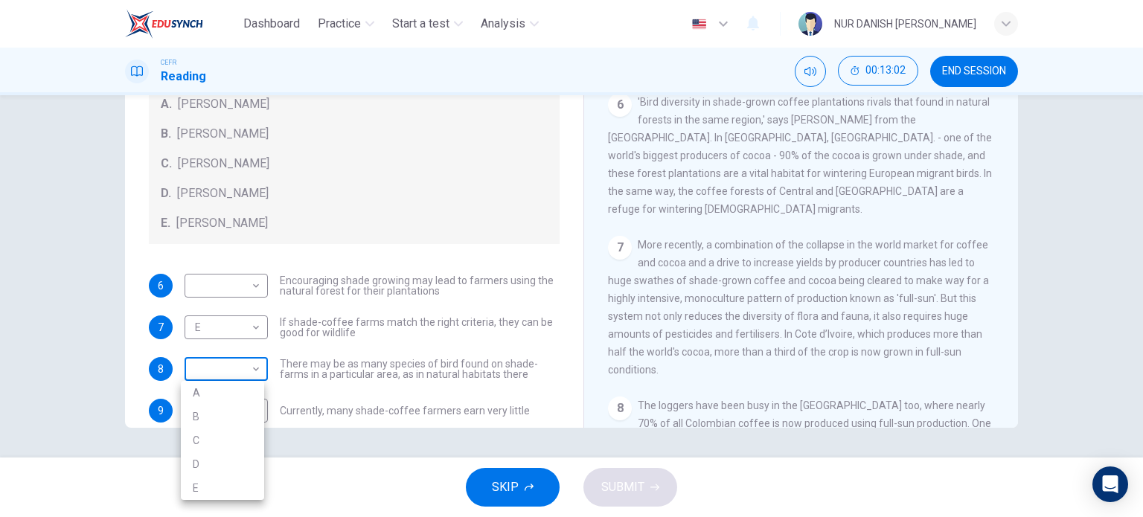
click at [246, 380] on body "Dashboard Practice Start a test Analysis English en ​ NUR DANISH [PERSON_NAME] …" at bounding box center [571, 258] width 1143 height 517
click at [230, 441] on li "C" at bounding box center [222, 441] width 83 height 24
type input "C"
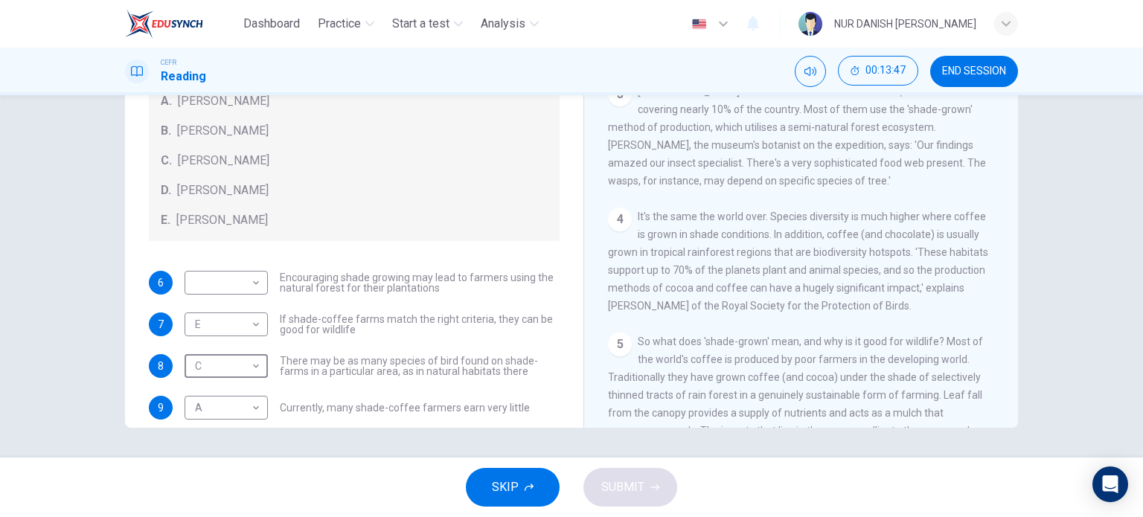
scroll to position [423, 0]
click at [227, 284] on body "Dashboard Practice Start a test Analysis English en ​ NUR DANISH [PERSON_NAME] …" at bounding box center [571, 258] width 1143 height 517
click at [241, 318] on li "B" at bounding box center [222, 330] width 83 height 24
type input "B"
click at [620, 471] on button "SUBMIT" at bounding box center [630, 487] width 94 height 39
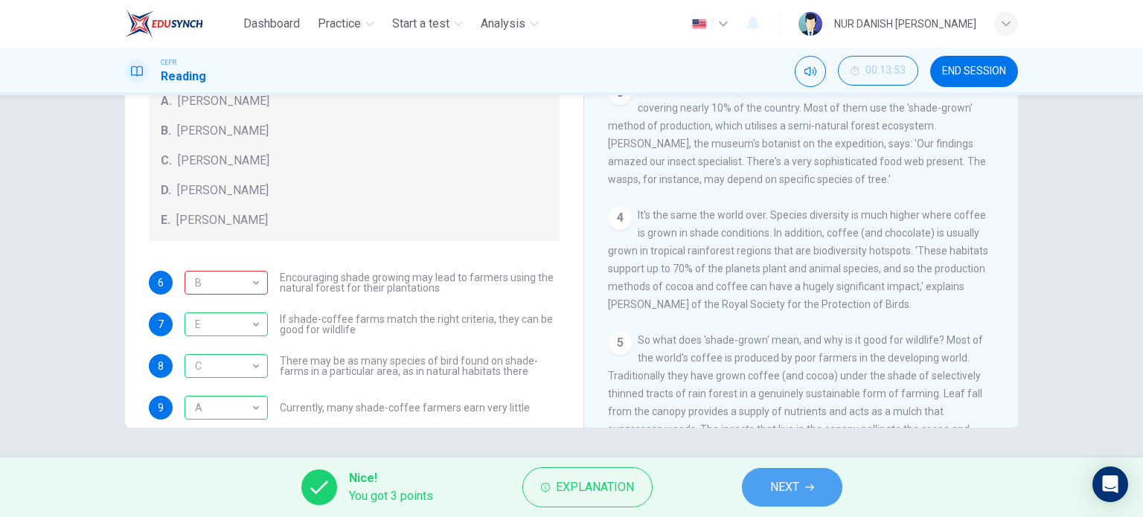
click at [774, 478] on span "NEXT" at bounding box center [784, 487] width 29 height 21
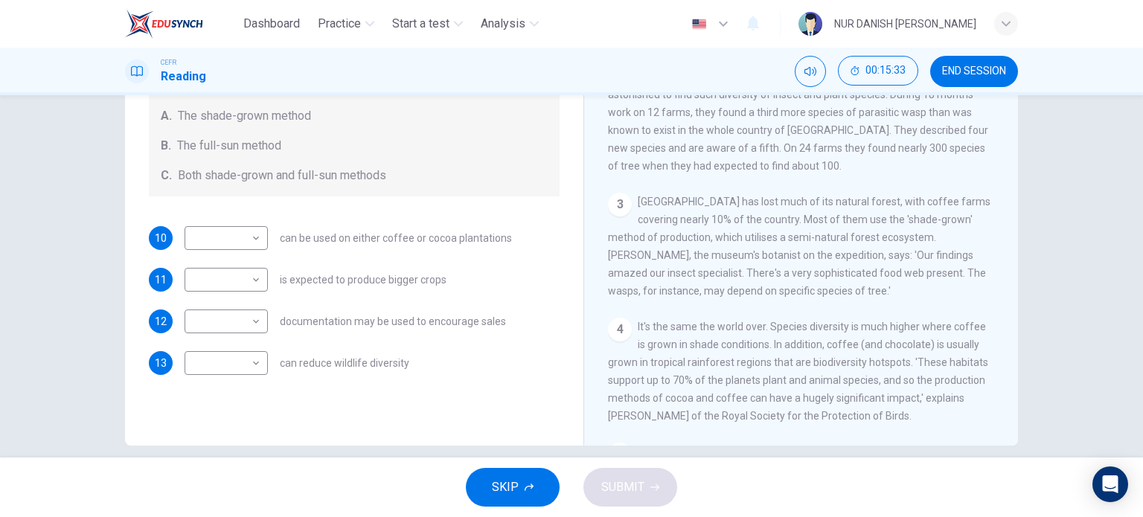
scroll to position [330, 0]
click at [240, 237] on body "Dashboard Practice Start a test Analysis English en ​ NUR DANISH [PERSON_NAME] …" at bounding box center [571, 258] width 1143 height 517
click at [239, 255] on li "A" at bounding box center [222, 261] width 83 height 24
type input "A"
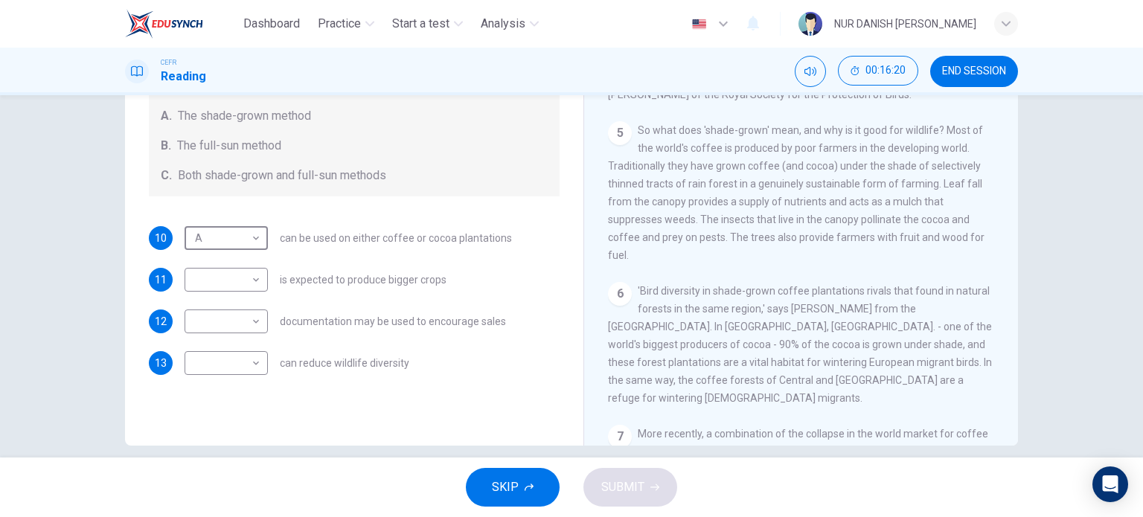
scroll to position [652, 0]
click at [684, 359] on span "'Bird diversity in shade-grown coffee plantations rivals that found in natural …" at bounding box center [800, 342] width 384 height 119
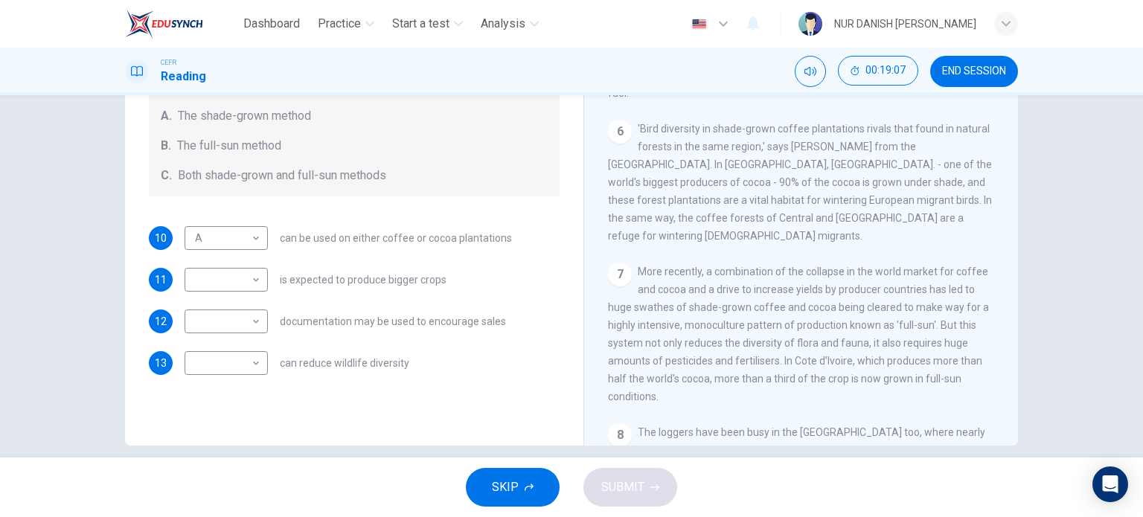
scroll to position [828, 0]
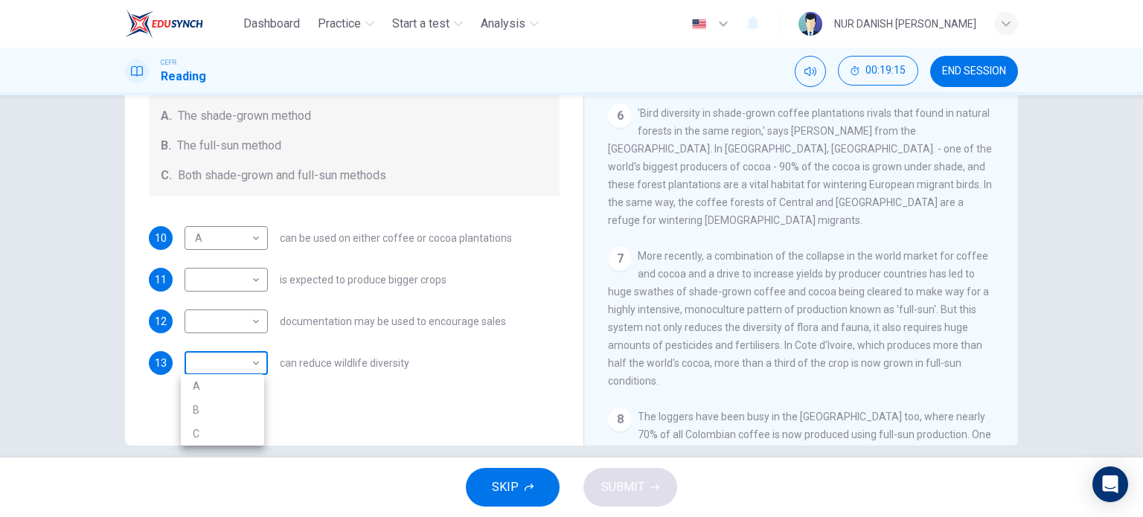
click at [243, 364] on body "Dashboard Practice Start a test Analysis English en ​ NUR DANISH [PERSON_NAME] …" at bounding box center [571, 258] width 1143 height 517
click at [230, 426] on li "C" at bounding box center [222, 434] width 83 height 24
type input "C"
click at [253, 292] on body "Dashboard Practice Start a test Analysis English en ​ NUR DANISH [PERSON_NAME] …" at bounding box center [571, 258] width 1143 height 517
click at [238, 330] on li "B" at bounding box center [222, 327] width 83 height 24
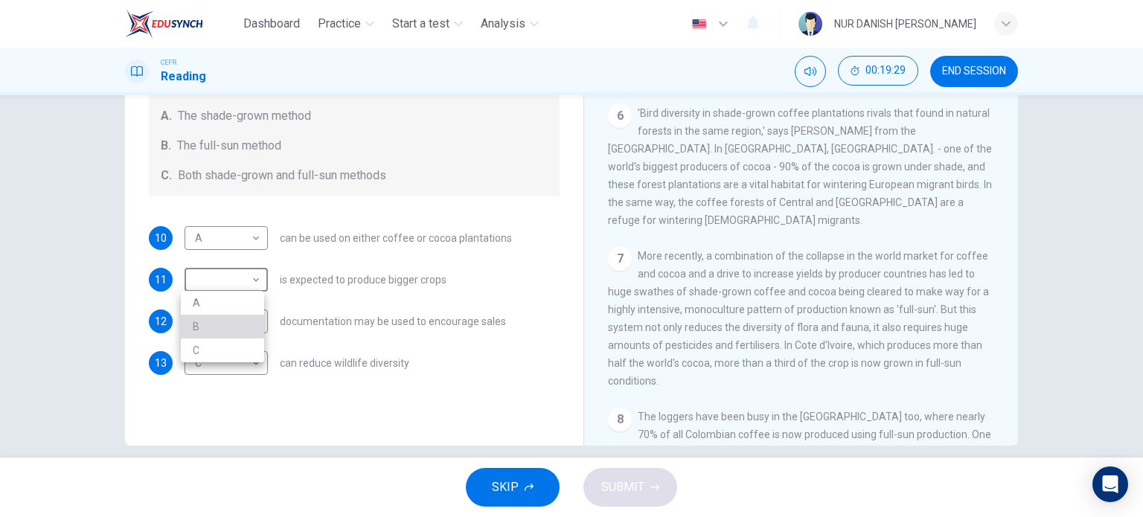
type input "B"
click at [235, 327] on body "Dashboard Practice Start a test Analysis English en ​ NUR DANISH [PERSON_NAME] …" at bounding box center [571, 258] width 1143 height 517
click at [232, 349] on li "A" at bounding box center [222, 345] width 83 height 24
type input "A"
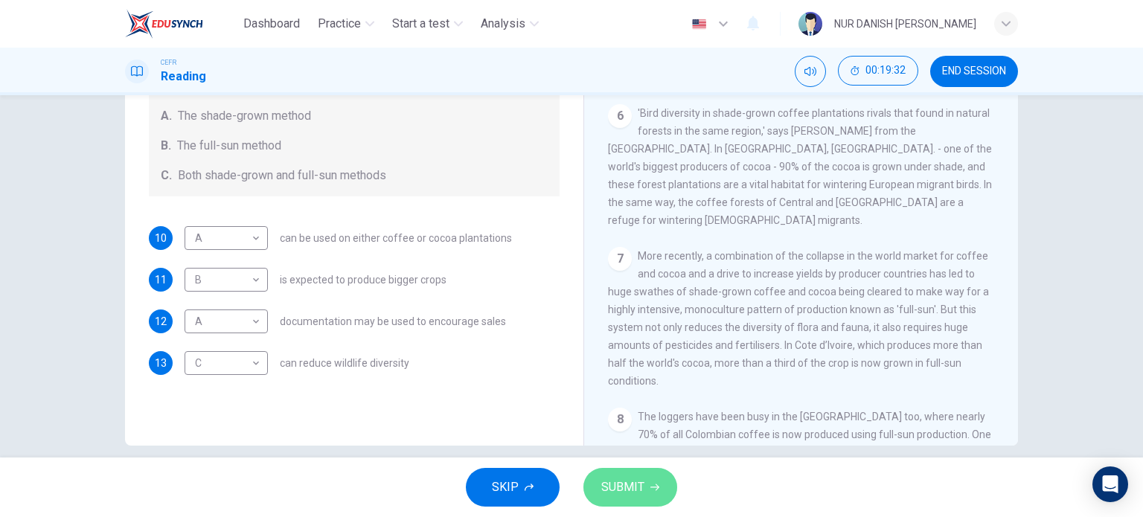
click at [631, 497] on span "SUBMIT" at bounding box center [622, 487] width 43 height 21
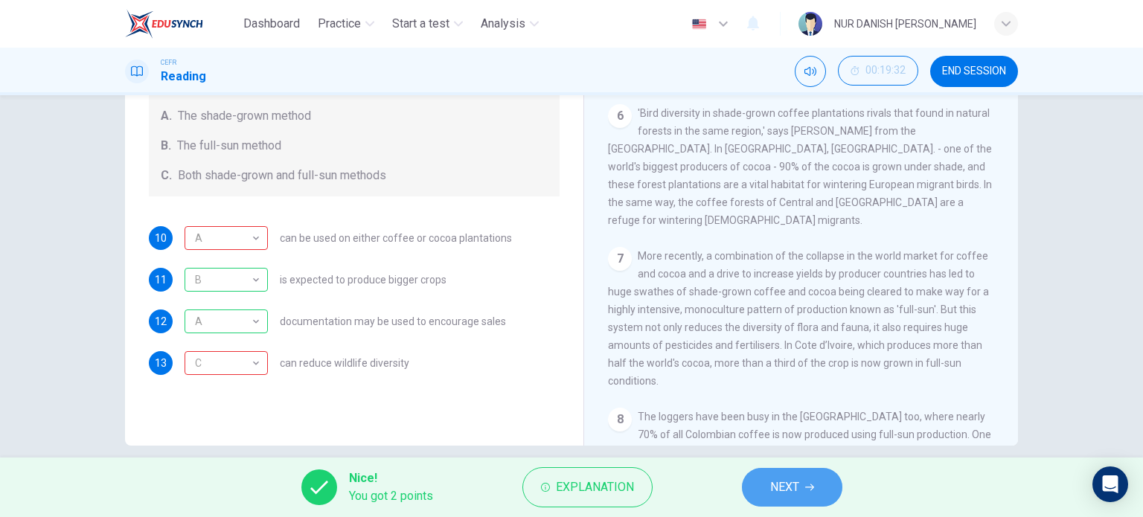
click at [810, 495] on button "NEXT" at bounding box center [792, 487] width 100 height 39
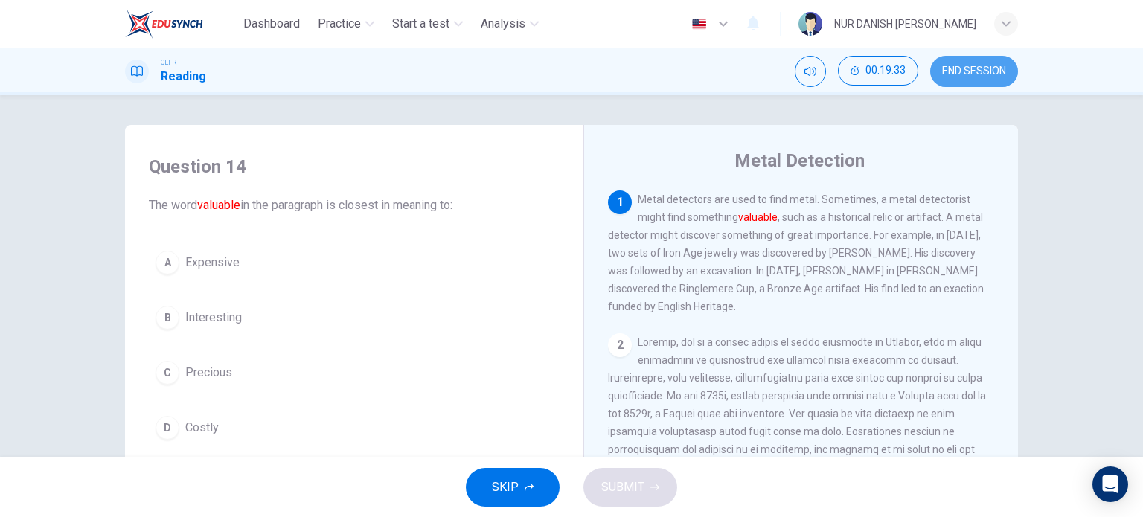
click at [943, 80] on button "END SESSION" at bounding box center [974, 71] width 88 height 31
